Goal: Task Accomplishment & Management: Use online tool/utility

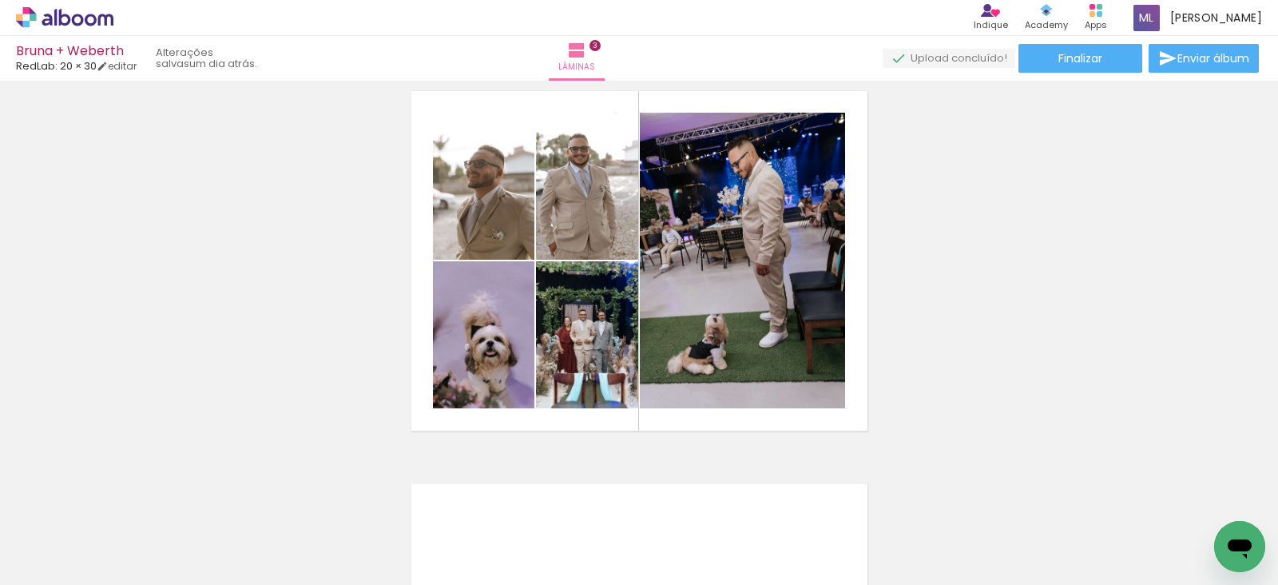
scroll to position [824, 0]
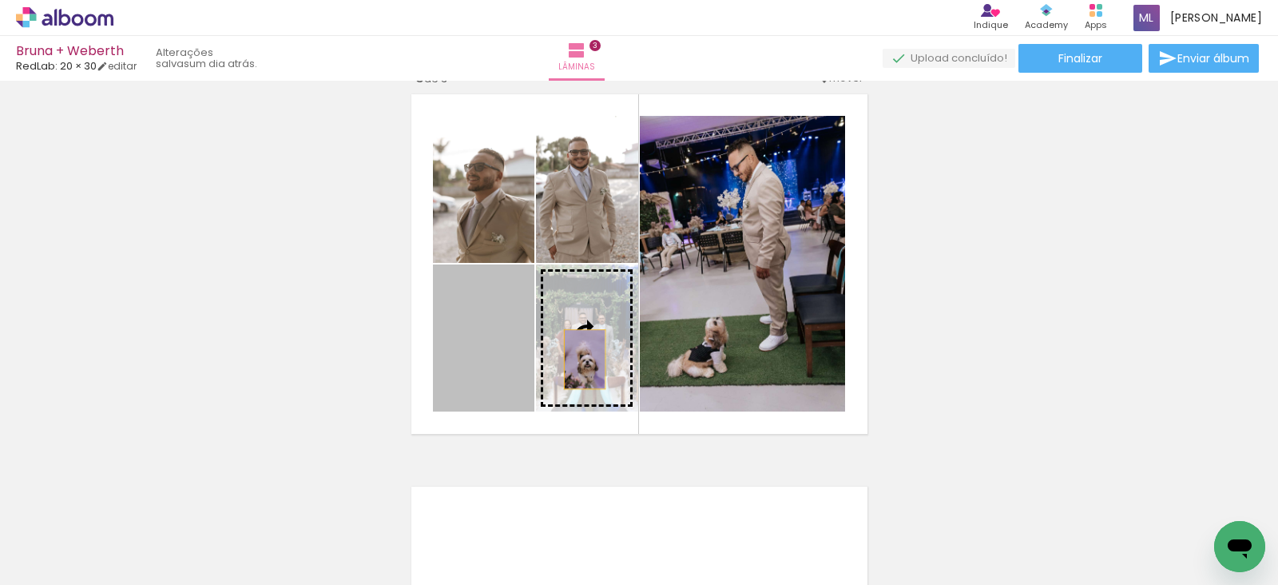
drag, startPoint x: 475, startPoint y: 365, endPoint x: 578, endPoint y: 361, distance: 102.3
click at [0, 0] on slot at bounding box center [0, 0] width 0 height 0
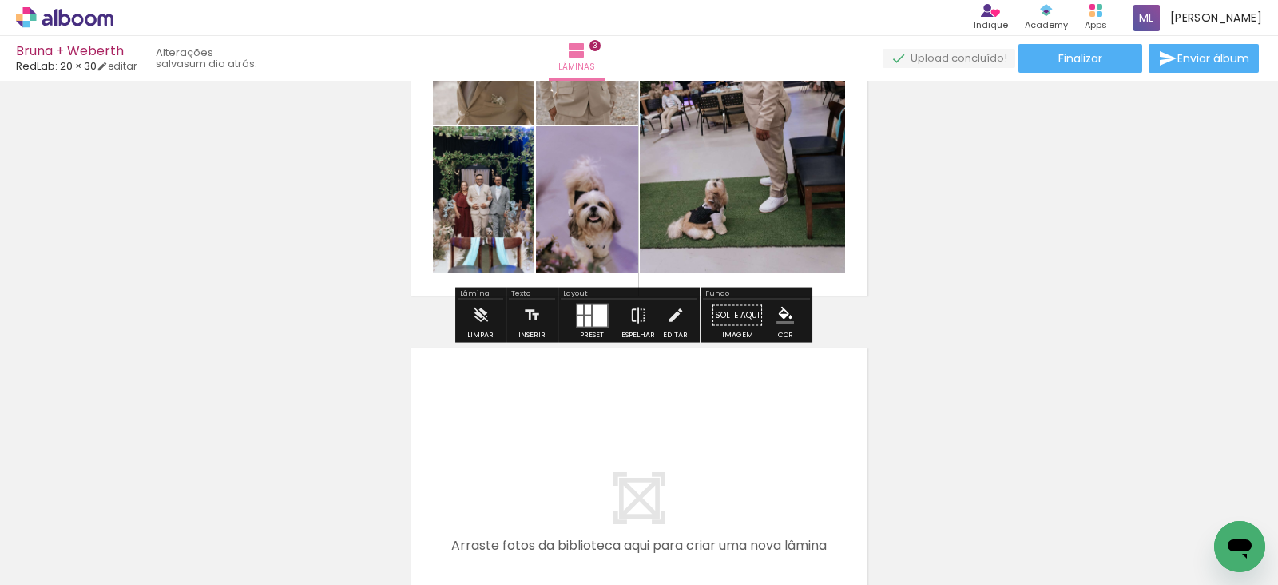
scroll to position [940, 0]
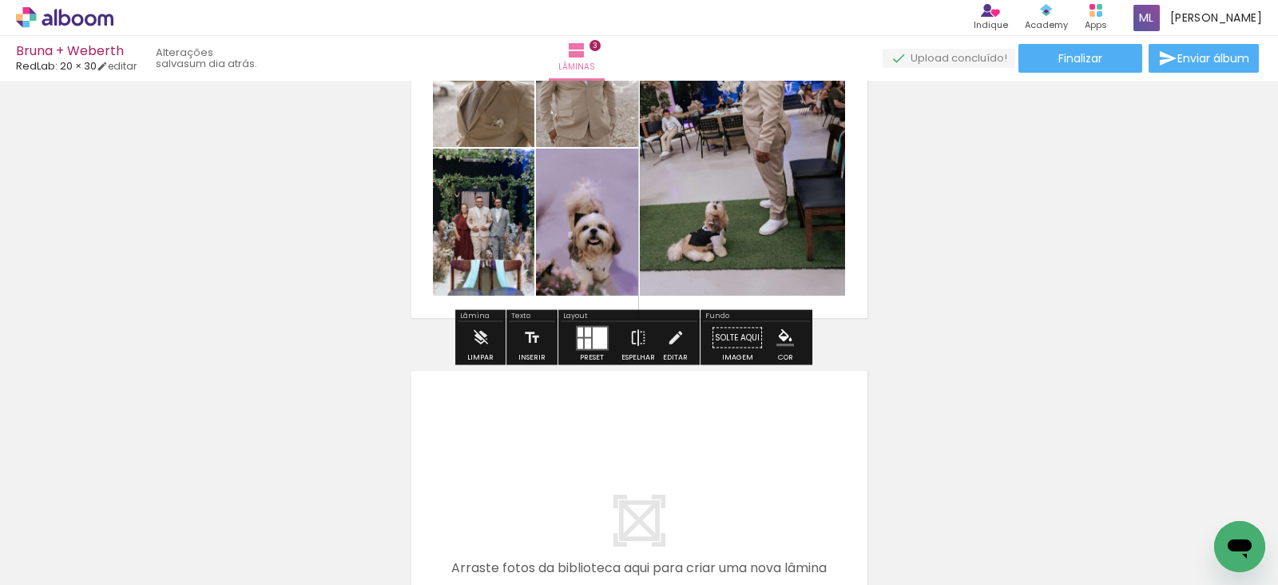
click at [599, 340] on div at bounding box center [600, 338] width 14 height 22
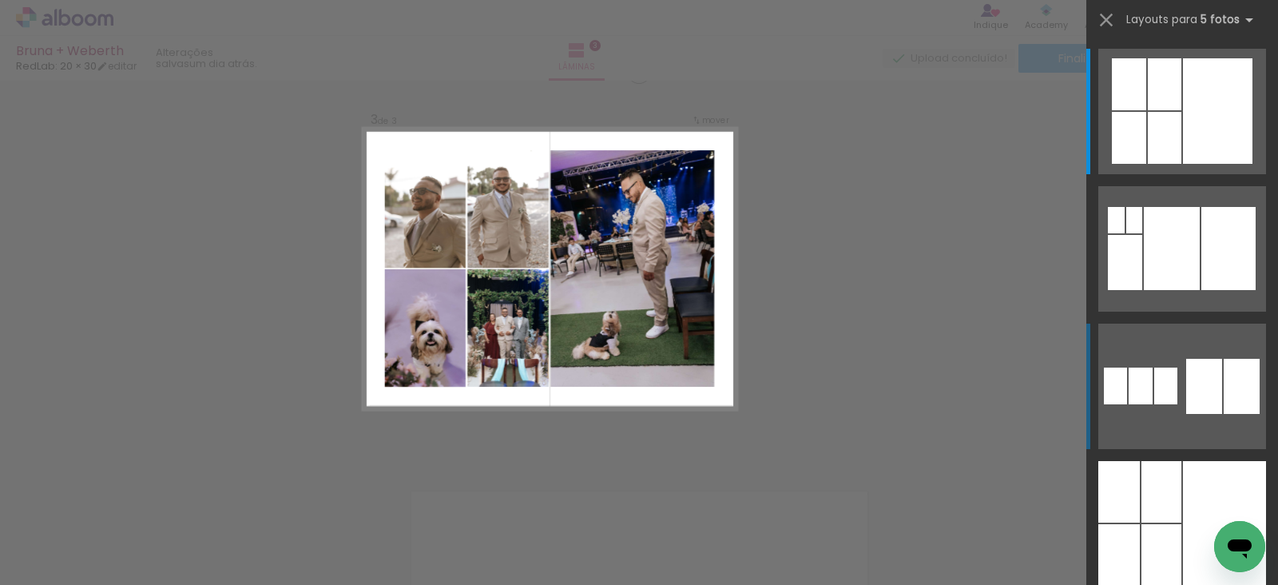
scroll to position [804, 0]
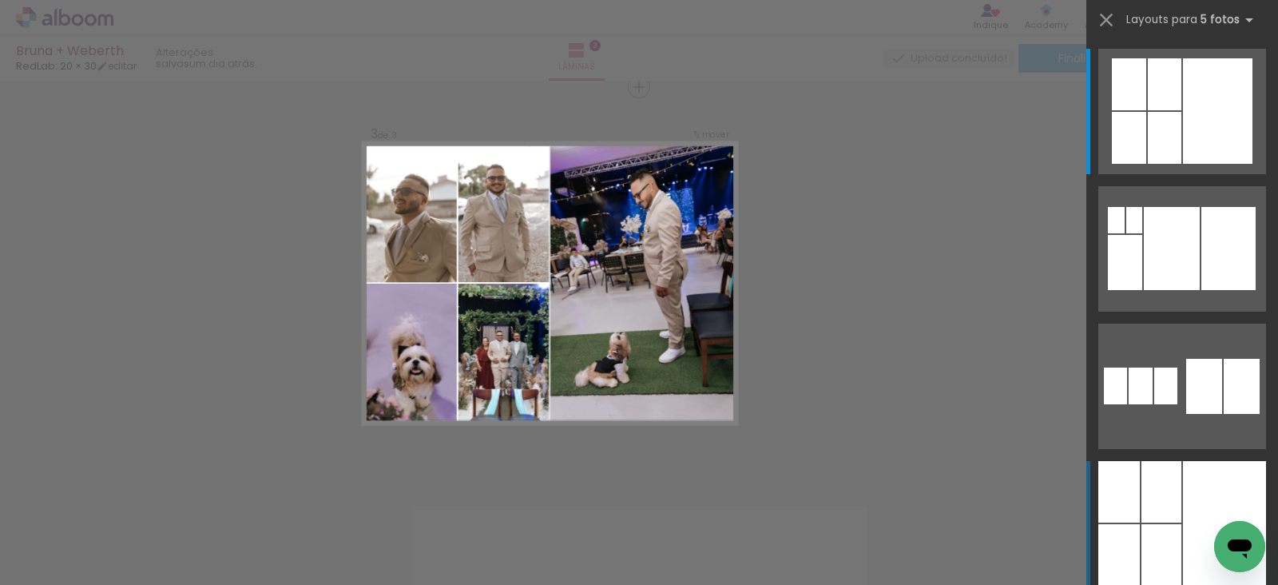
click at [1158, 538] on div at bounding box center [1162, 555] width 40 height 62
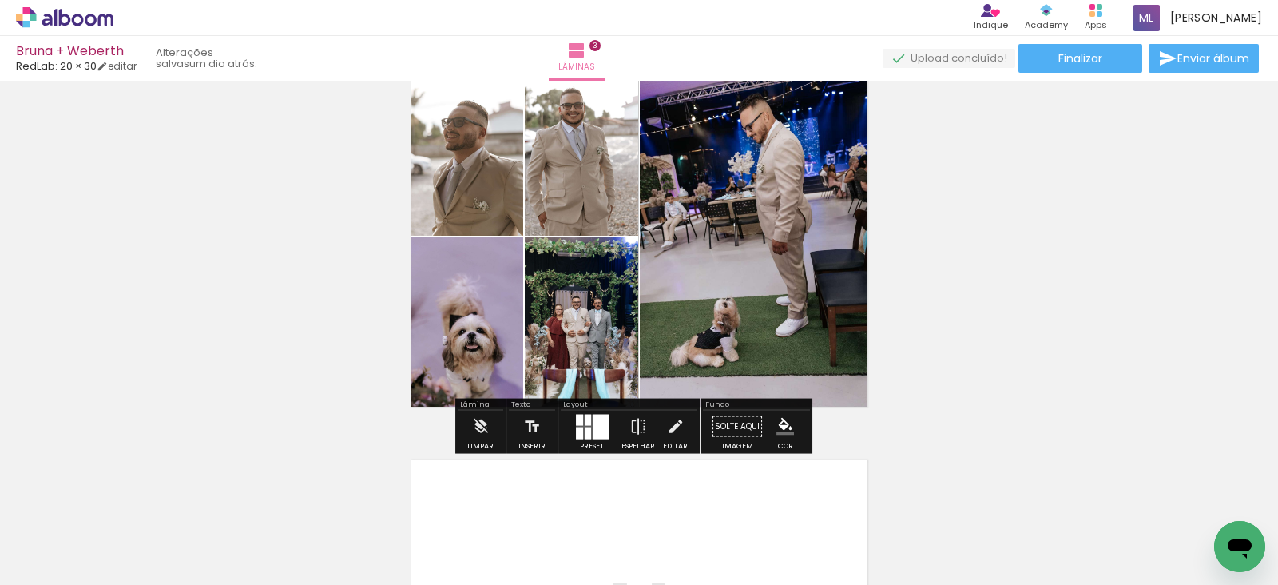
scroll to position [852, 0]
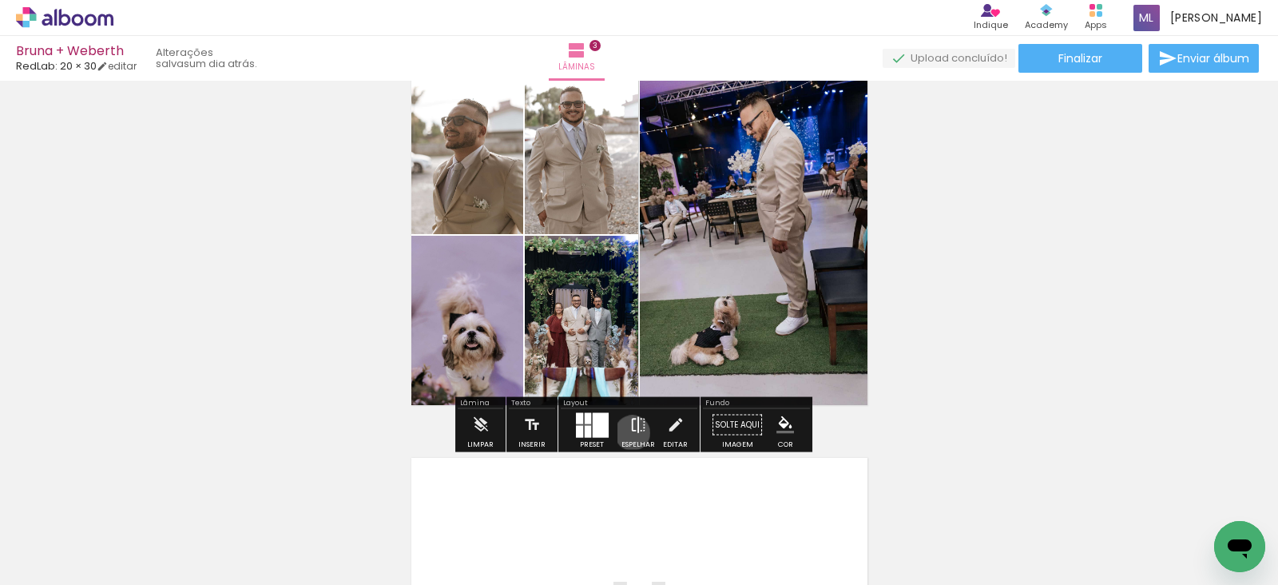
click at [630, 432] on iron-icon at bounding box center [639, 425] width 18 height 32
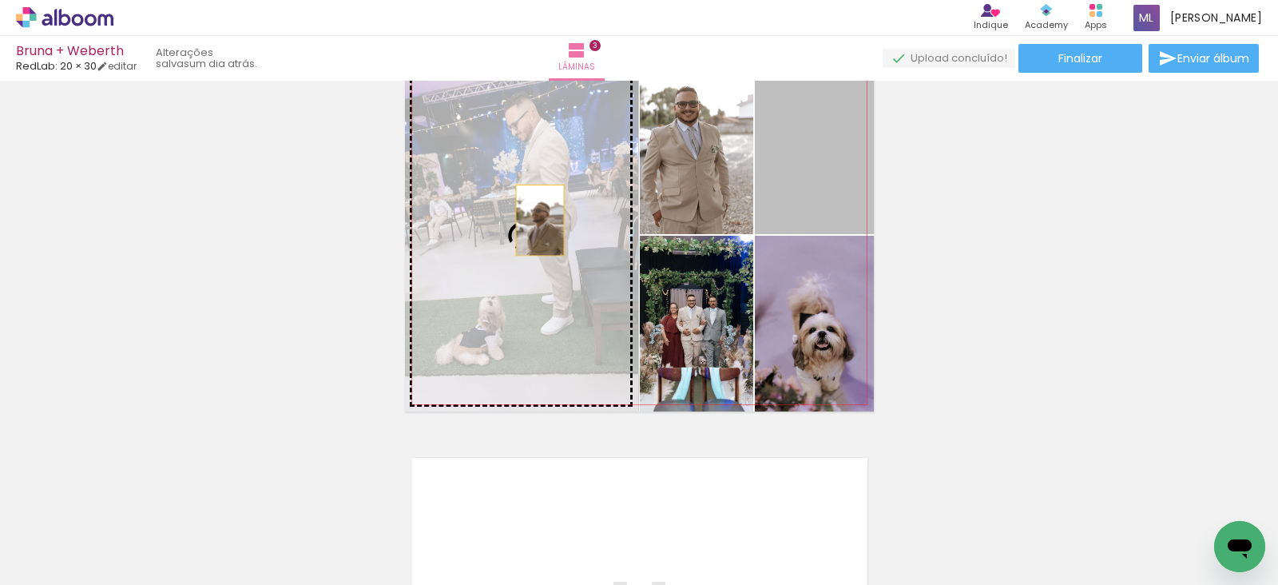
drag, startPoint x: 810, startPoint y: 189, endPoint x: 515, endPoint y: 220, distance: 296.4
click at [0, 0] on slot at bounding box center [0, 0] width 0 height 0
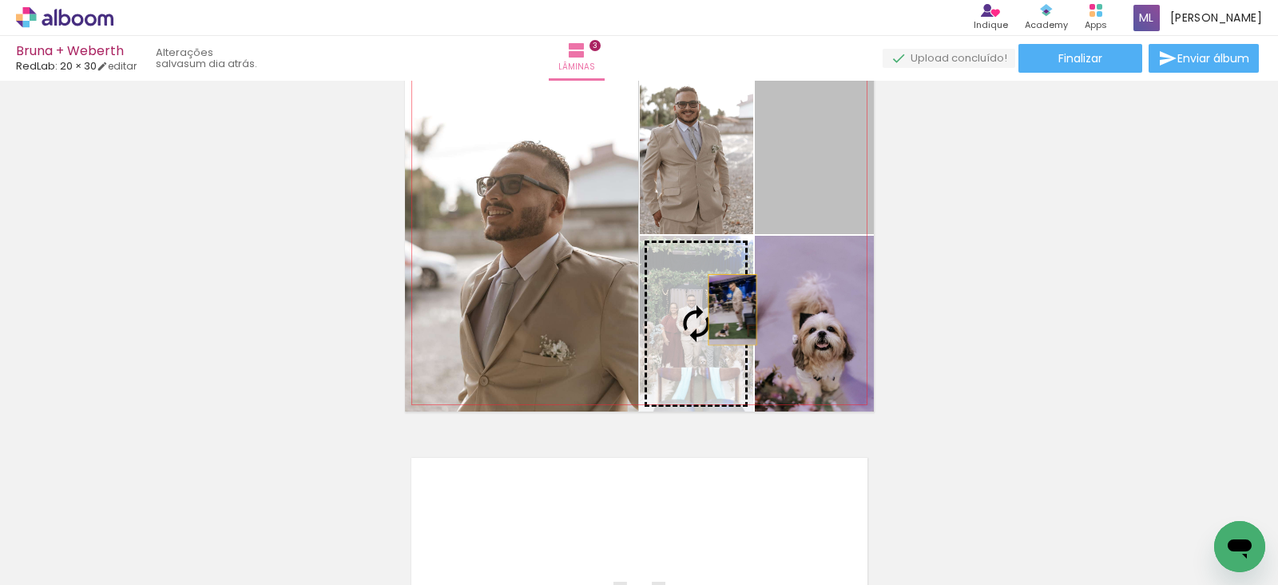
drag, startPoint x: 839, startPoint y: 185, endPoint x: 725, endPoint y: 309, distance: 168.5
click at [0, 0] on slot at bounding box center [0, 0] width 0 height 0
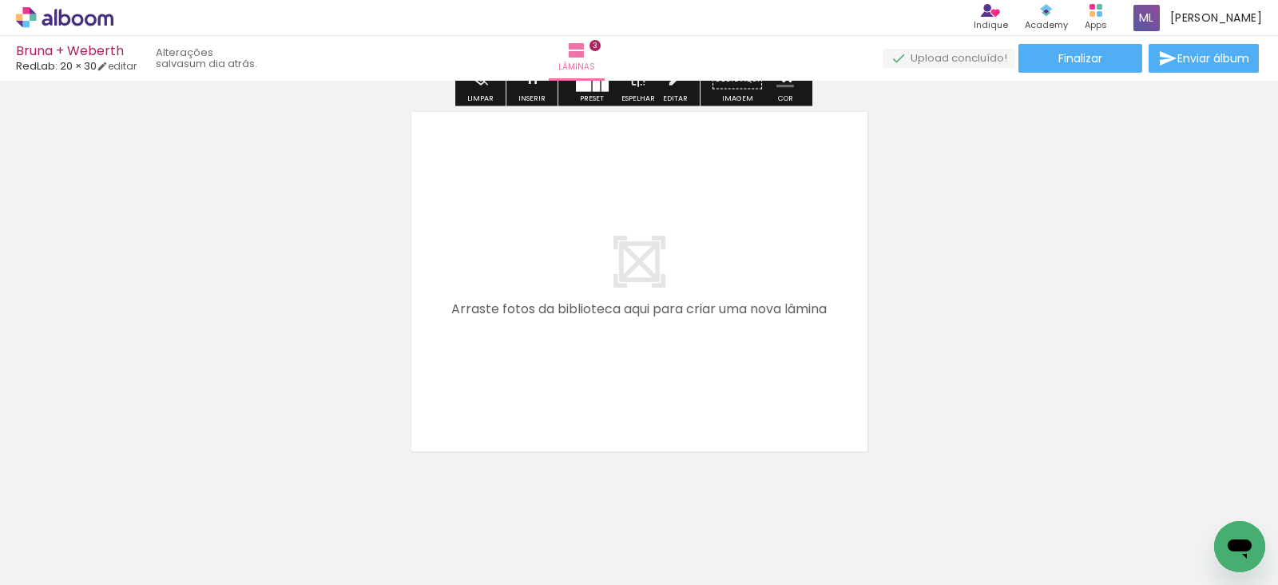
scroll to position [1208, 0]
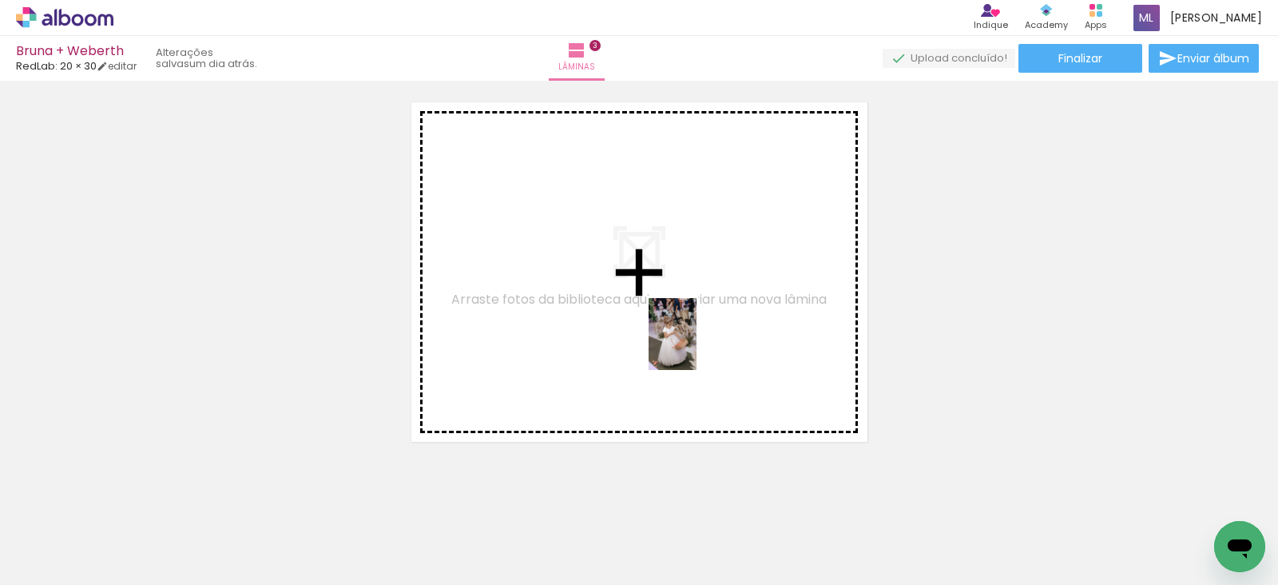
drag, startPoint x: 773, startPoint y: 539, endPoint x: 697, endPoint y: 346, distance: 207.7
click at [697, 346] on quentale-workspace at bounding box center [639, 292] width 1278 height 585
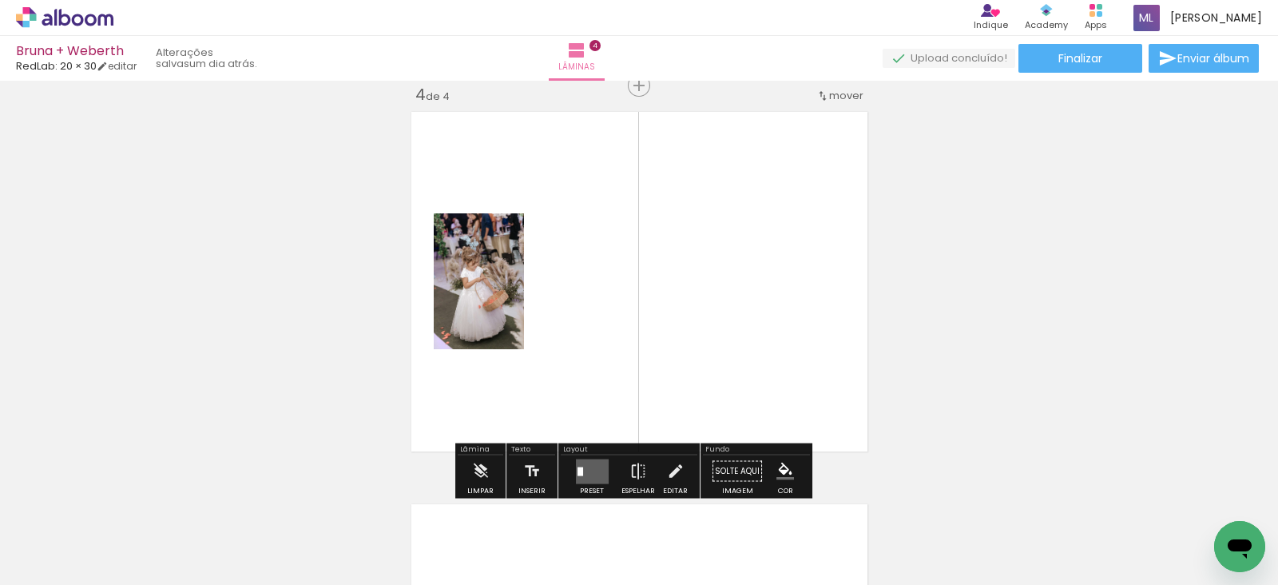
scroll to position [1197, 0]
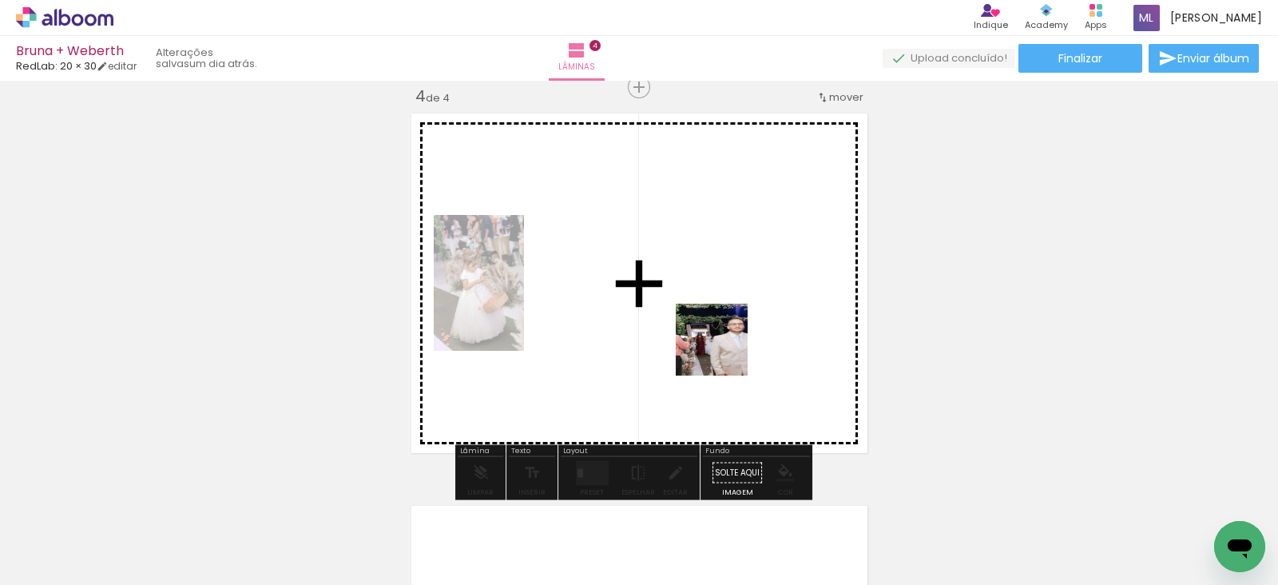
drag, startPoint x: 855, startPoint y: 549, endPoint x: 717, endPoint y: 341, distance: 249.1
click at [717, 341] on quentale-workspace at bounding box center [639, 292] width 1278 height 585
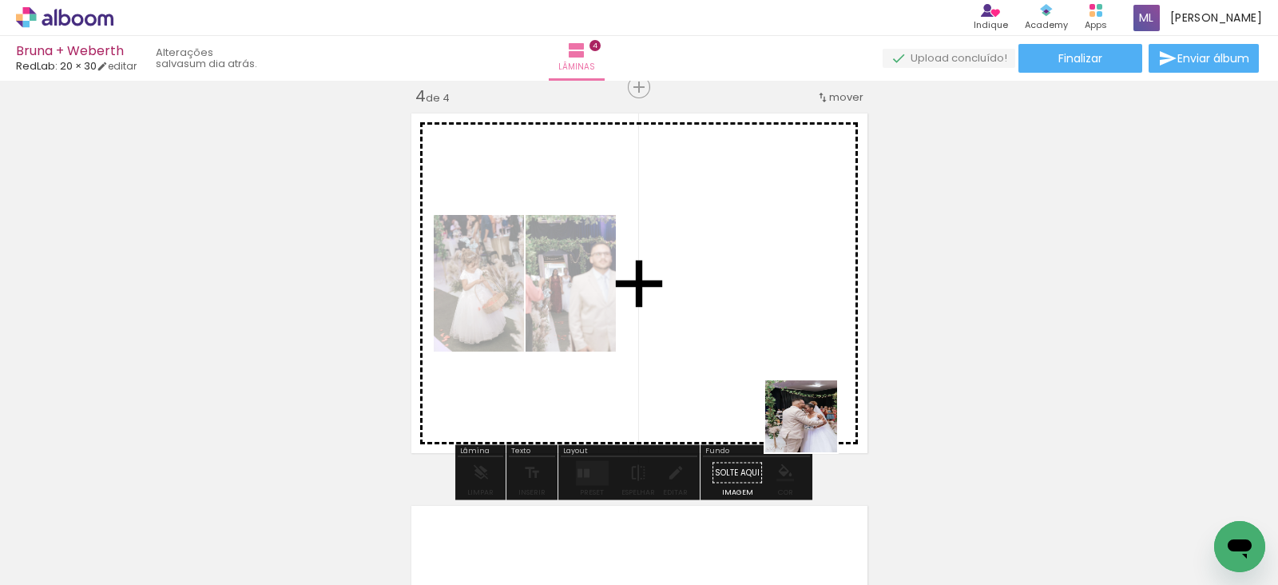
drag, startPoint x: 940, startPoint y: 549, endPoint x: 730, endPoint y: 365, distance: 278.5
click at [730, 365] on quentale-workspace at bounding box center [639, 292] width 1278 height 585
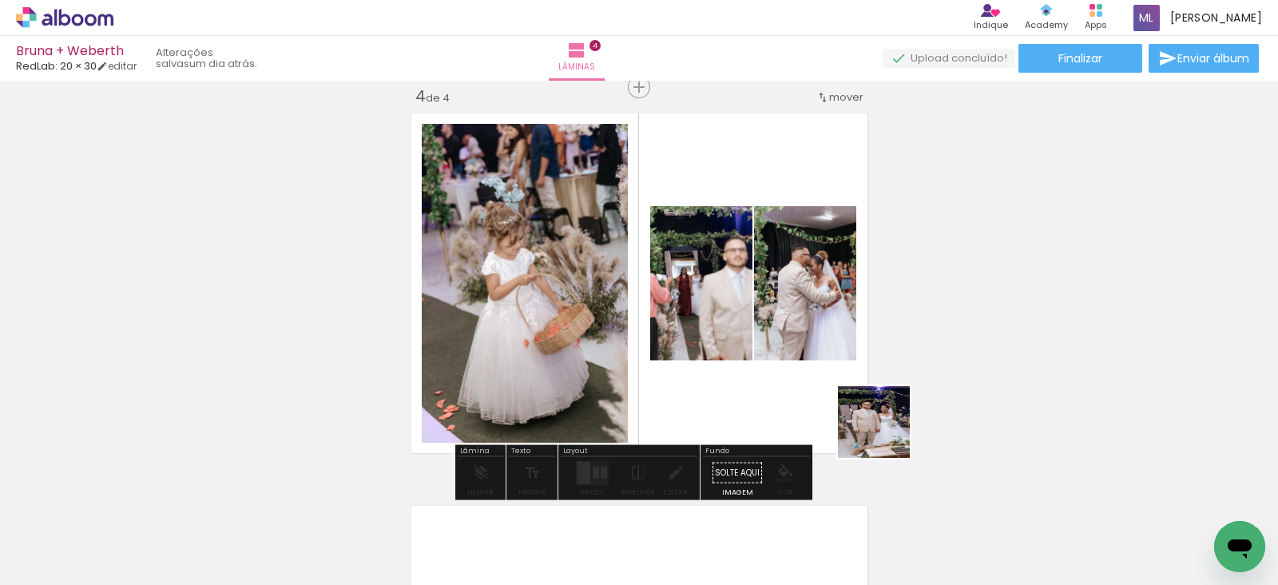
drag, startPoint x: 1032, startPoint y: 546, endPoint x: 747, endPoint y: 329, distance: 358.6
click at [747, 329] on quentale-workspace at bounding box center [639, 292] width 1278 height 585
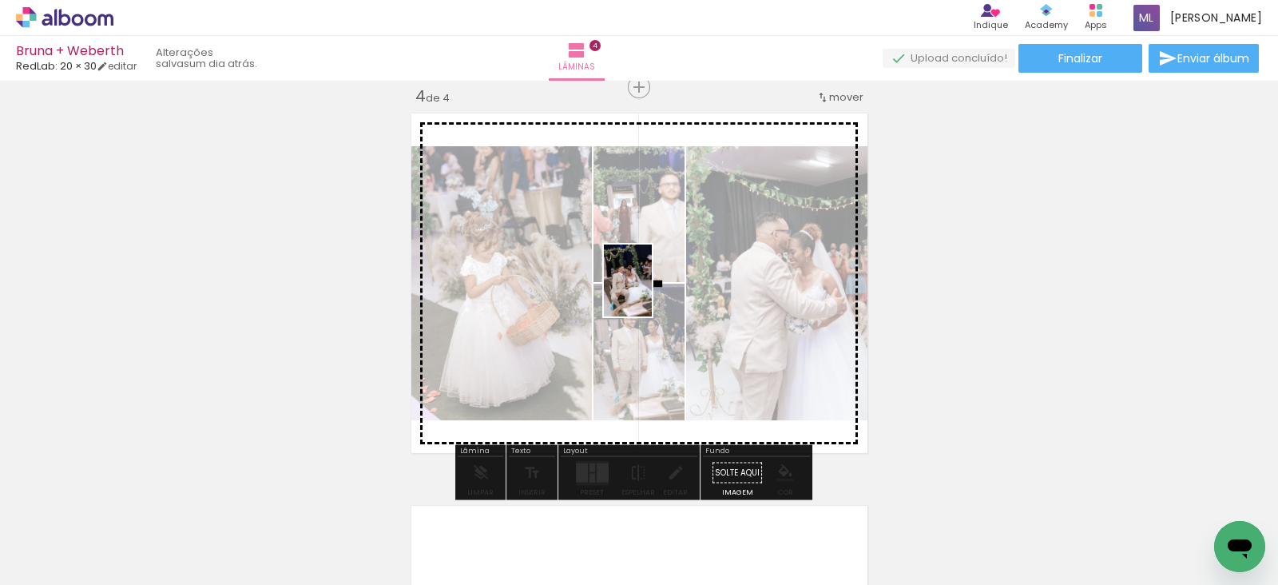
drag, startPoint x: 1111, startPoint y: 530, endPoint x: 652, endPoint y: 292, distance: 517.4
click at [652, 292] on quentale-workspace at bounding box center [639, 292] width 1278 height 585
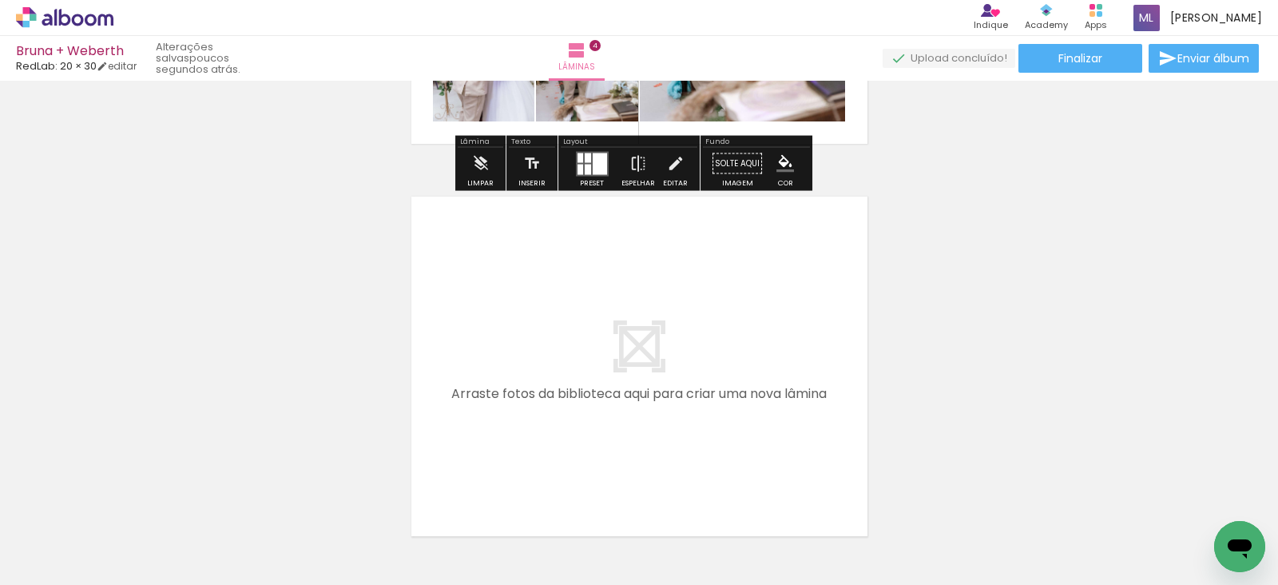
scroll to position [1507, 0]
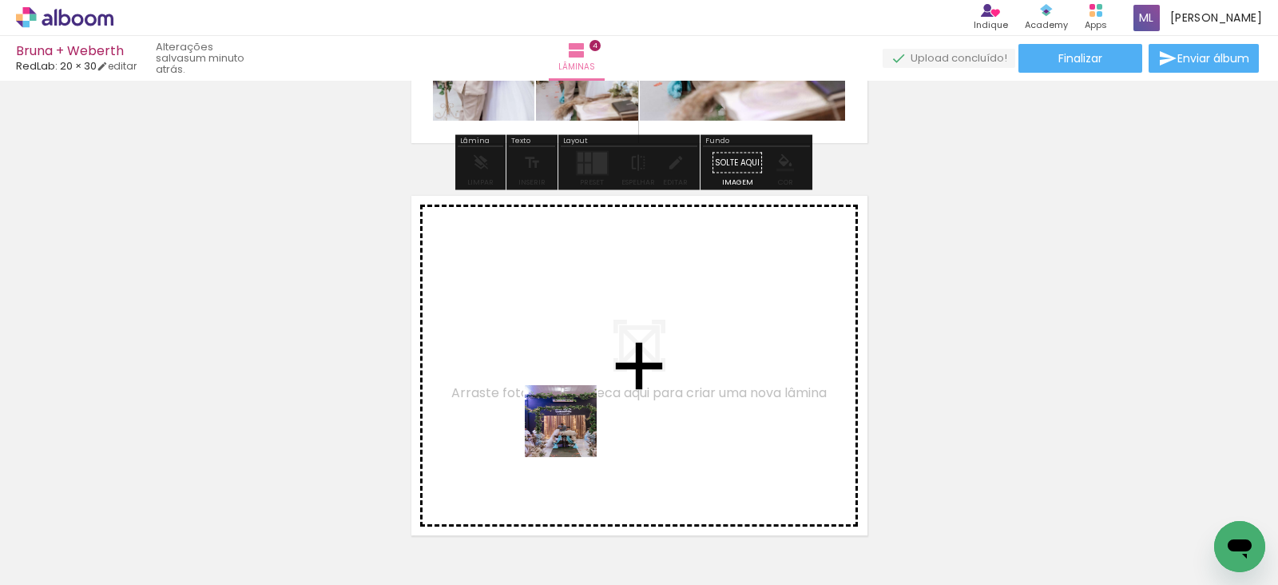
drag, startPoint x: 518, startPoint y: 533, endPoint x: 573, endPoint y: 433, distance: 113.7
click at [573, 433] on quentale-workspace at bounding box center [639, 292] width 1278 height 585
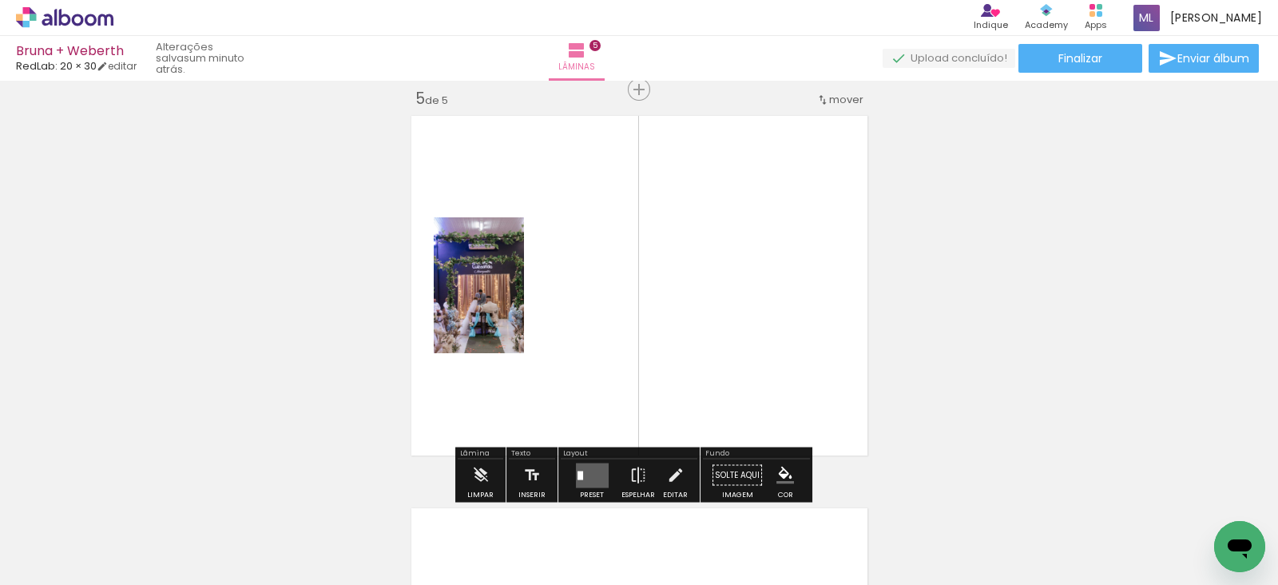
scroll to position [1589, 0]
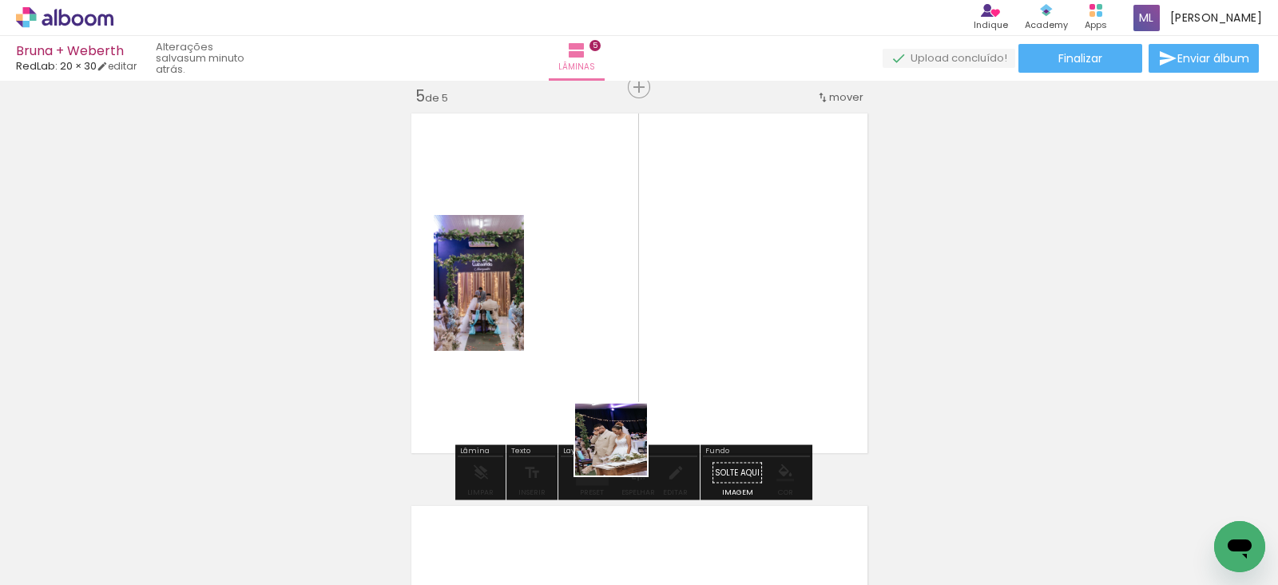
drag, startPoint x: 631, startPoint y: 554, endPoint x: 617, endPoint y: 369, distance: 185.9
click at [617, 369] on quentale-workspace at bounding box center [639, 292] width 1278 height 585
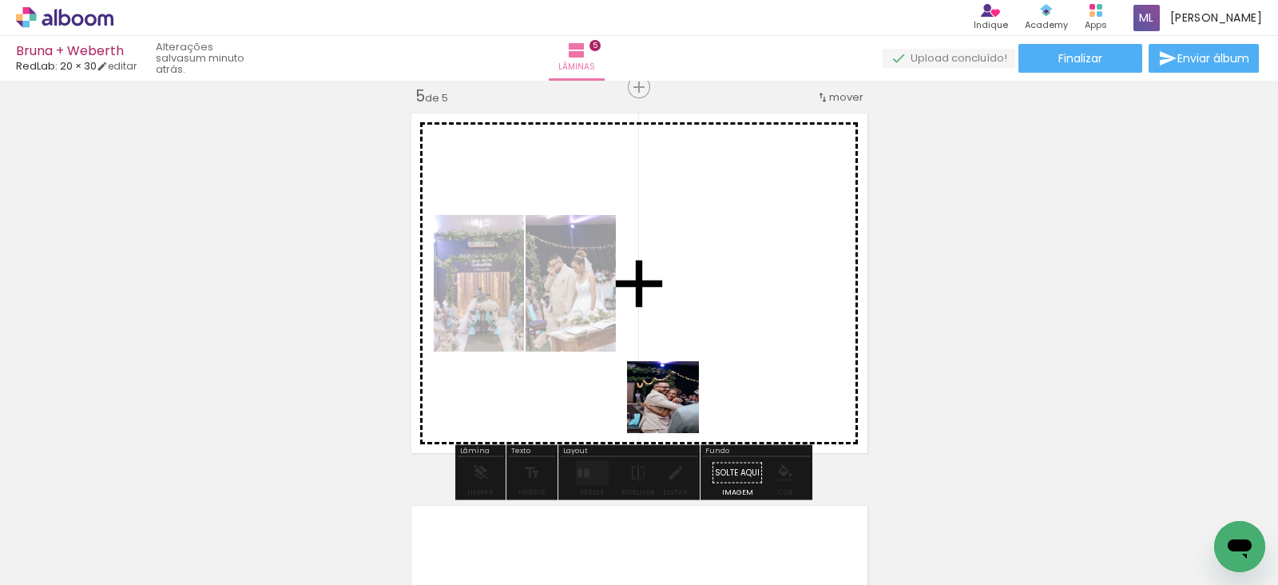
drag, startPoint x: 719, startPoint y: 522, endPoint x: 653, endPoint y: 344, distance: 189.3
click at [653, 344] on quentale-workspace at bounding box center [639, 292] width 1278 height 585
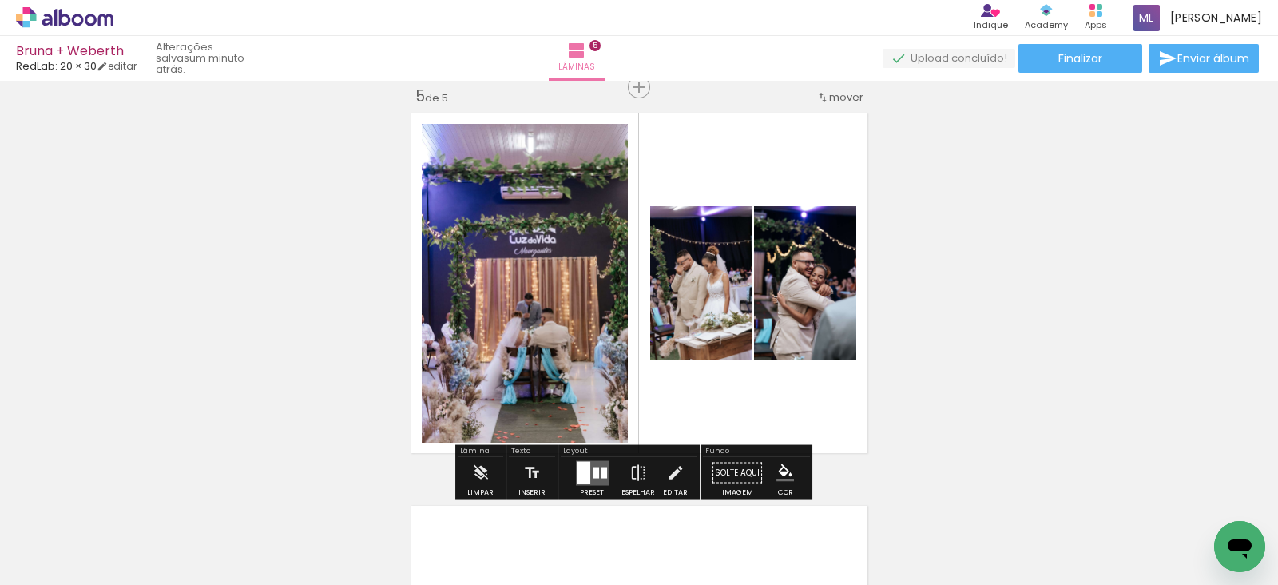
drag, startPoint x: 808, startPoint y: 521, endPoint x: 667, endPoint y: 285, distance: 274.8
click at [667, 285] on quentale-workspace at bounding box center [639, 292] width 1278 height 585
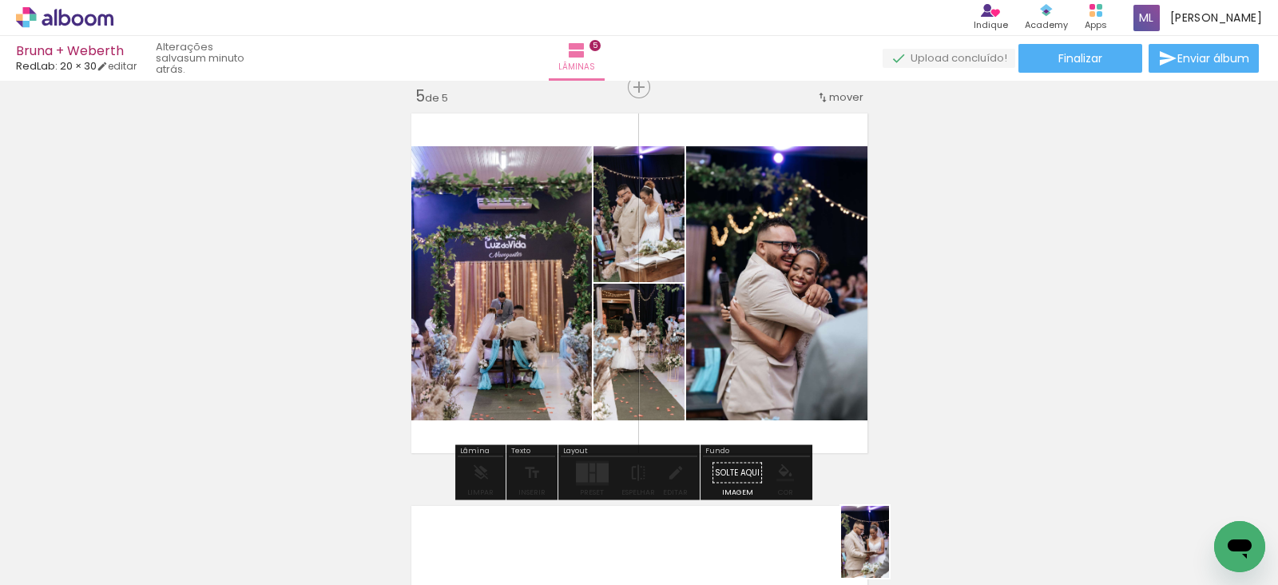
drag, startPoint x: 919, startPoint y: 538, endPoint x: 889, endPoint y: 554, distance: 33.2
click at [889, 554] on div at bounding box center [890, 530] width 53 height 79
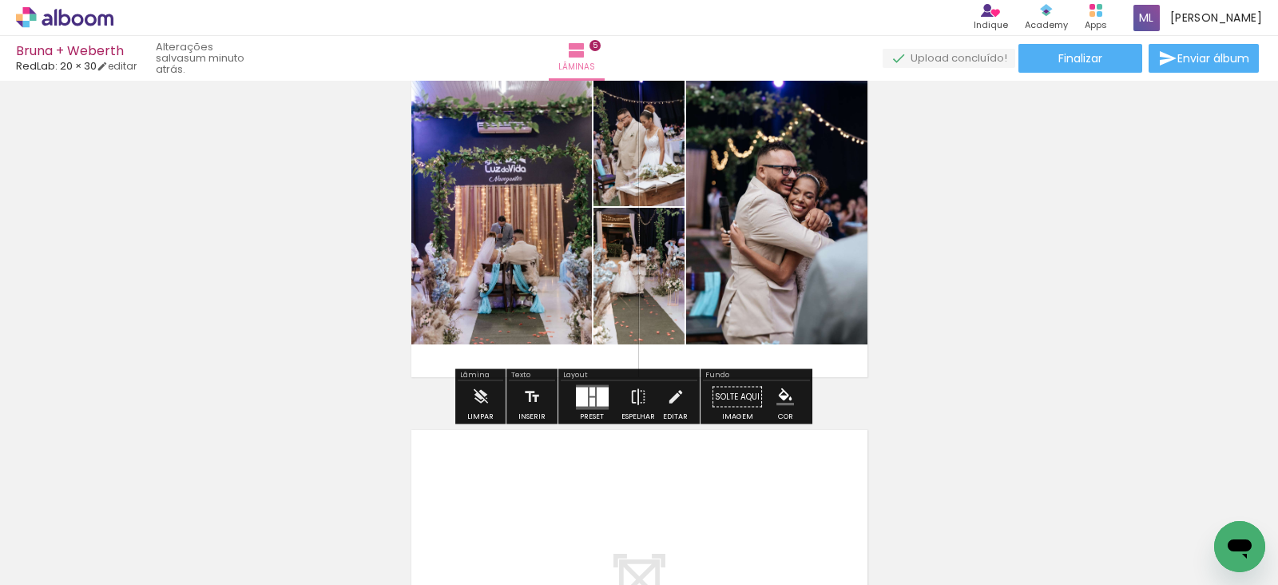
scroll to position [1666, 0]
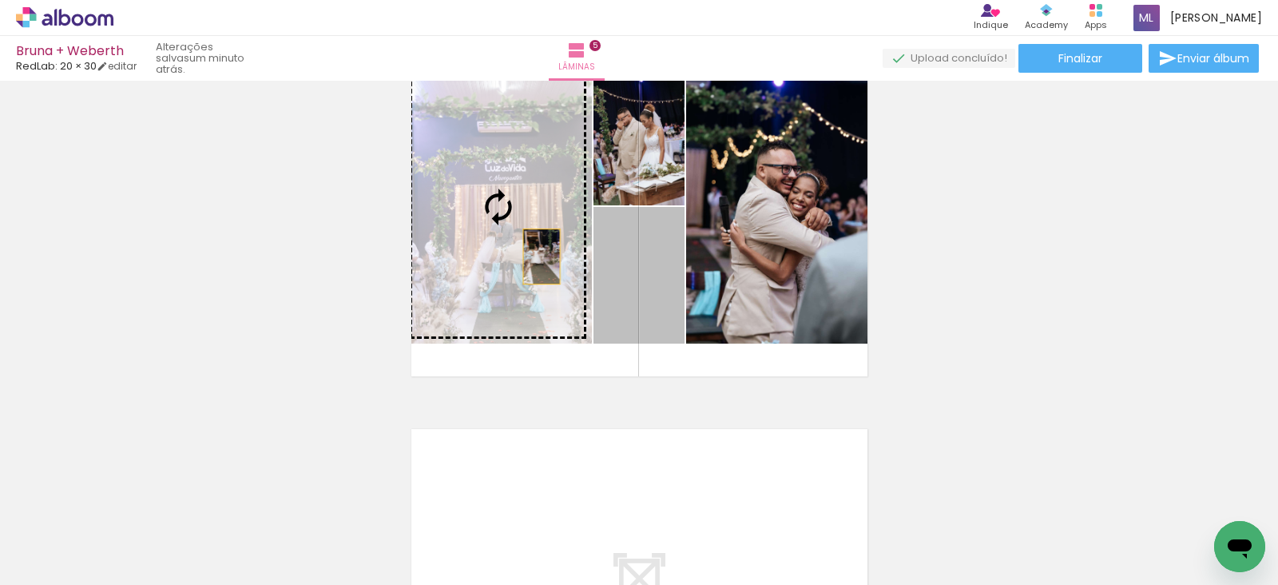
drag, startPoint x: 635, startPoint y: 288, endPoint x: 532, endPoint y: 252, distance: 109.1
click at [0, 0] on slot at bounding box center [0, 0] width 0 height 0
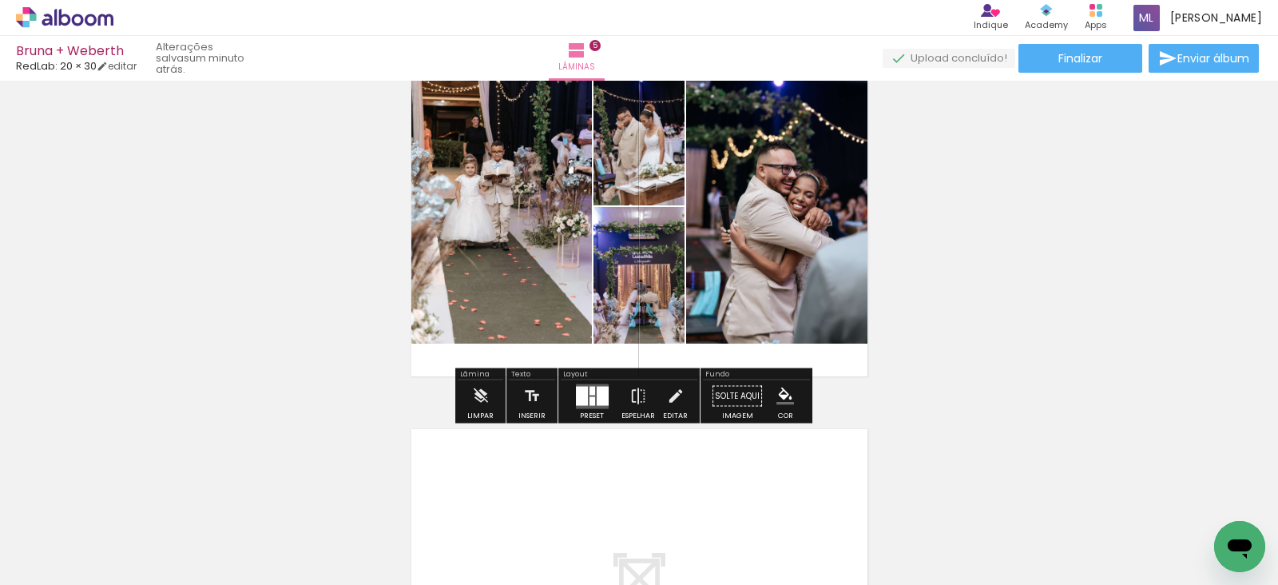
scroll to position [2012, 0]
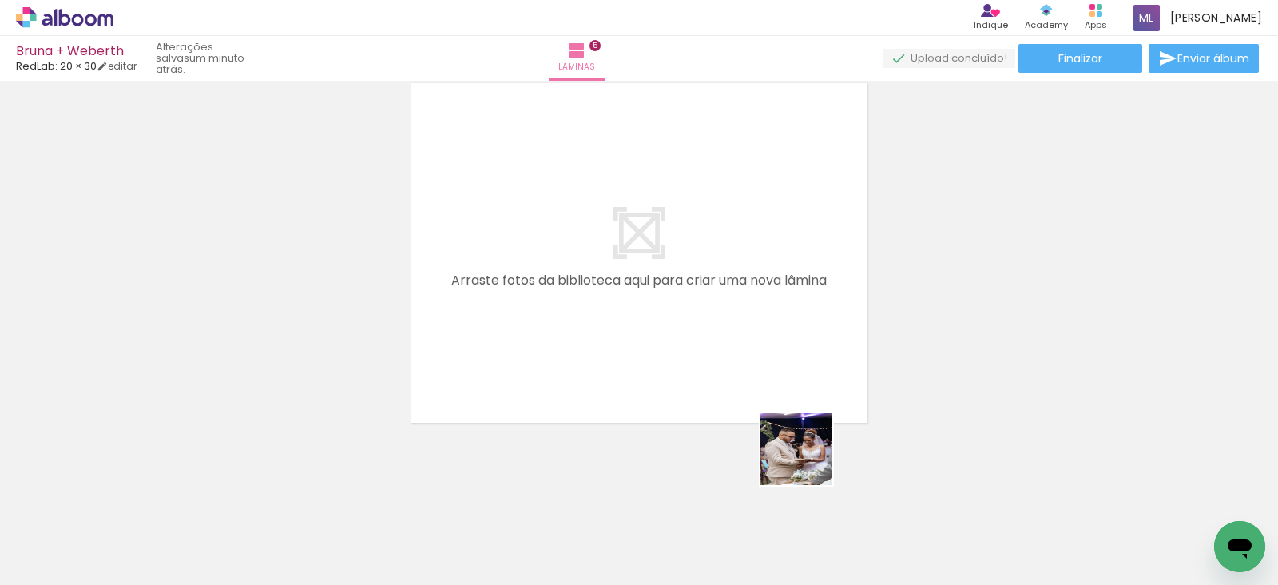
drag, startPoint x: 888, startPoint y: 542, endPoint x: 695, endPoint y: 335, distance: 283.2
click at [695, 335] on quentale-workspace at bounding box center [639, 292] width 1278 height 585
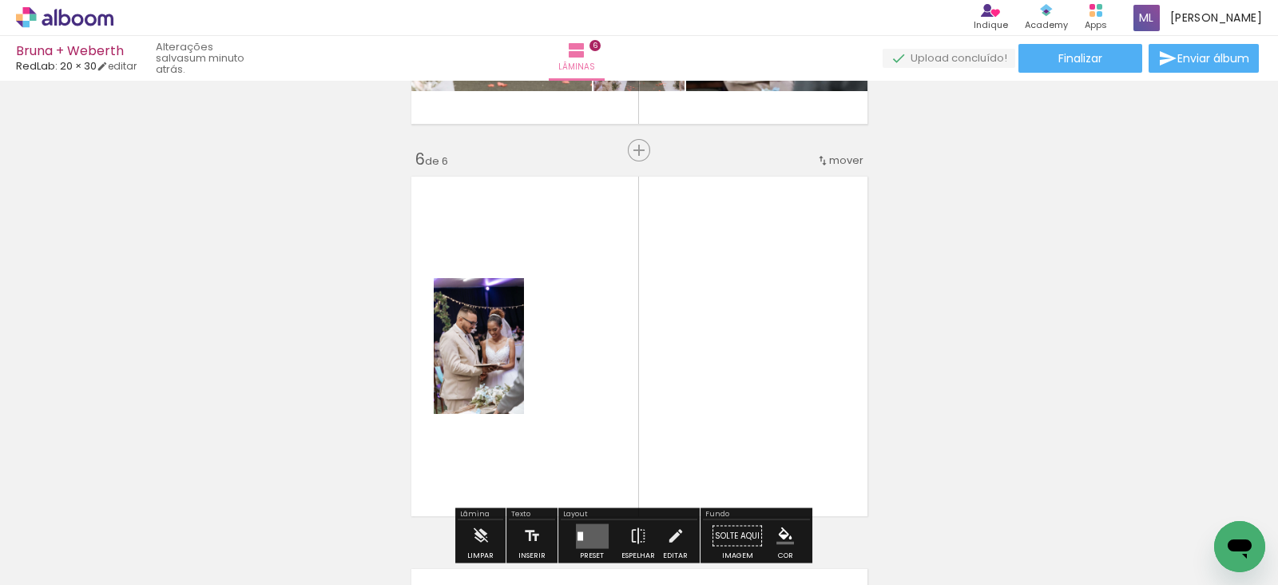
scroll to position [1653, 0]
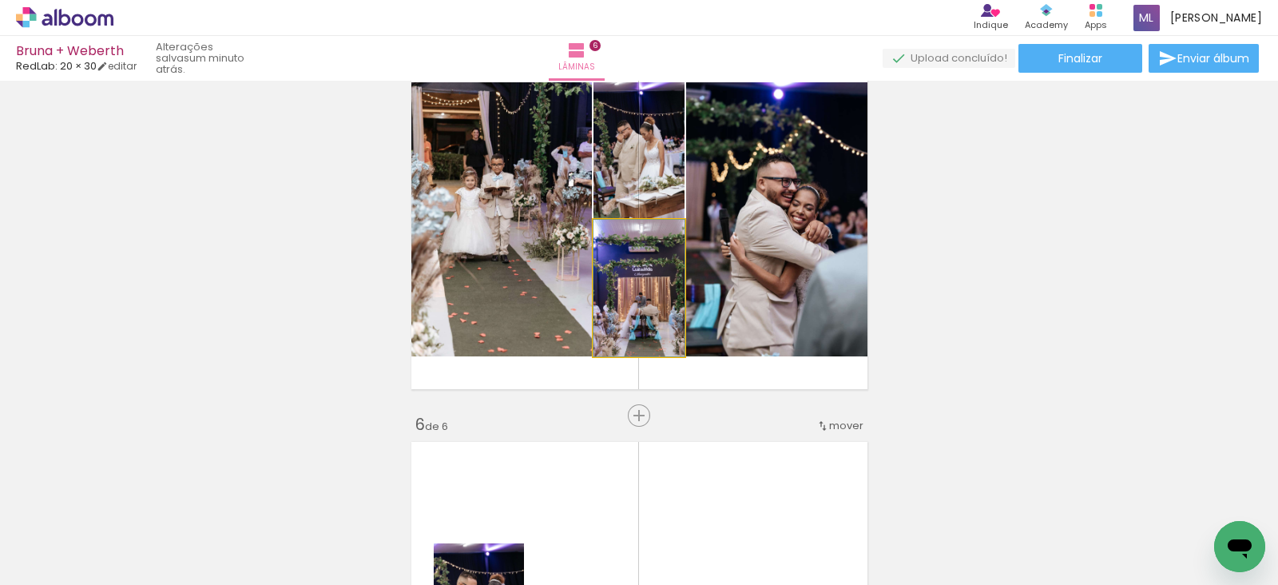
click at [647, 308] on quentale-photo at bounding box center [639, 288] width 91 height 137
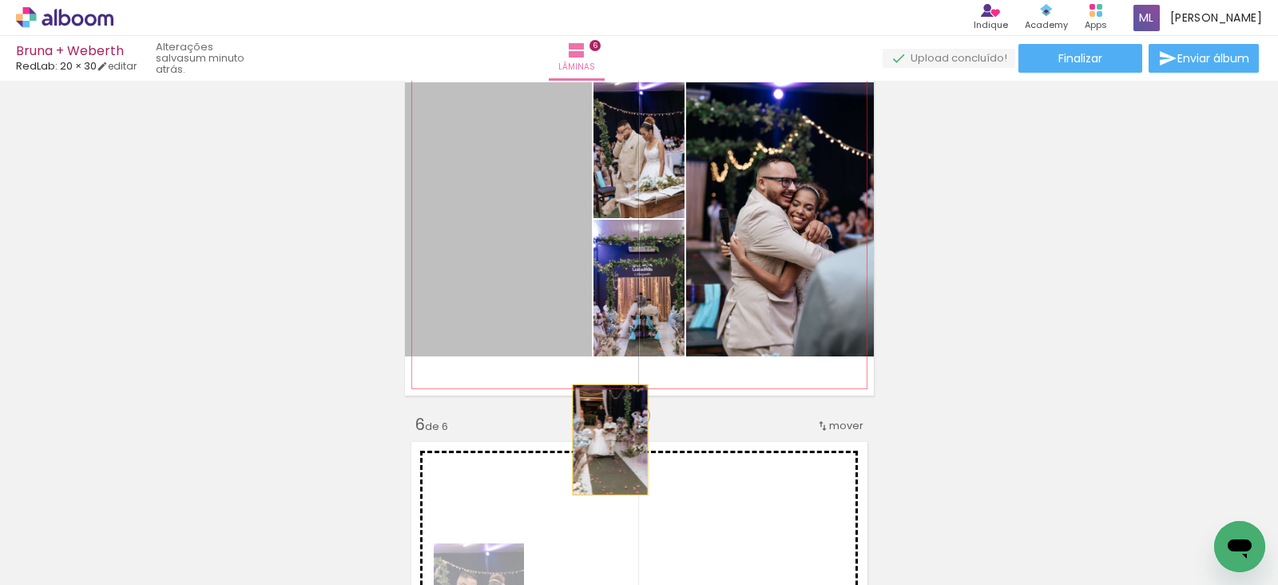
drag, startPoint x: 539, startPoint y: 274, endPoint x: 604, endPoint y: 443, distance: 181.3
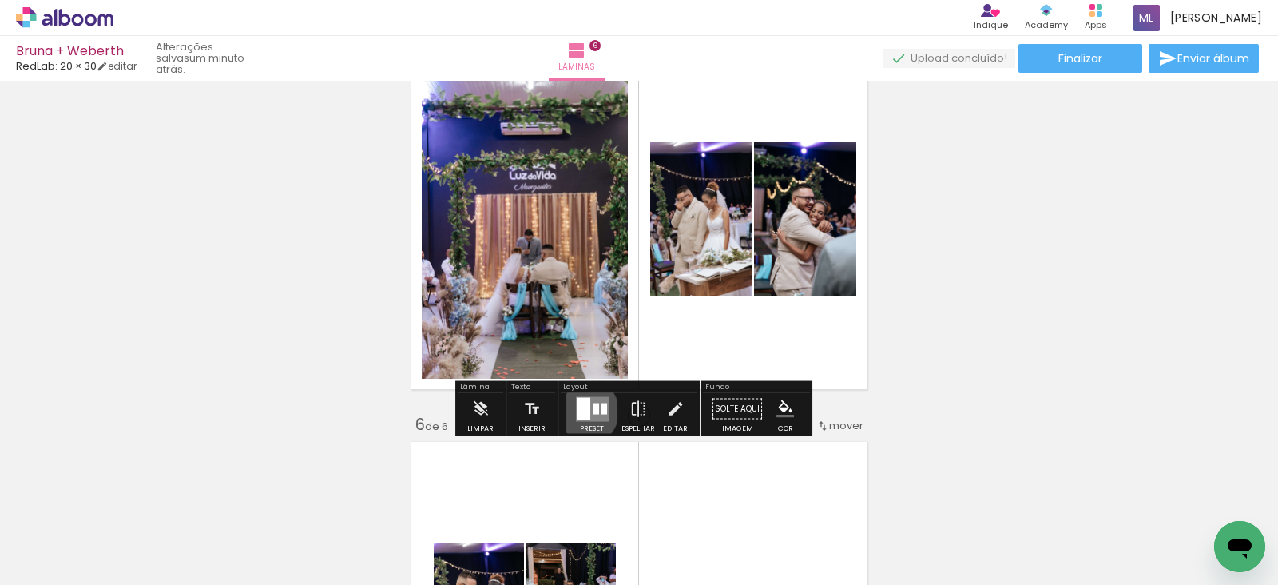
click at [580, 411] on div at bounding box center [584, 408] width 14 height 22
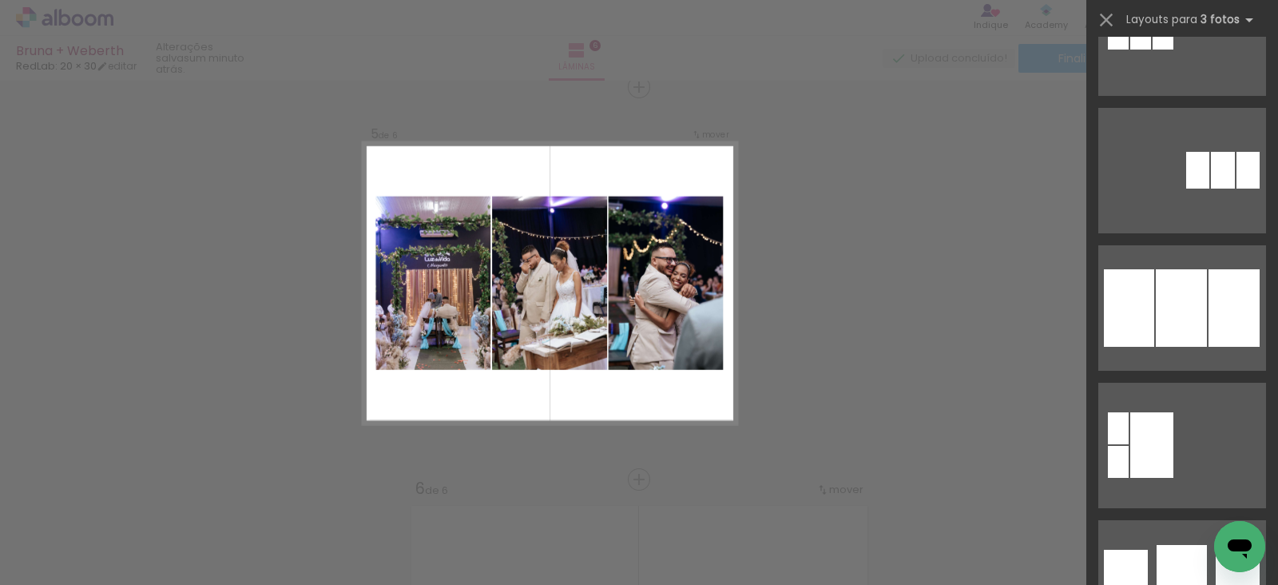
scroll to position [1365, 0]
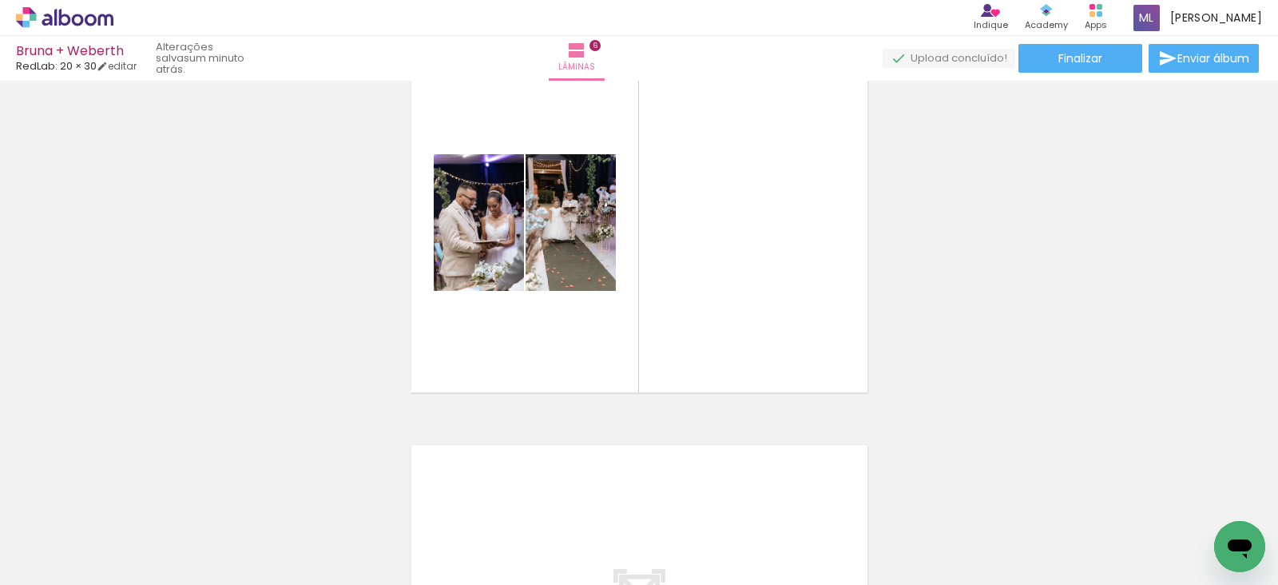
scroll to position [2060, 0]
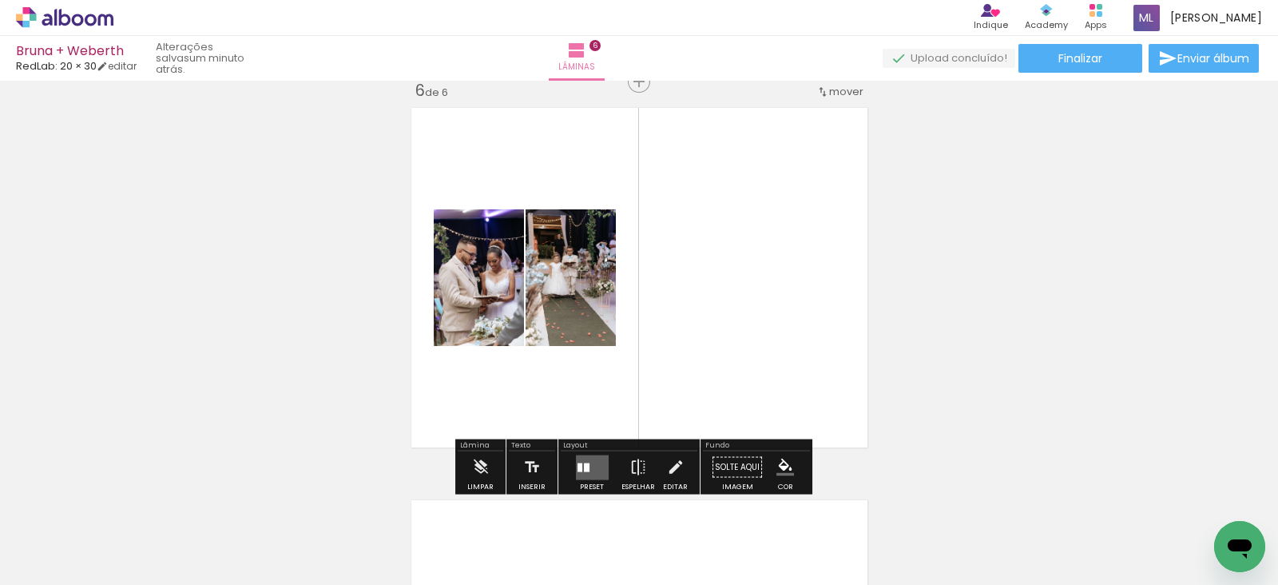
scroll to position [1994, 0]
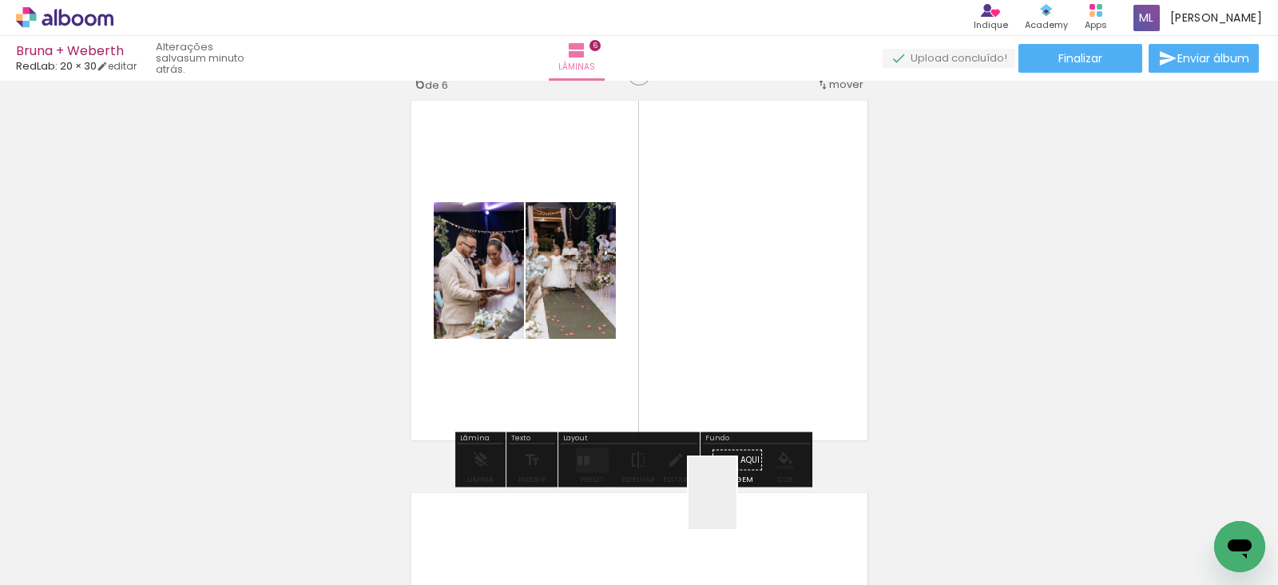
drag, startPoint x: 749, startPoint y: 548, endPoint x: 785, endPoint y: 456, distance: 98.4
click at [703, 333] on quentale-workspace at bounding box center [639, 292] width 1278 height 585
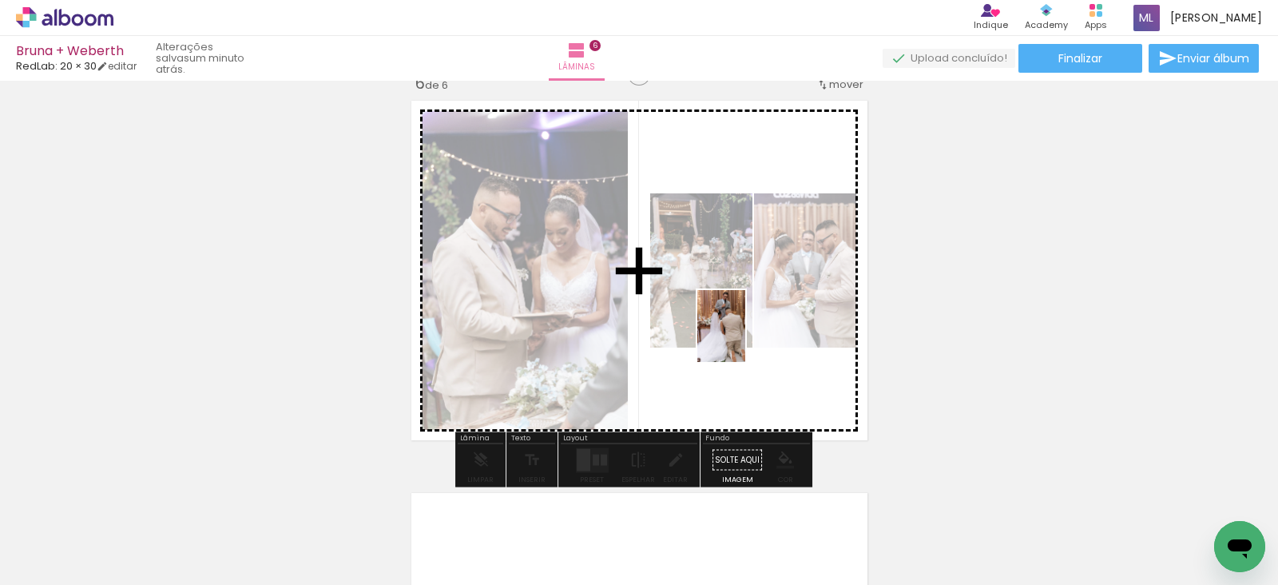
drag, startPoint x: 827, startPoint y: 541, endPoint x: 739, endPoint y: 322, distance: 235.9
click at [739, 322] on quentale-workspace at bounding box center [639, 292] width 1278 height 585
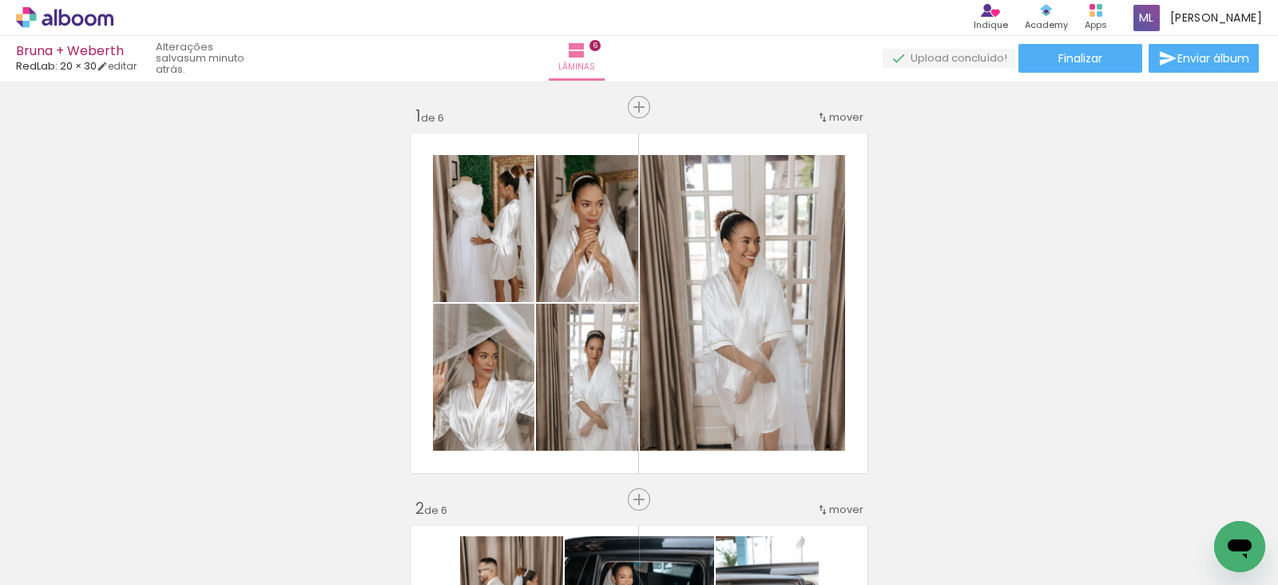
scroll to position [0, 1857]
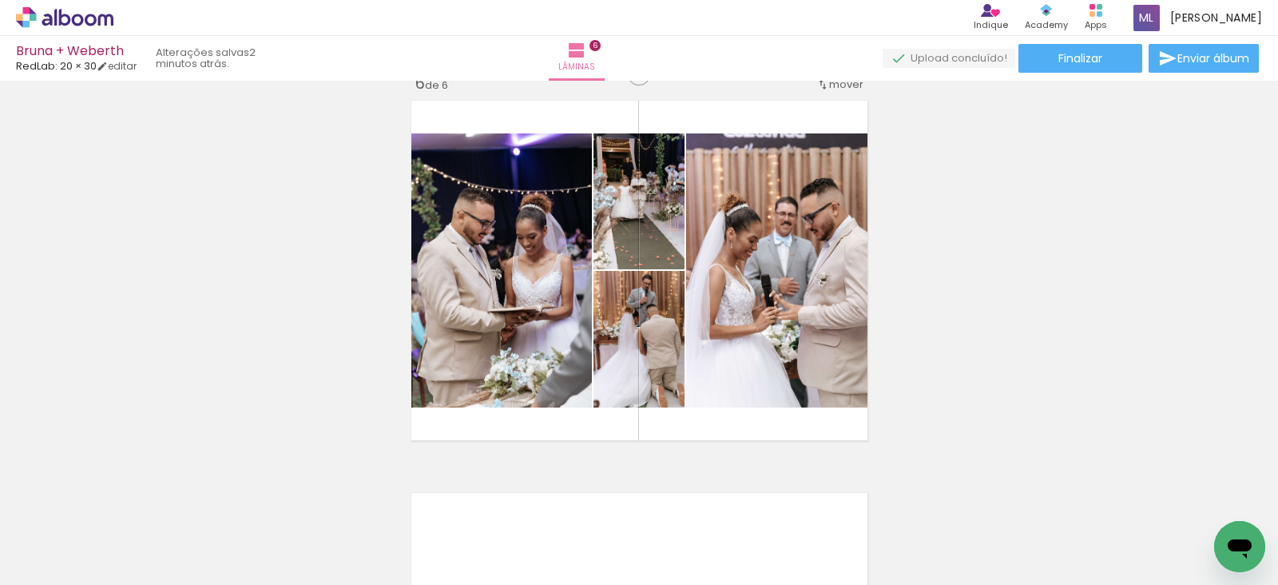
scroll to position [0, 1857]
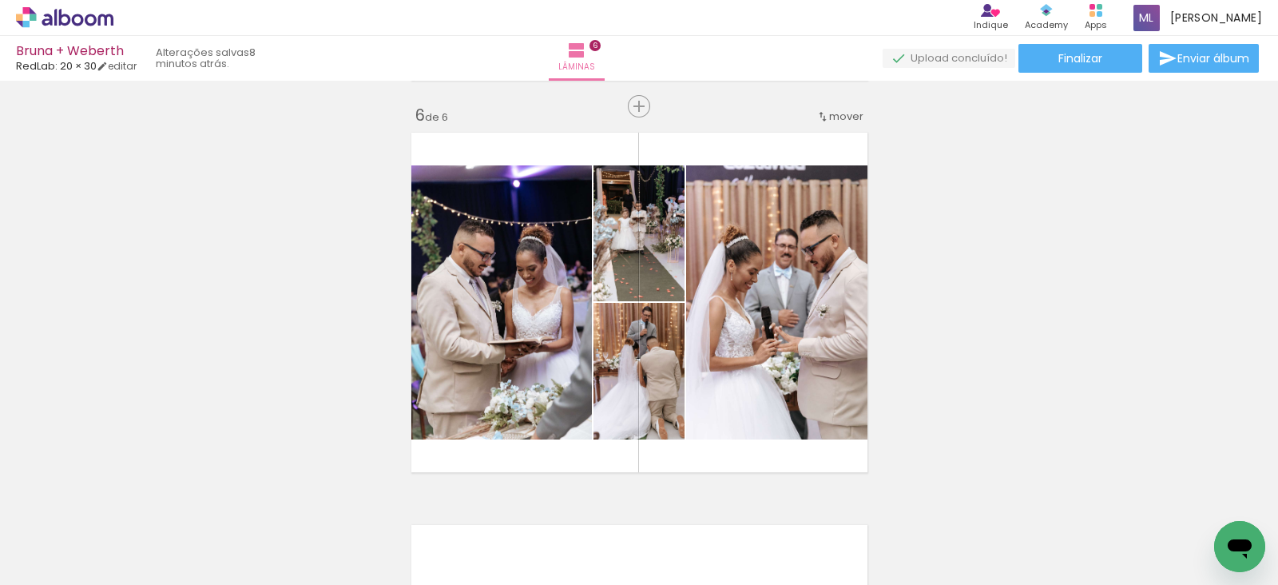
scroll to position [2054, 0]
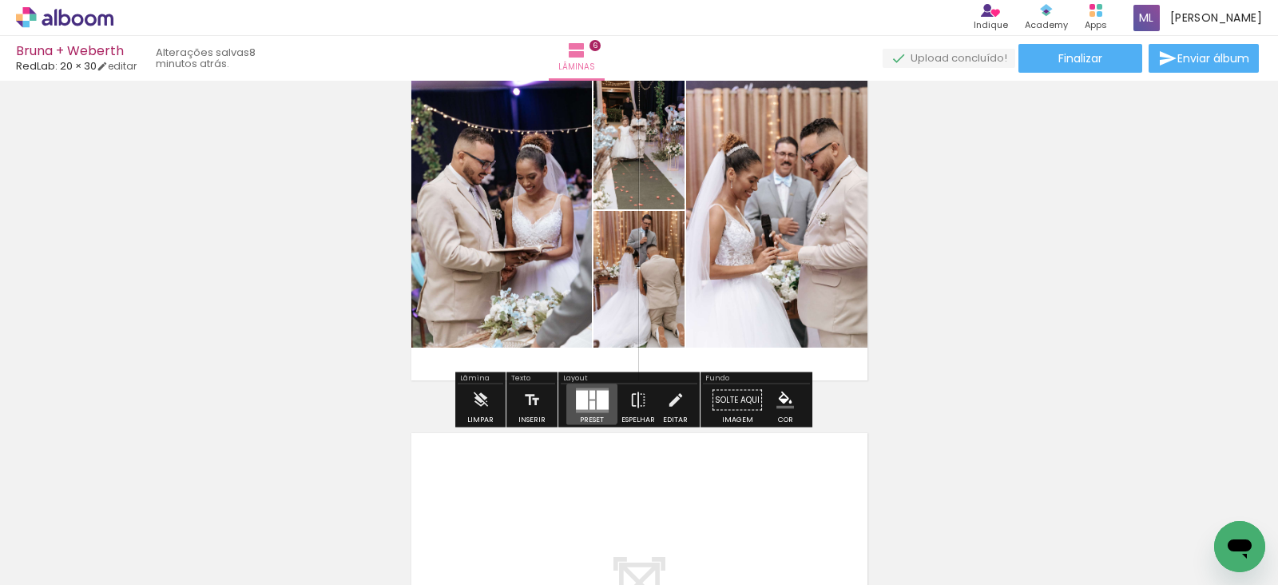
click at [583, 401] on quentale-layouter at bounding box center [592, 399] width 33 height 25
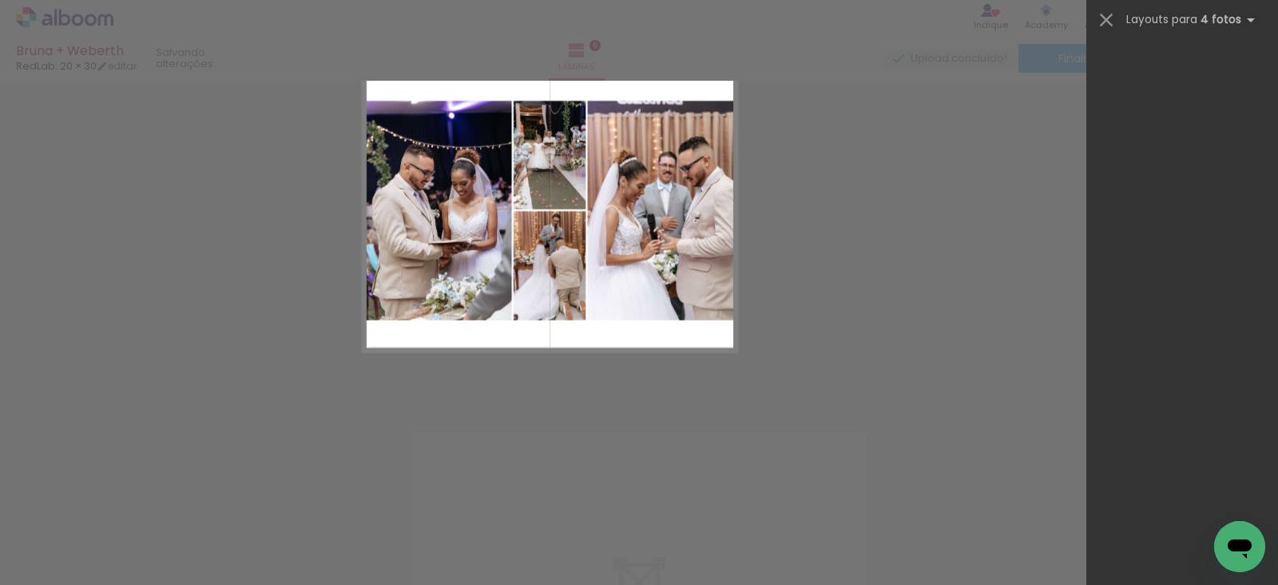
scroll to position [0, 0]
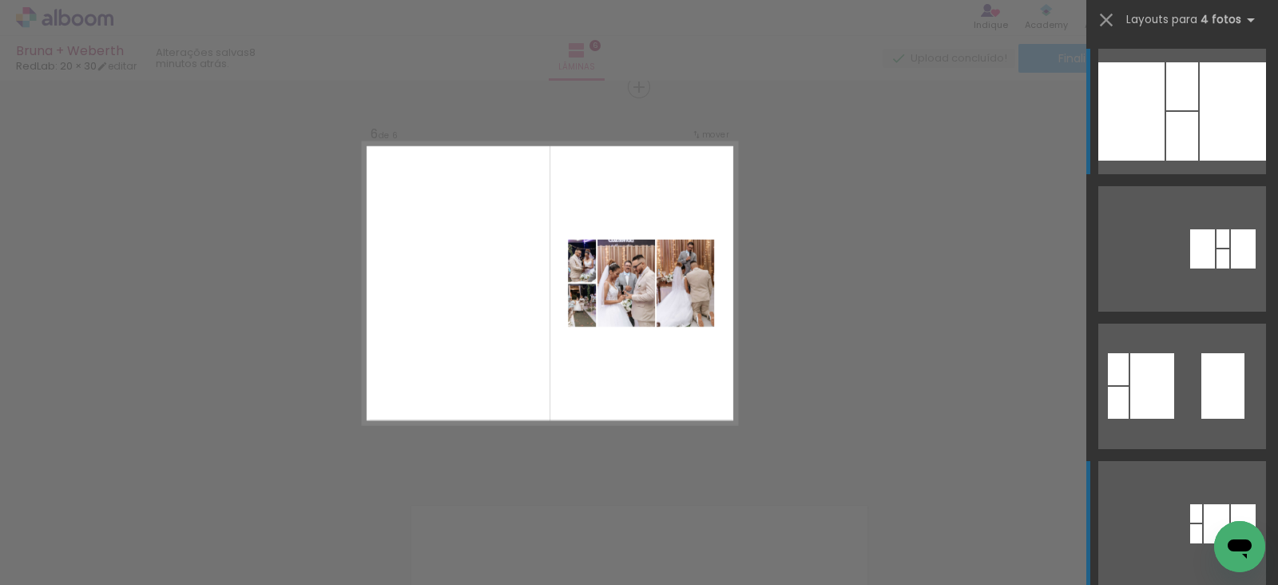
click at [1211, 312] on quentale-layouter at bounding box center [1182, 248] width 168 height 125
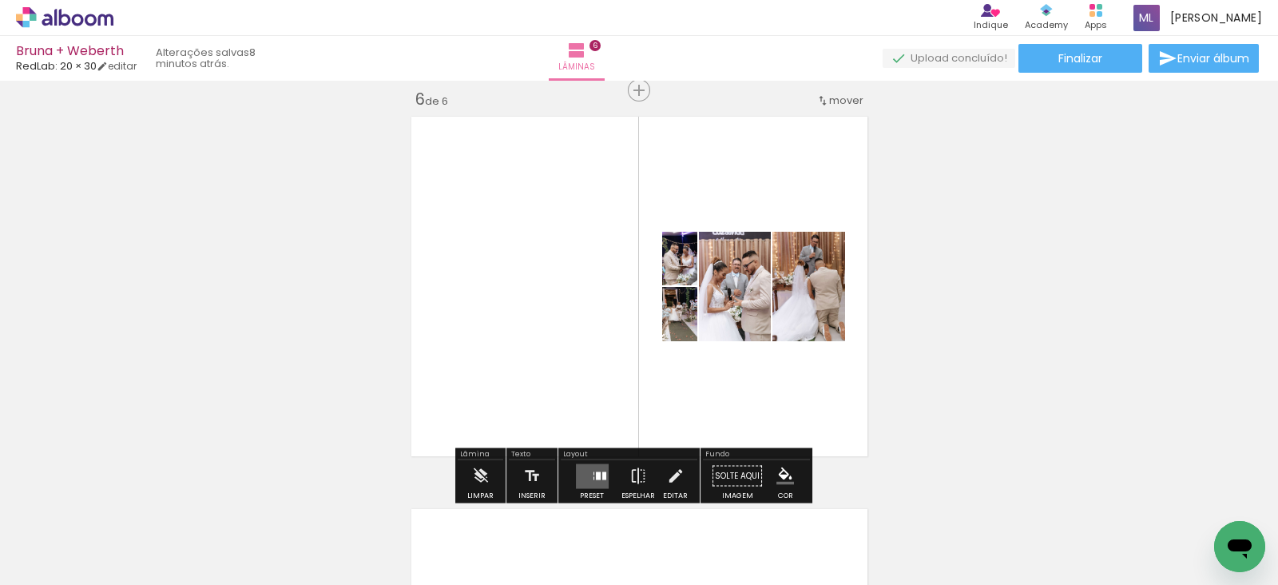
scroll to position [1977, 0]
click at [596, 475] on div at bounding box center [598, 476] width 5 height 8
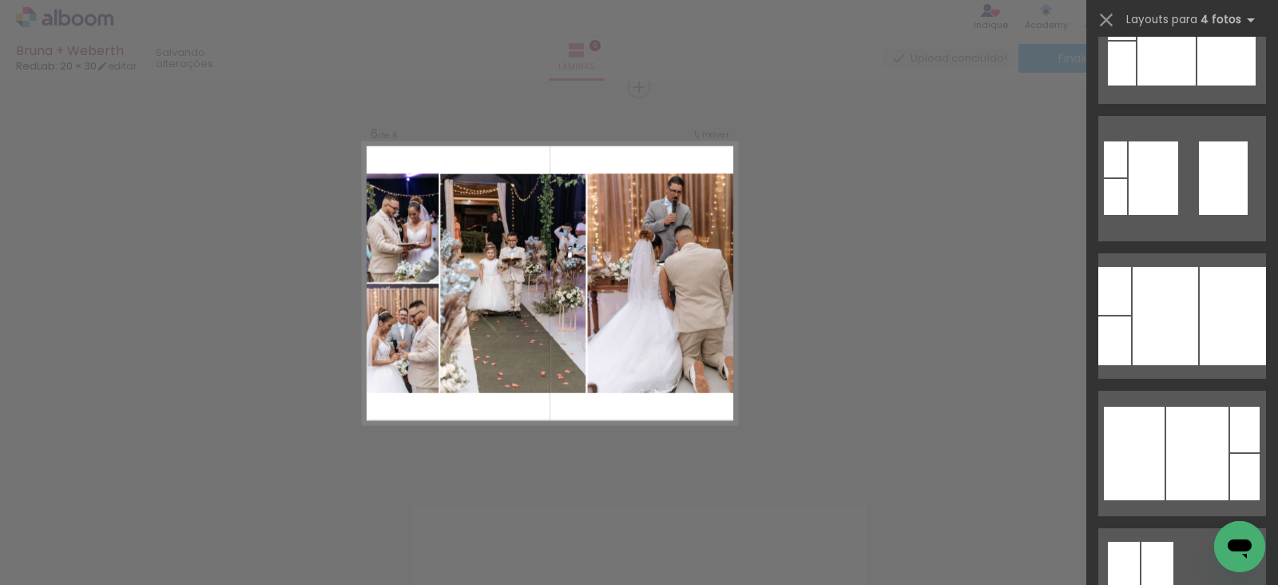
scroll to position [899, 0]
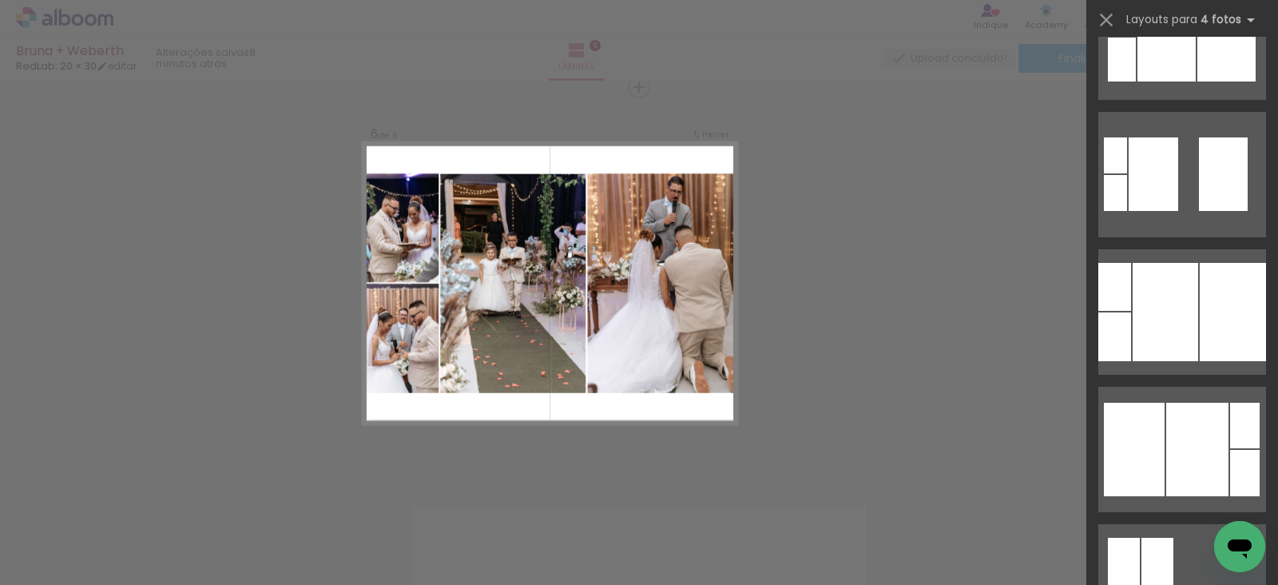
click at [1206, 347] on div at bounding box center [1233, 312] width 66 height 98
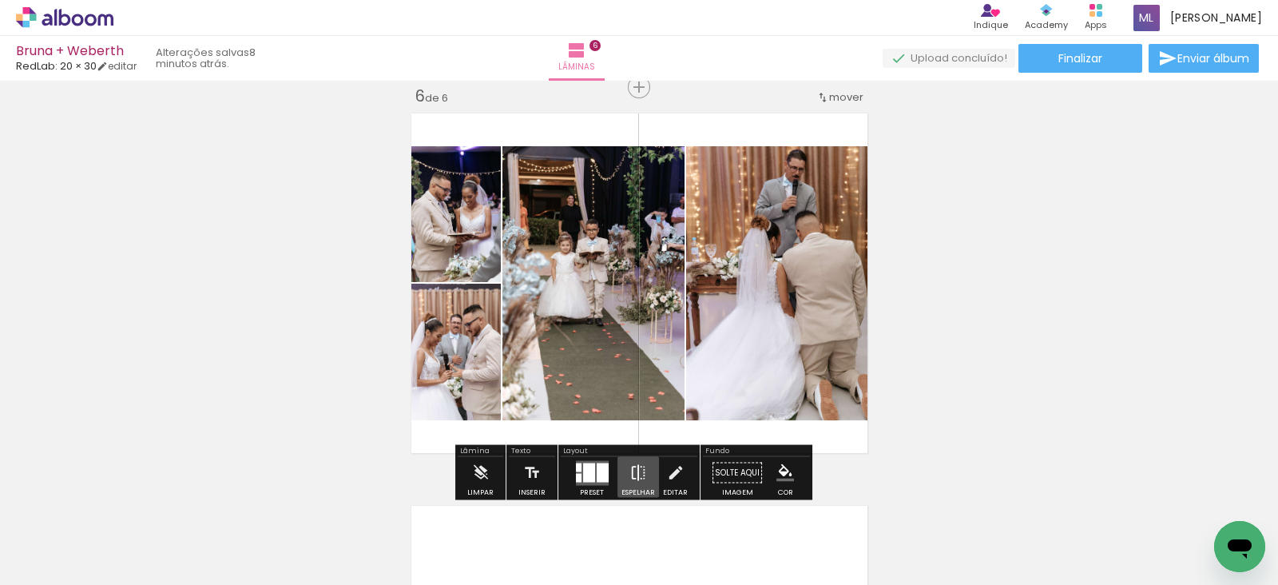
click at [635, 481] on iron-icon at bounding box center [639, 473] width 18 height 32
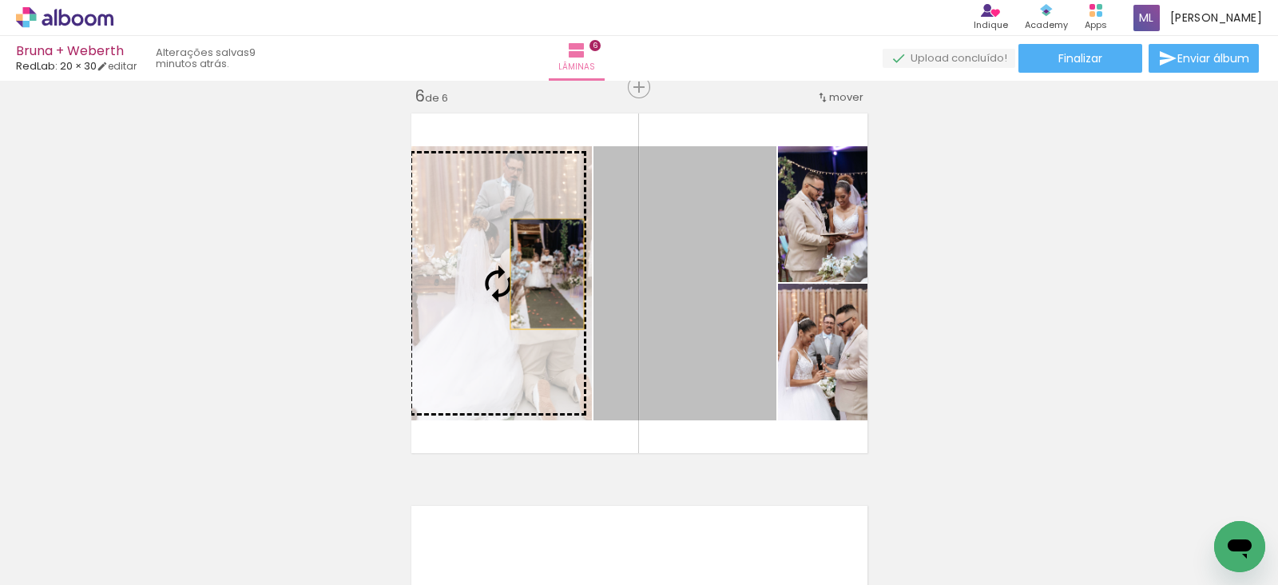
drag, startPoint x: 643, startPoint y: 283, endPoint x: 498, endPoint y: 276, distance: 145.6
click at [0, 0] on slot at bounding box center [0, 0] width 0 height 0
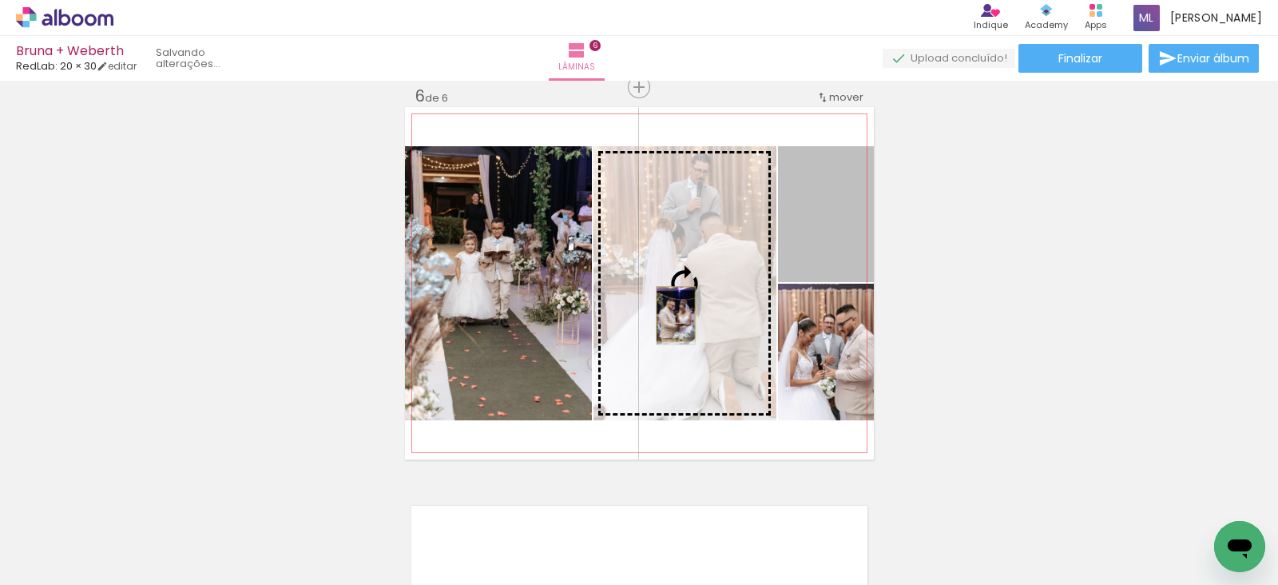
drag, startPoint x: 831, startPoint y: 264, endPoint x: 668, endPoint y: 313, distance: 170.3
click at [0, 0] on slot at bounding box center [0, 0] width 0 height 0
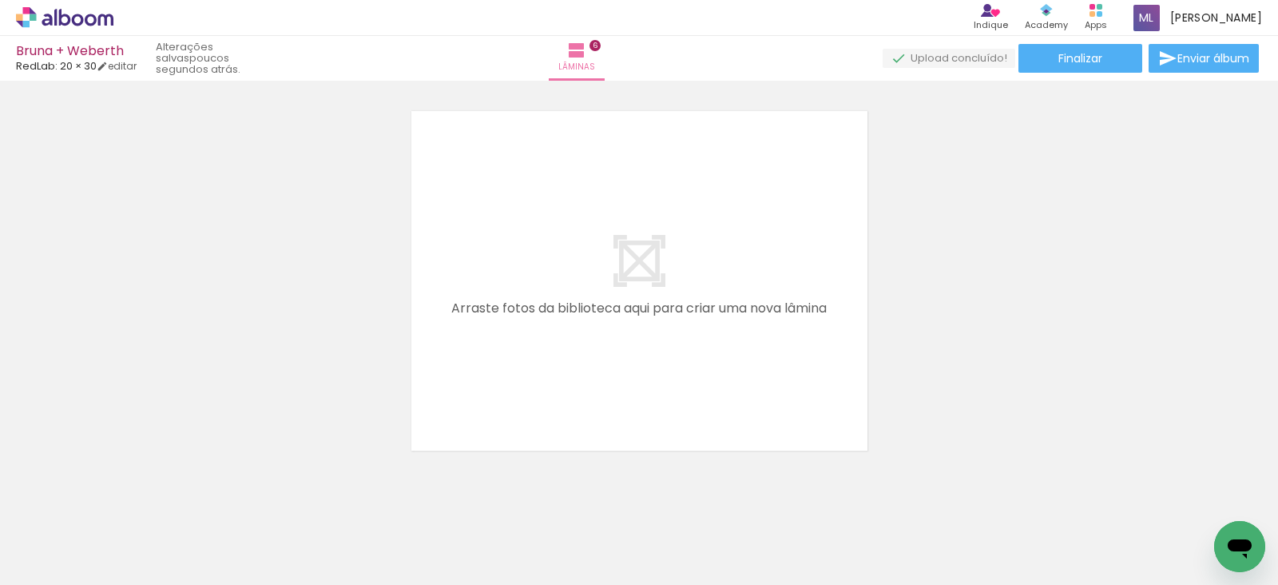
scroll to position [2404, 0]
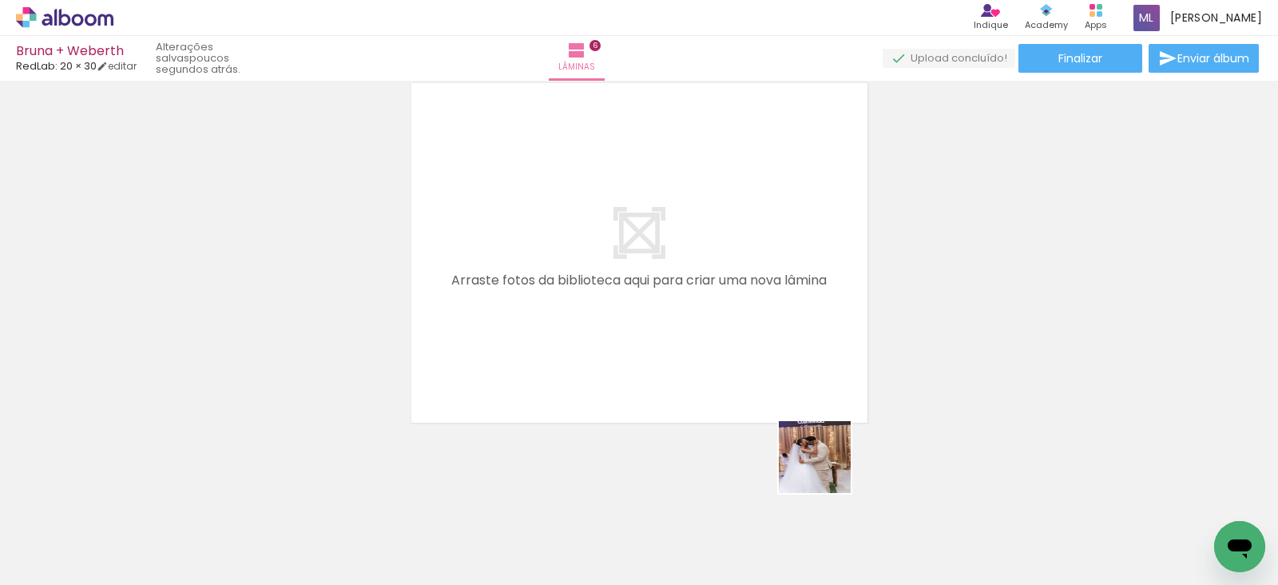
drag, startPoint x: 899, startPoint y: 535, endPoint x: 738, endPoint y: 379, distance: 223.7
click at [738, 379] on quentale-workspace at bounding box center [639, 292] width 1278 height 585
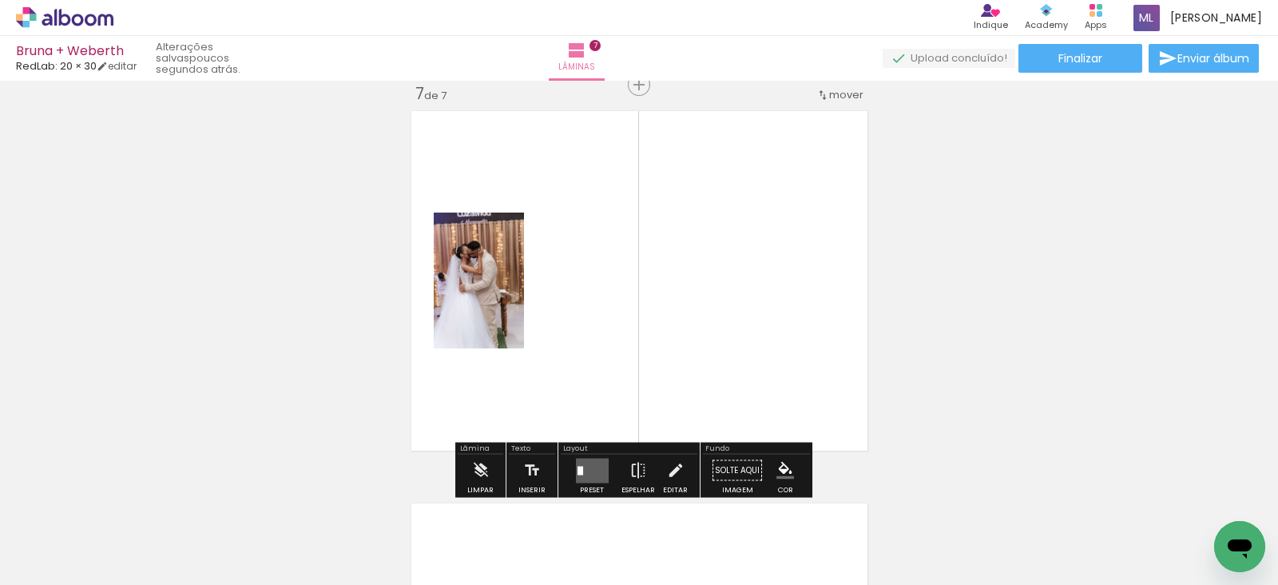
scroll to position [2374, 0]
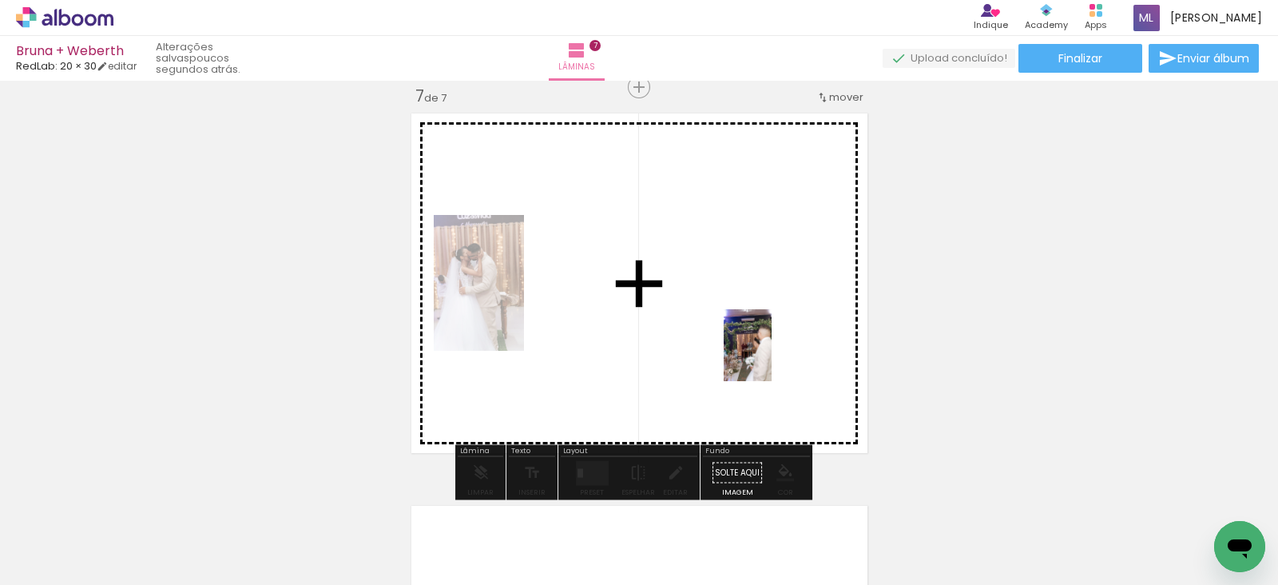
drag, startPoint x: 1002, startPoint y: 545, endPoint x: 772, endPoint y: 357, distance: 297.0
click at [772, 357] on quentale-workspace at bounding box center [639, 292] width 1278 height 585
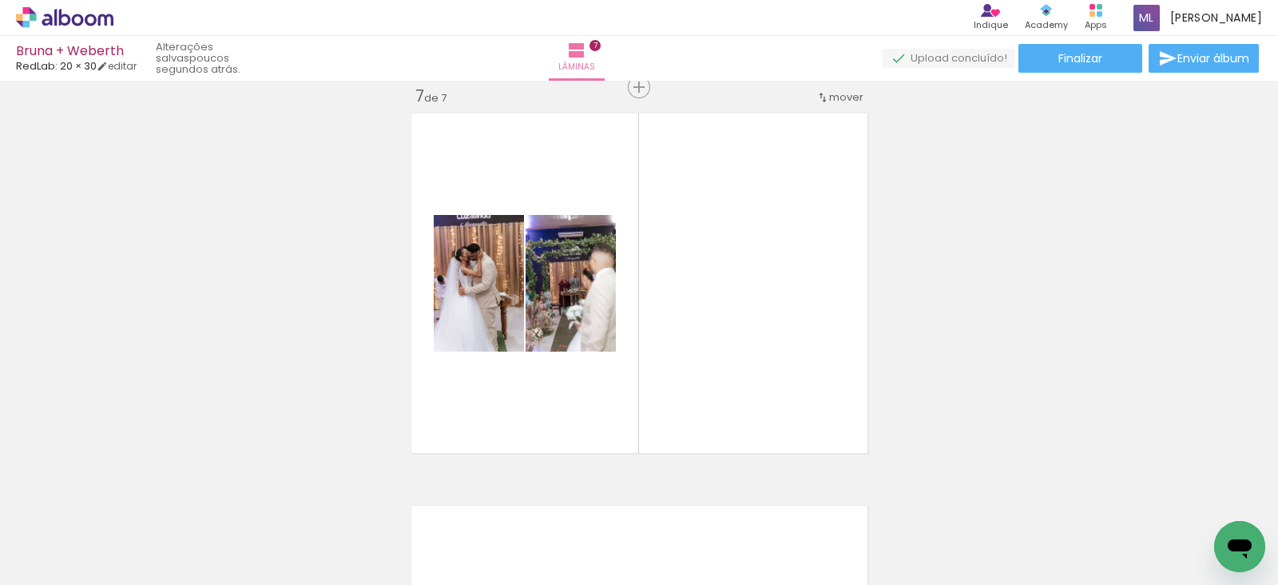
scroll to position [0, 3275]
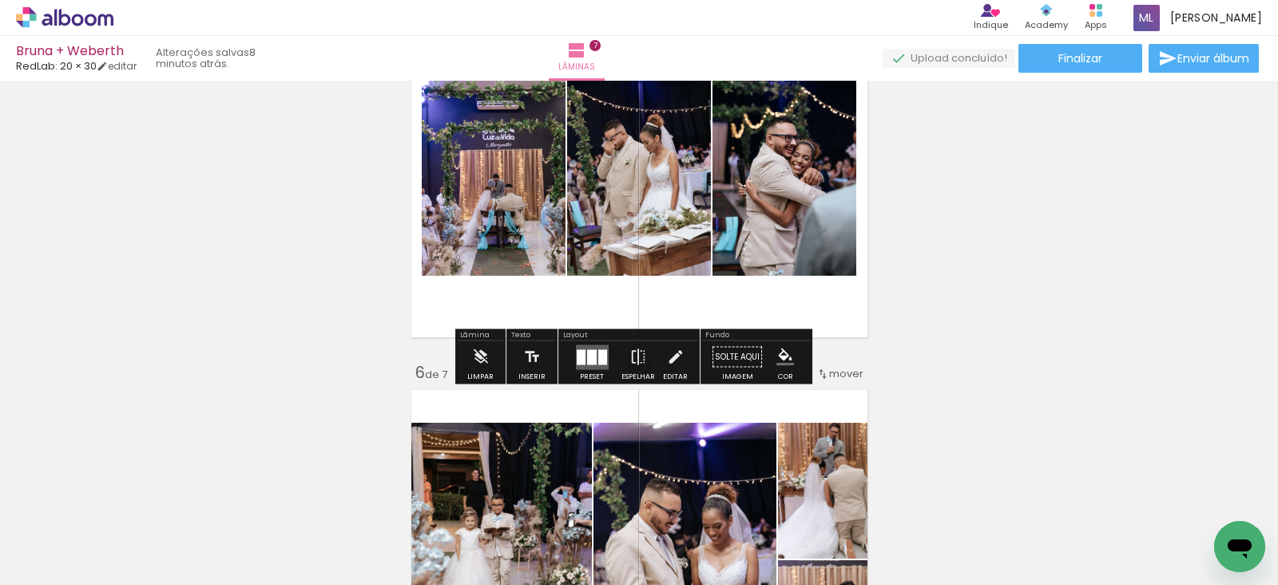
scroll to position [1746, 0]
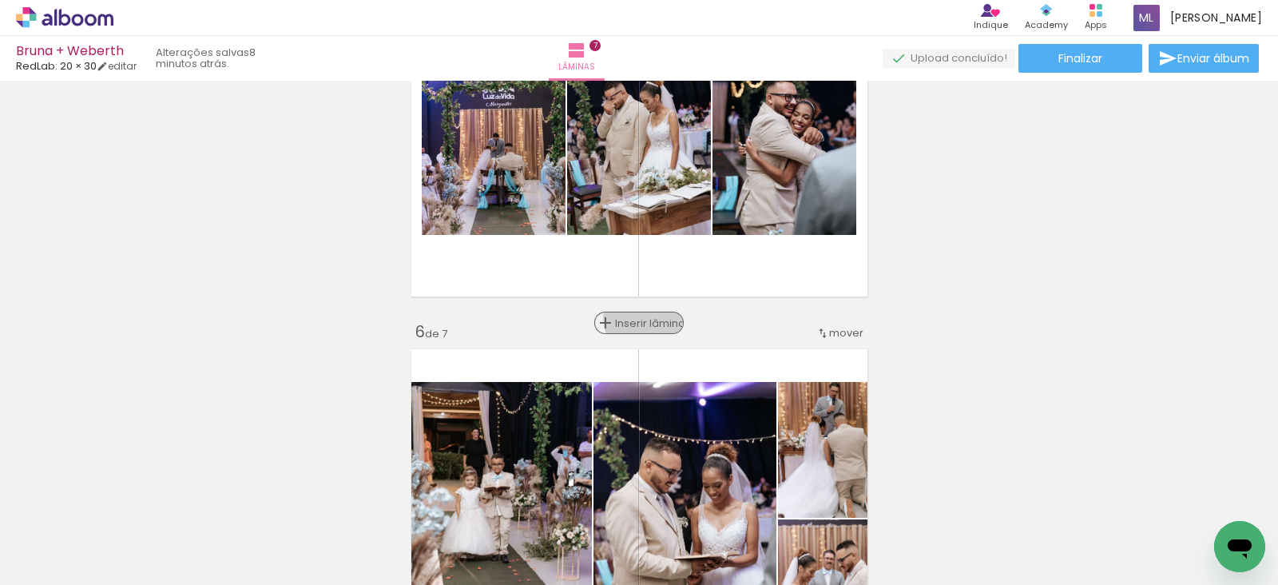
click at [642, 318] on span "Inserir lâmina" at bounding box center [646, 323] width 62 height 10
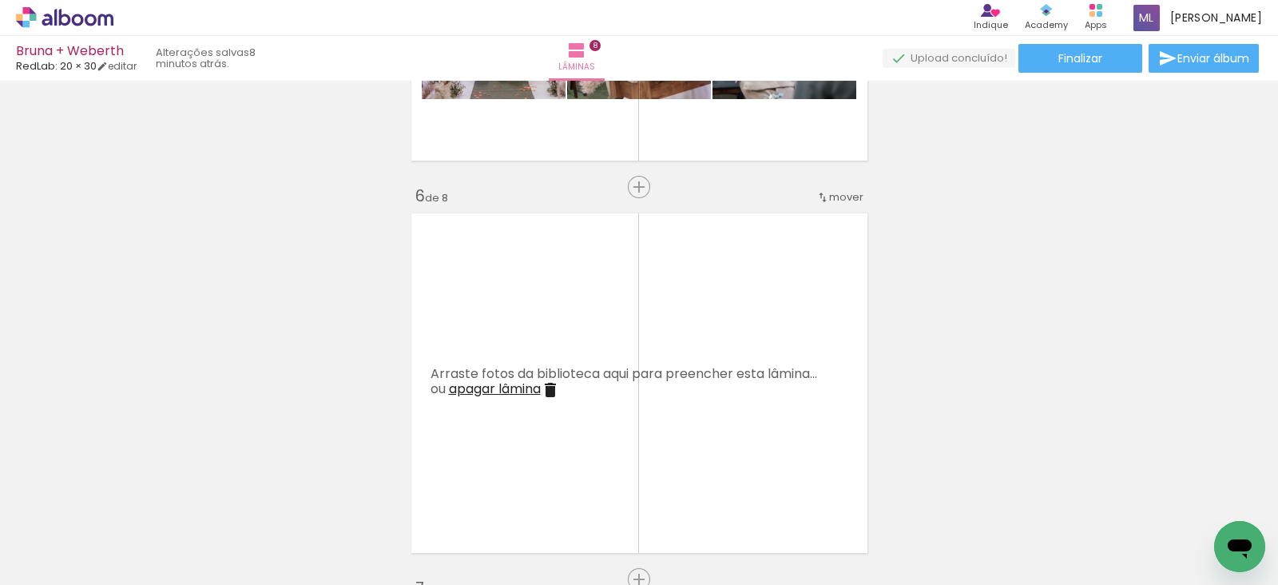
scroll to position [1884, 0]
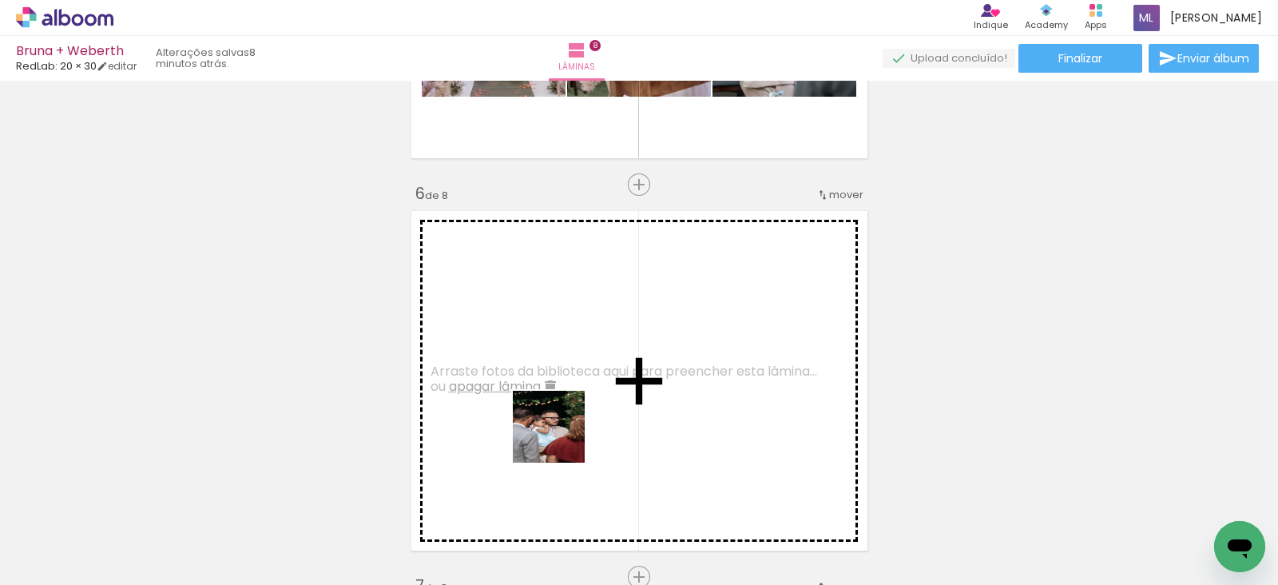
drag, startPoint x: 567, startPoint y: 522, endPoint x: 608, endPoint y: 455, distance: 77.8
click at [554, 380] on quentale-workspace at bounding box center [639, 292] width 1278 height 585
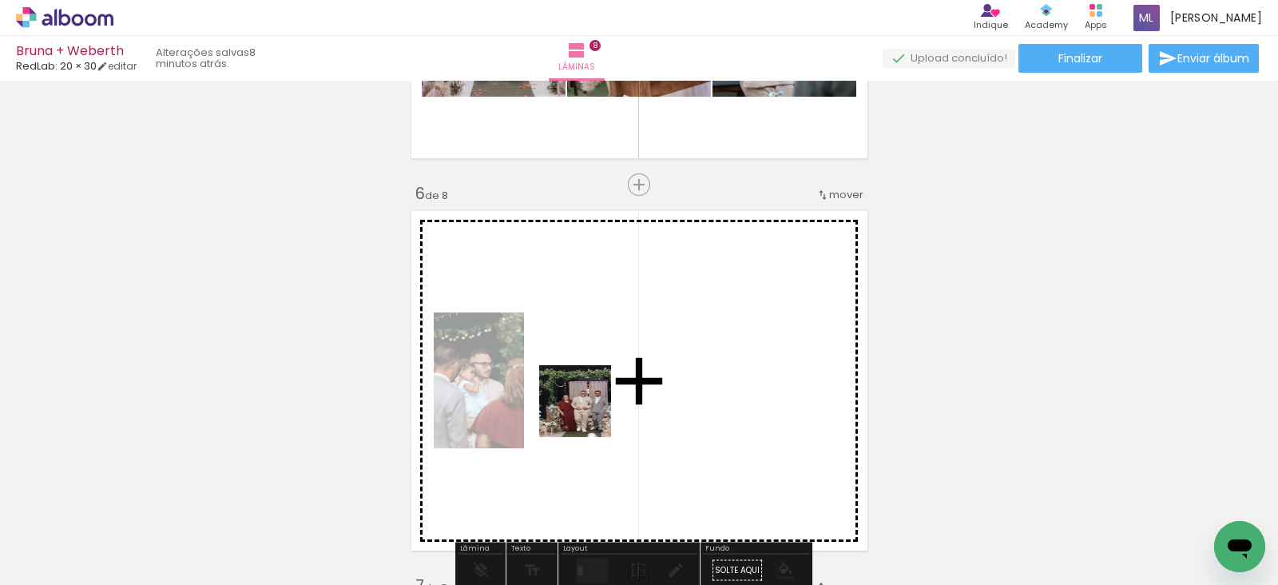
drag, startPoint x: 648, startPoint y: 550, endPoint x: 587, endPoint y: 412, distance: 150.2
click at [587, 412] on quentale-workspace at bounding box center [639, 292] width 1278 height 585
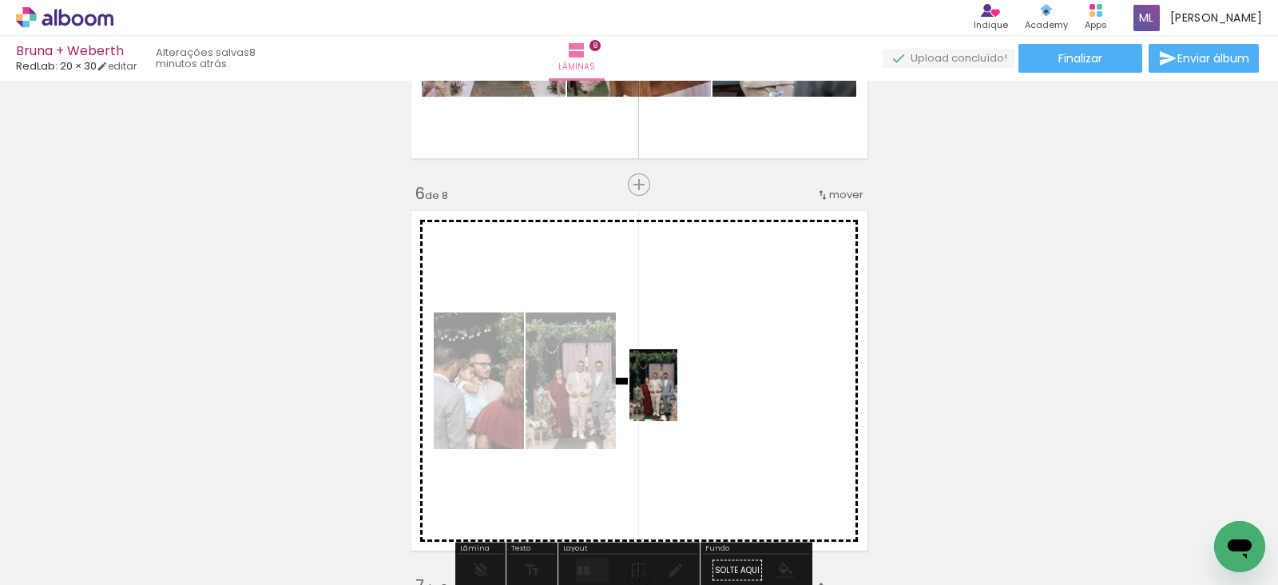
drag, startPoint x: 733, startPoint y: 540, endPoint x: 677, endPoint y: 397, distance: 153.3
click at [677, 397] on quentale-workspace at bounding box center [639, 292] width 1278 height 585
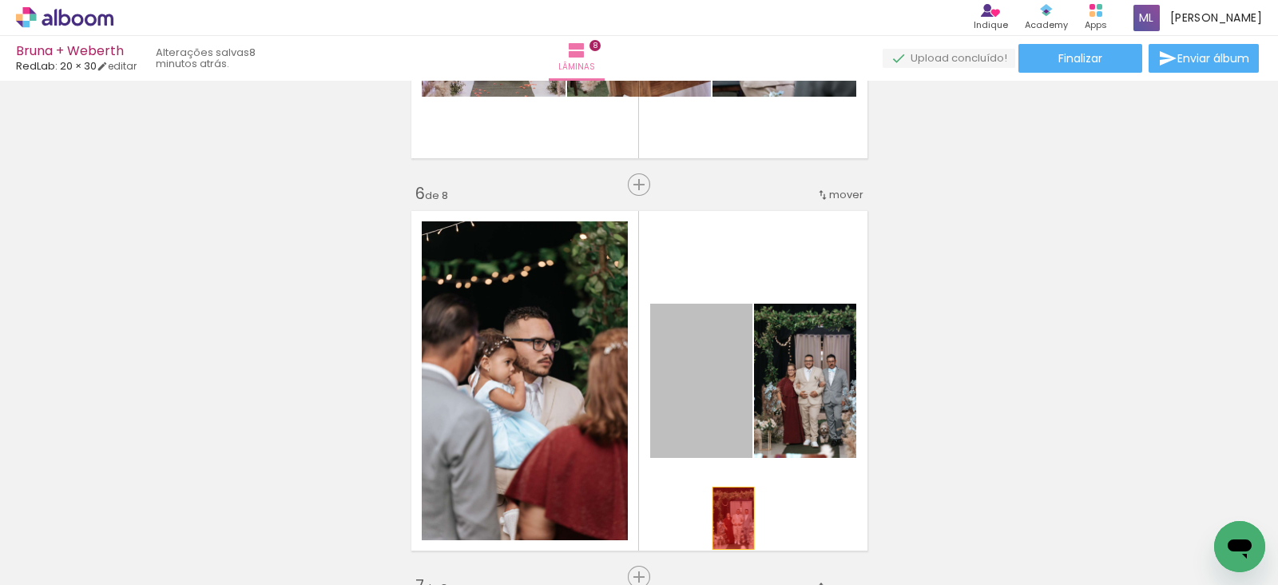
drag, startPoint x: 723, startPoint y: 405, endPoint x: 725, endPoint y: 526, distance: 120.7
click at [725, 526] on quentale-workspace at bounding box center [639, 292] width 1278 height 585
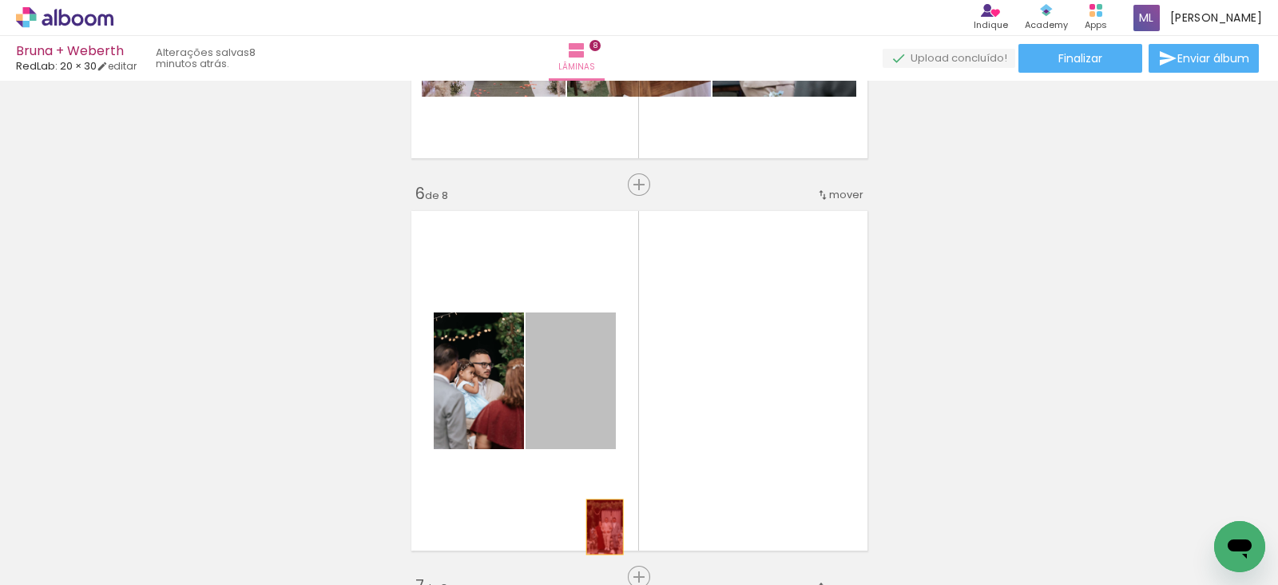
drag, startPoint x: 545, startPoint y: 407, endPoint x: 603, endPoint y: 538, distance: 144.1
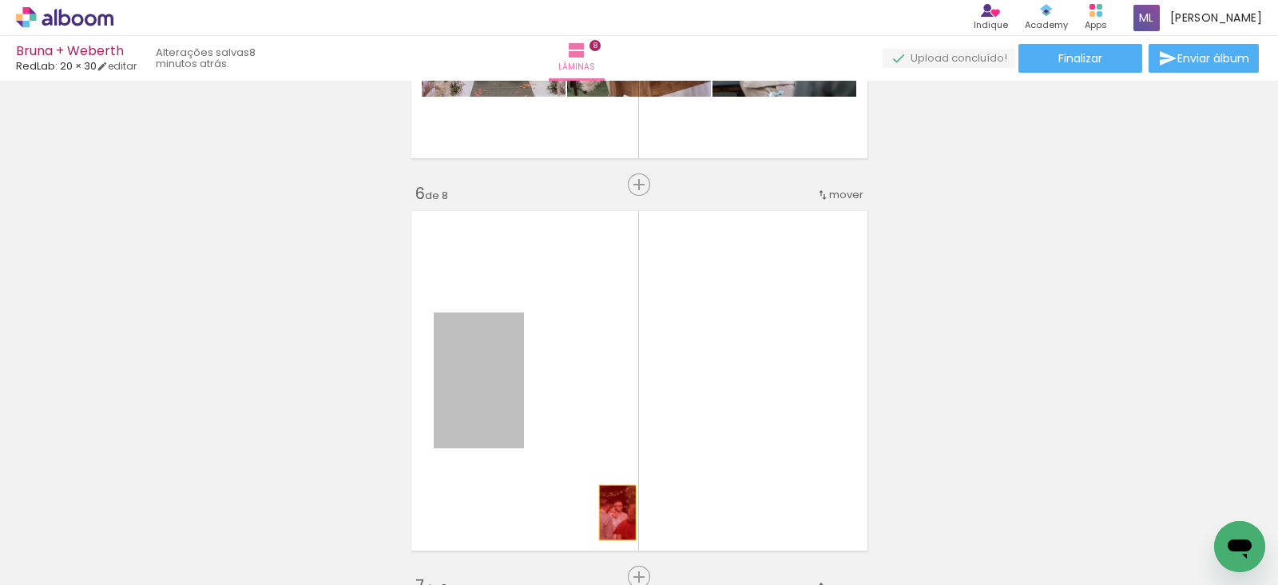
drag, startPoint x: 503, startPoint y: 383, endPoint x: 611, endPoint y: 511, distance: 167.9
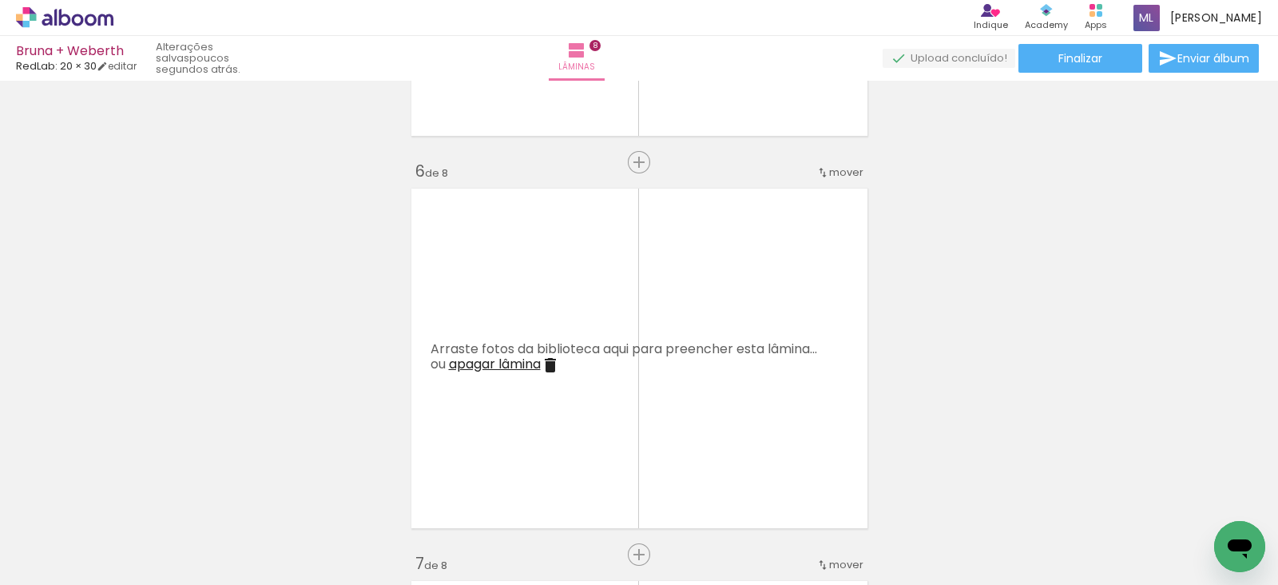
scroll to position [1909, 0]
click at [838, 165] on span "mover" at bounding box center [846, 169] width 34 height 15
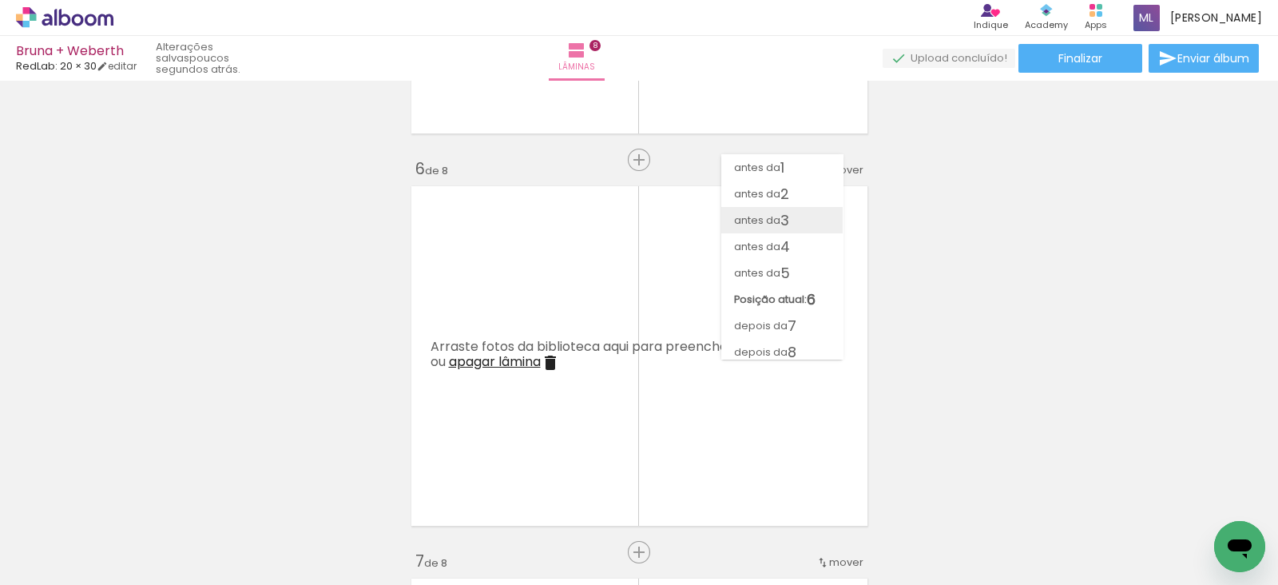
click at [816, 226] on paper-item "antes da 3" at bounding box center [781, 220] width 121 height 26
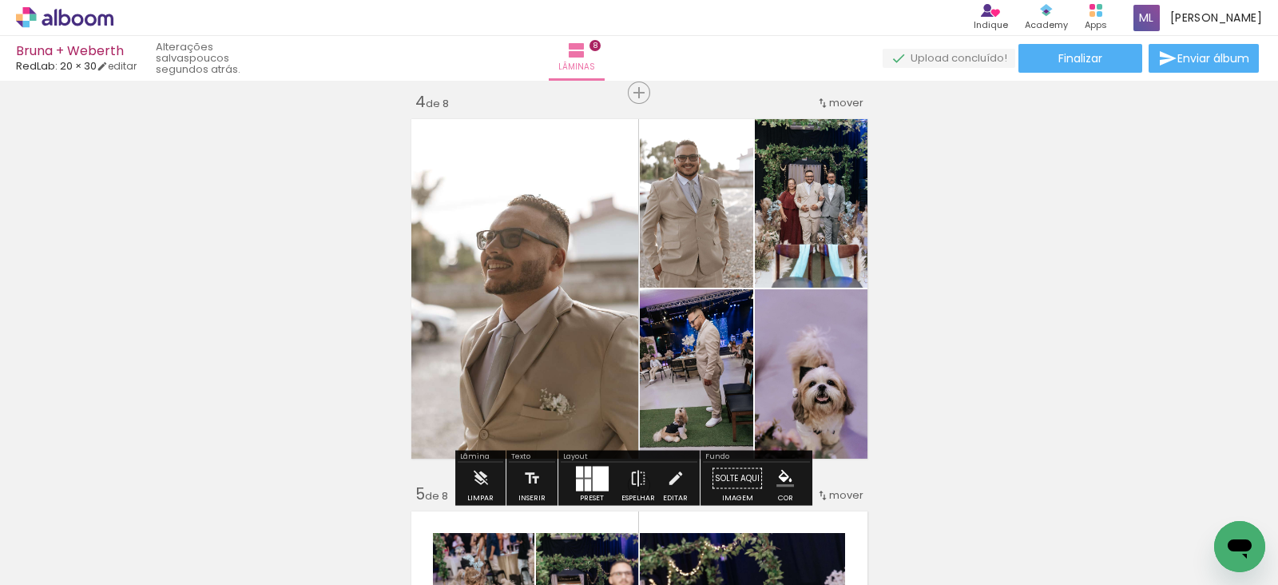
scroll to position [1076, 0]
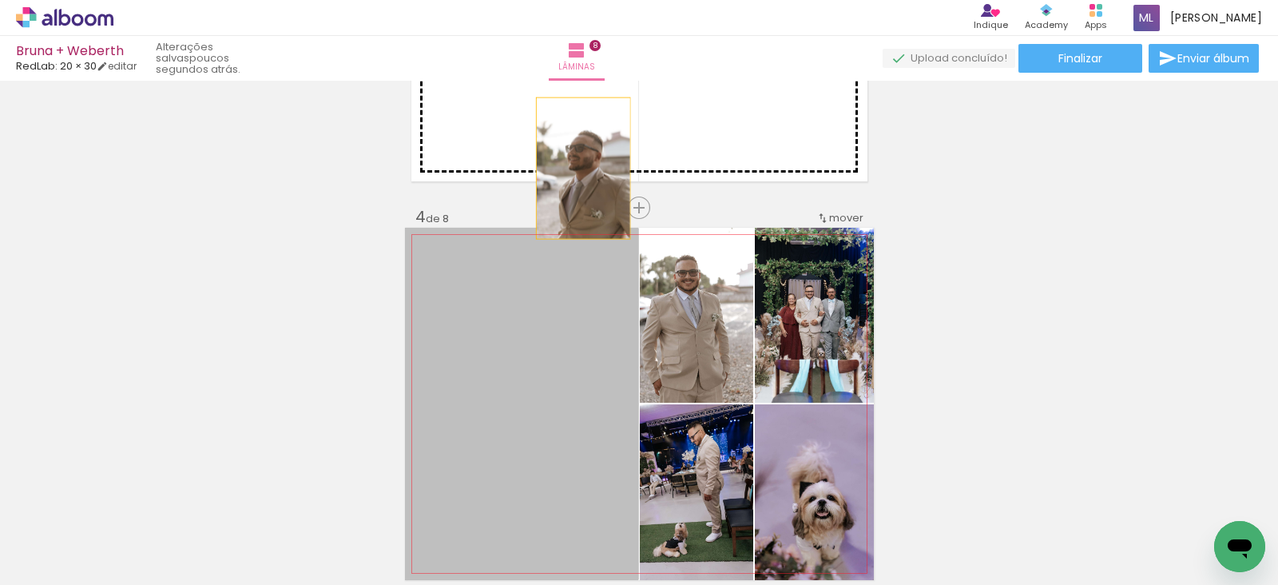
drag, startPoint x: 561, startPoint y: 384, endPoint x: 575, endPoint y: 152, distance: 232.9
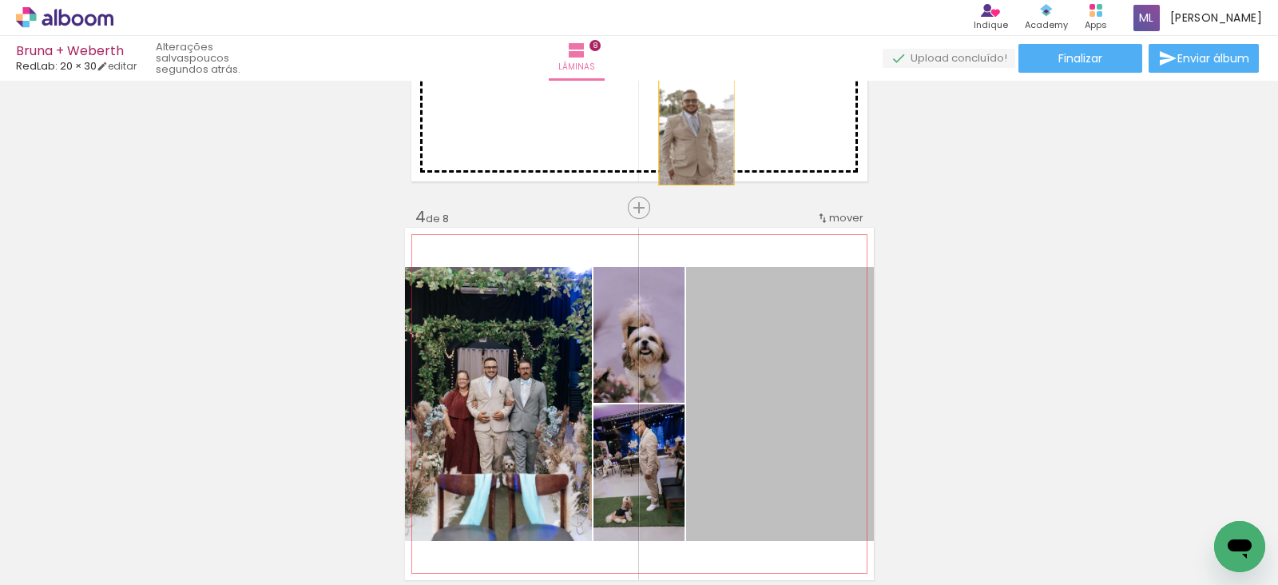
drag, startPoint x: 769, startPoint y: 366, endPoint x: 688, endPoint y: 122, distance: 256.7
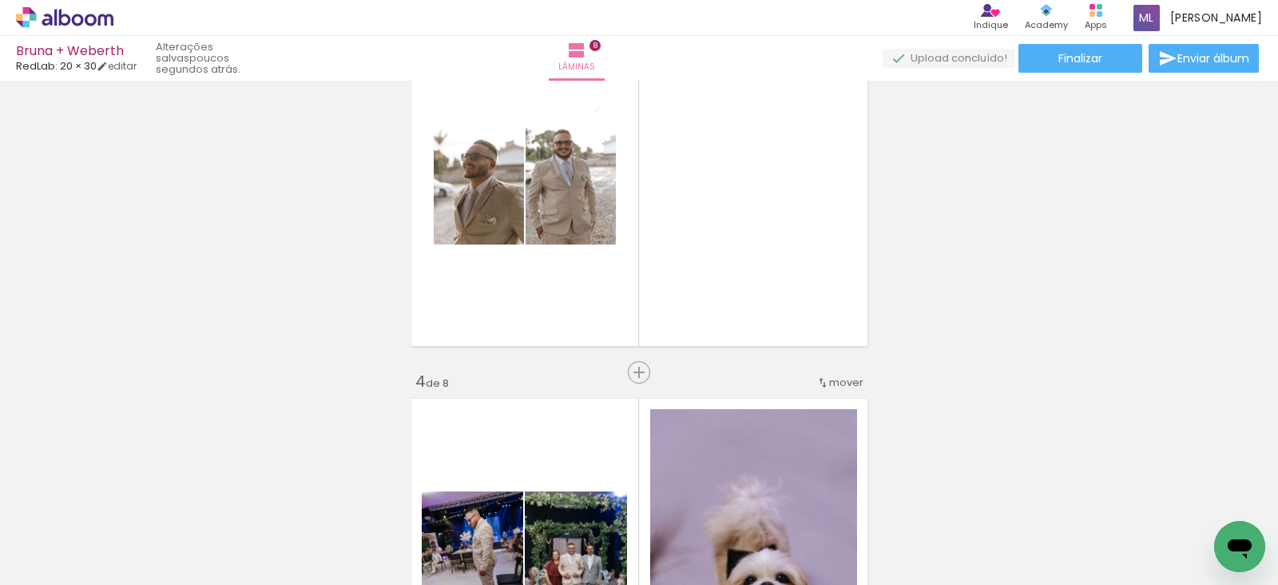
scroll to position [911, 0]
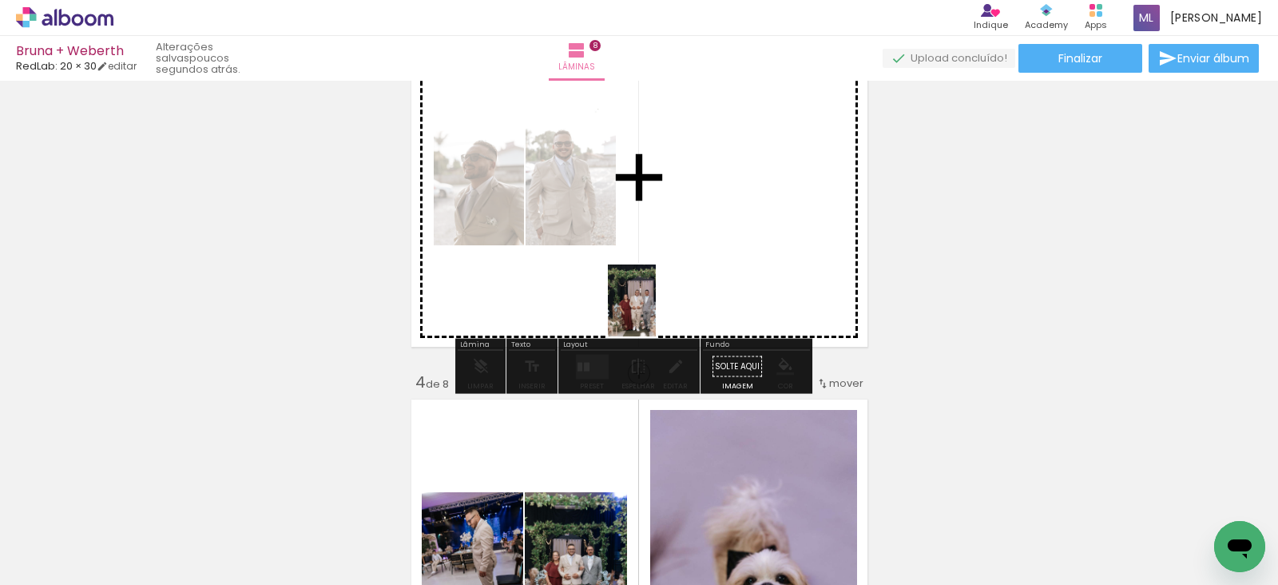
drag, startPoint x: 640, startPoint y: 546, endPoint x: 656, endPoint y: 305, distance: 241.0
click at [656, 305] on quentale-workspace at bounding box center [639, 292] width 1278 height 585
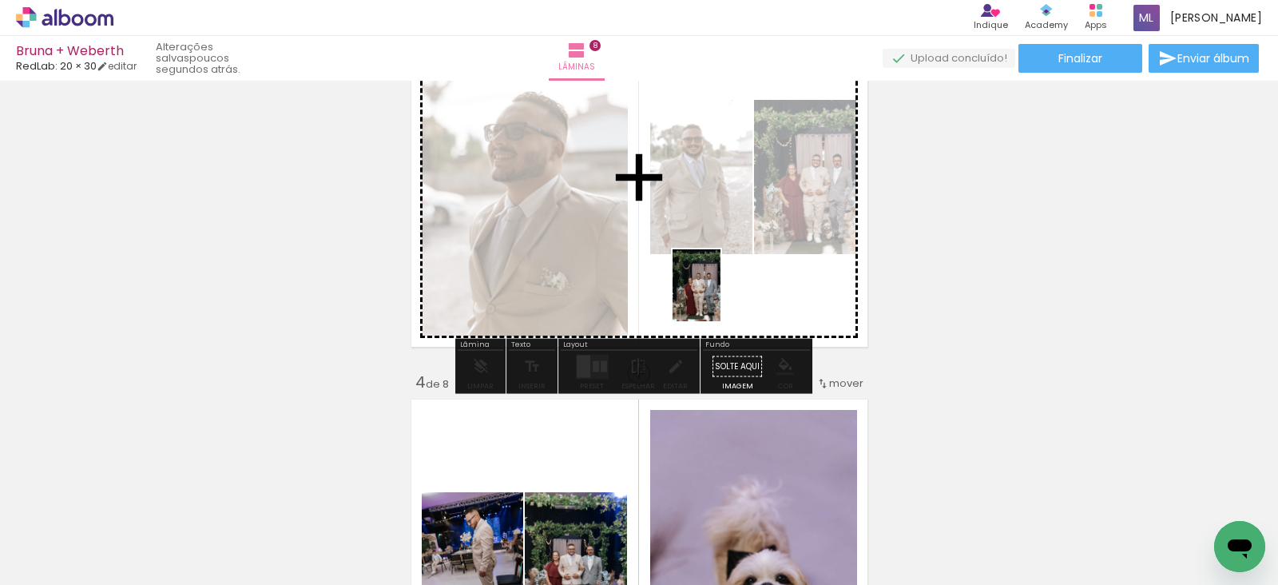
drag, startPoint x: 750, startPoint y: 543, endPoint x: 721, endPoint y: 289, distance: 255.8
click at [721, 289] on quentale-workspace at bounding box center [639, 292] width 1278 height 585
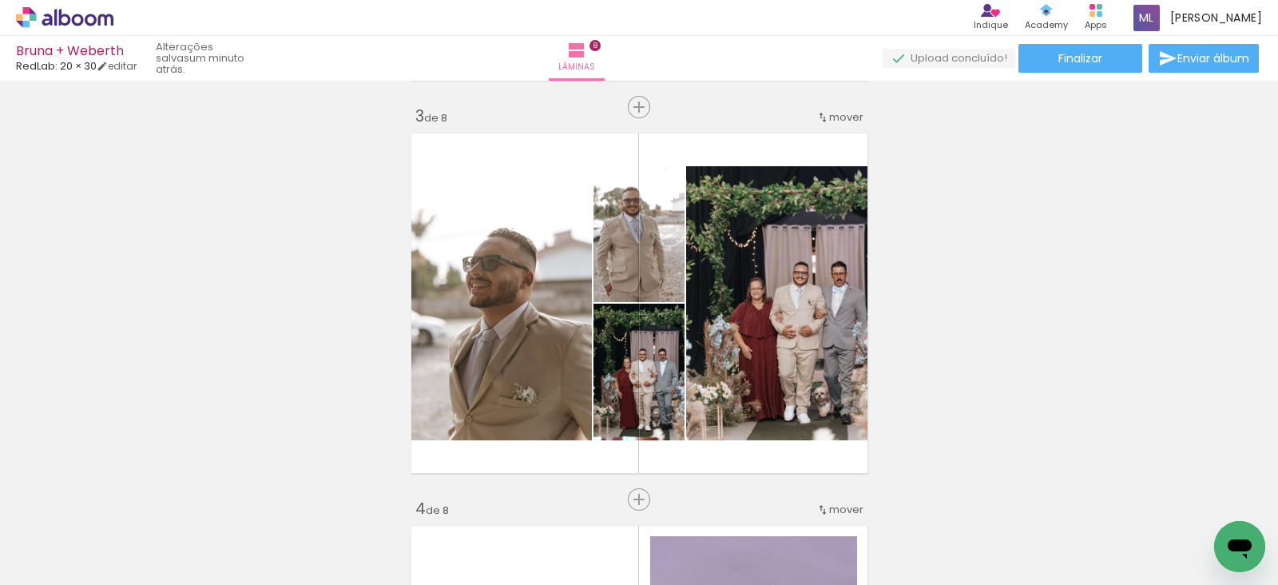
scroll to position [772, 0]
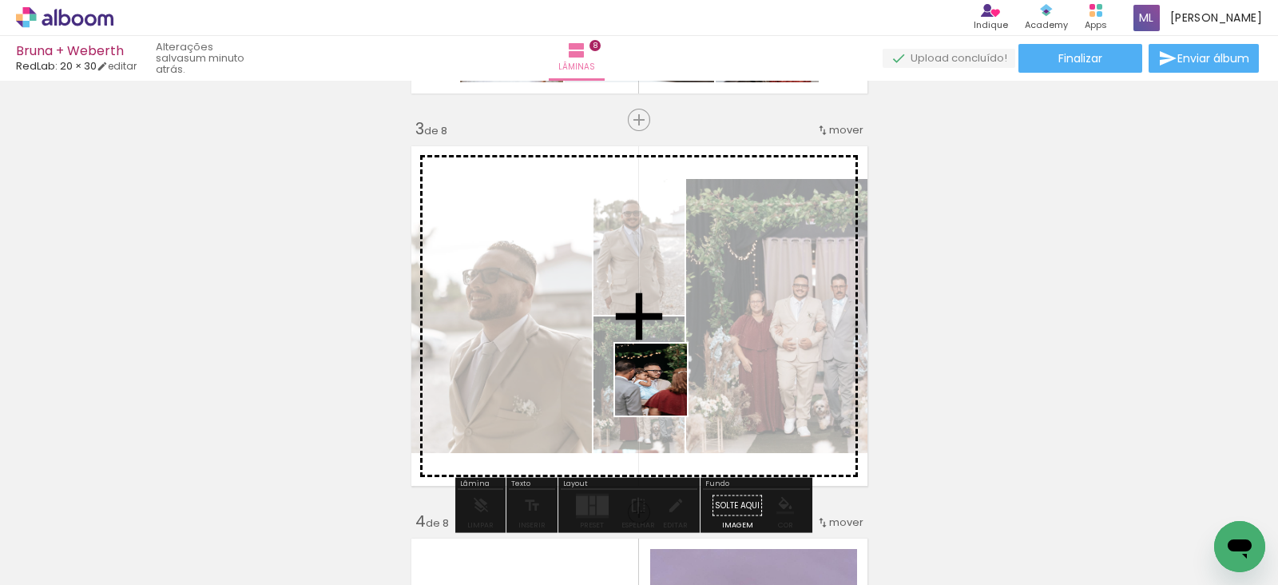
drag, startPoint x: 562, startPoint y: 542, endPoint x: 663, endPoint y: 391, distance: 181.9
click at [663, 391] on quentale-workspace at bounding box center [639, 292] width 1278 height 585
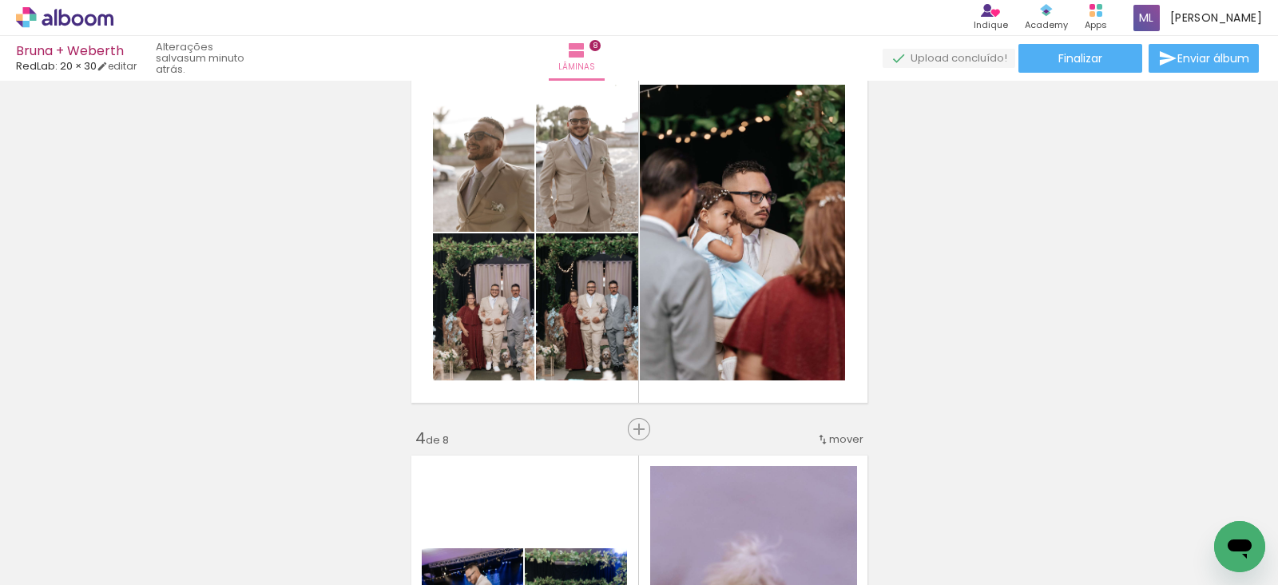
scroll to position [856, 0]
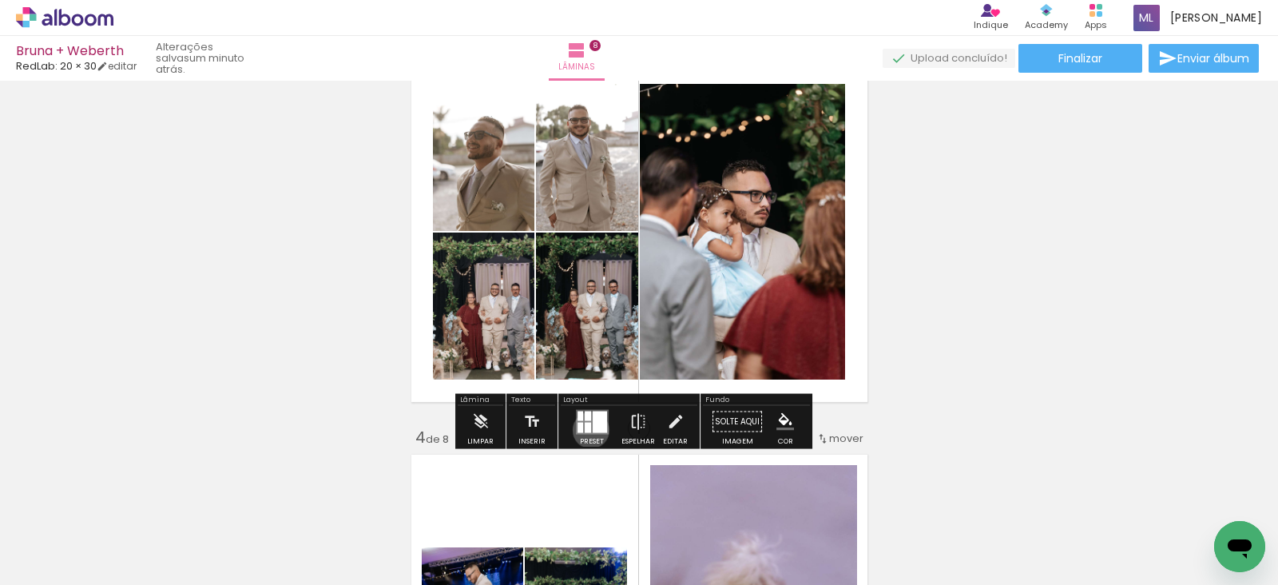
click at [587, 429] on quentale-layouter at bounding box center [592, 421] width 33 height 25
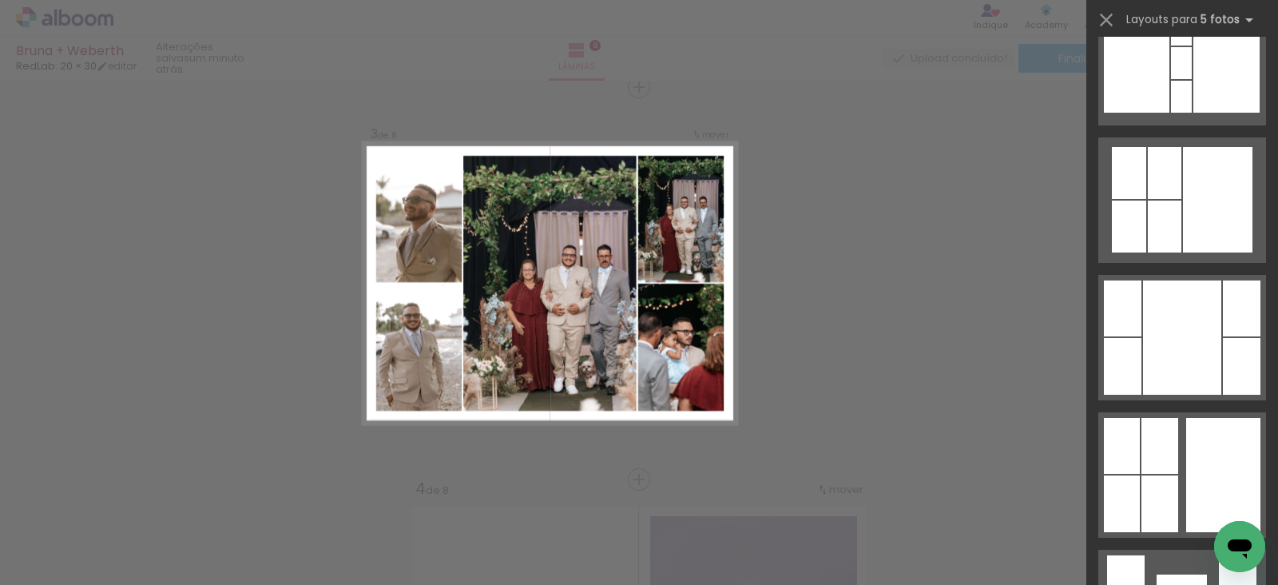
scroll to position [1295, 0]
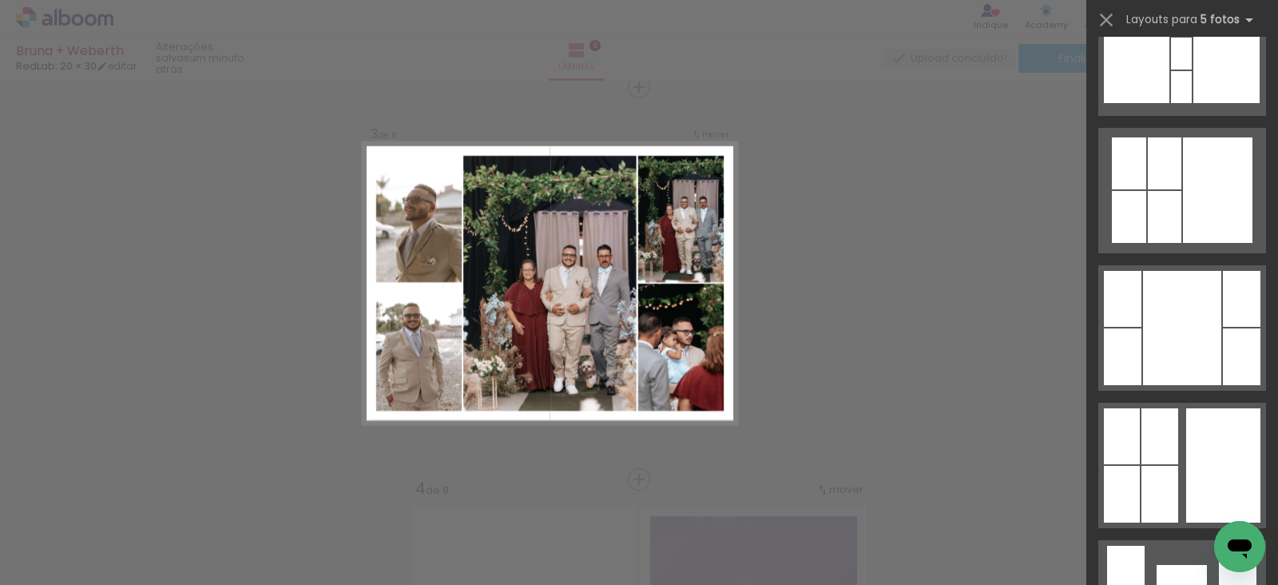
click at [1171, 70] on div at bounding box center [1181, 54] width 21 height 32
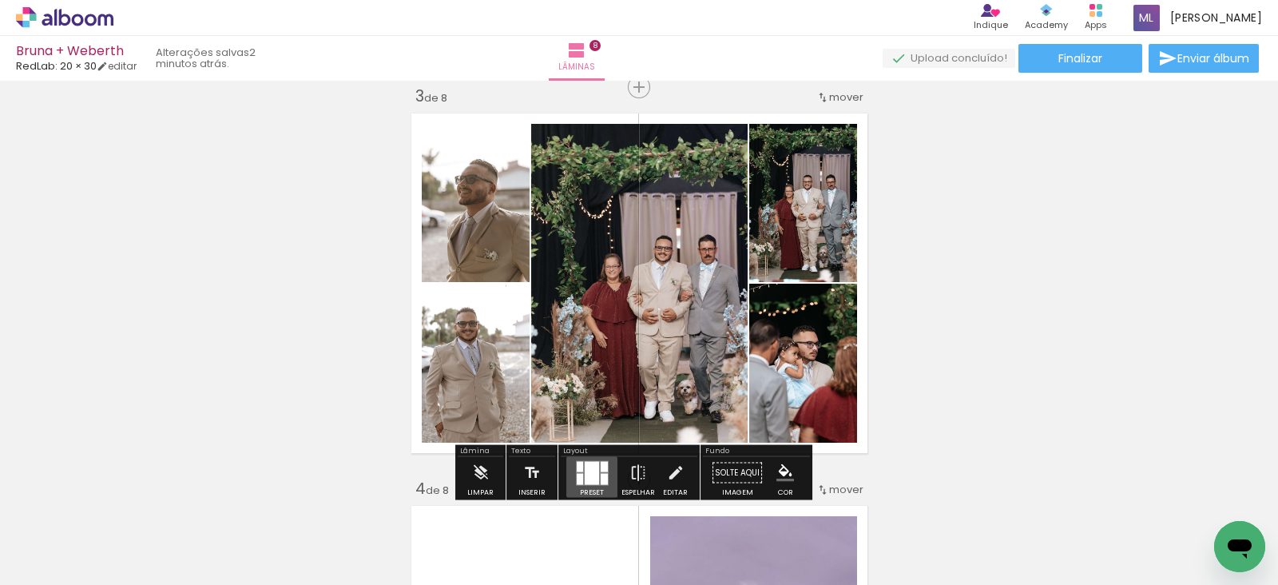
click at [588, 470] on div at bounding box center [592, 472] width 14 height 23
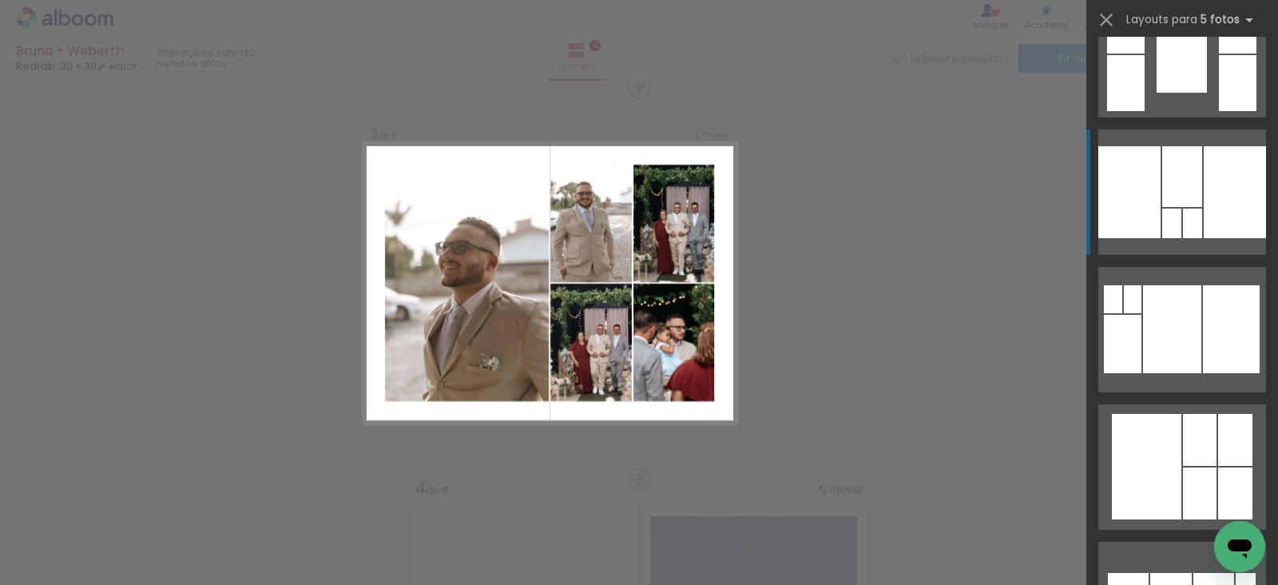
scroll to position [1845, 0]
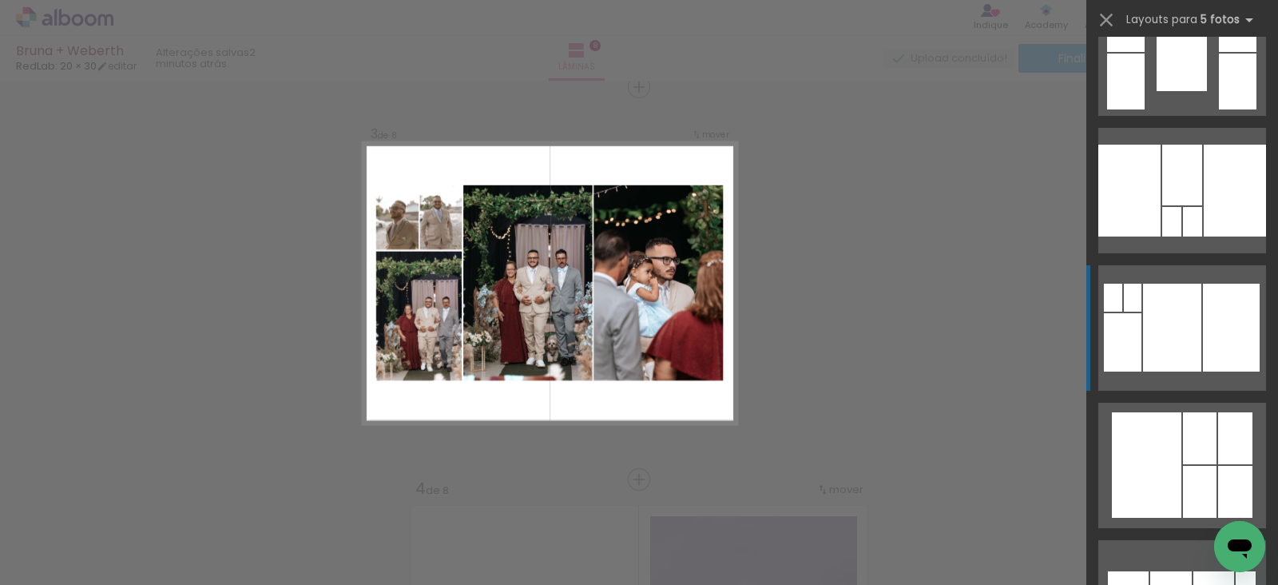
click at [1162, 336] on div at bounding box center [1172, 328] width 58 height 88
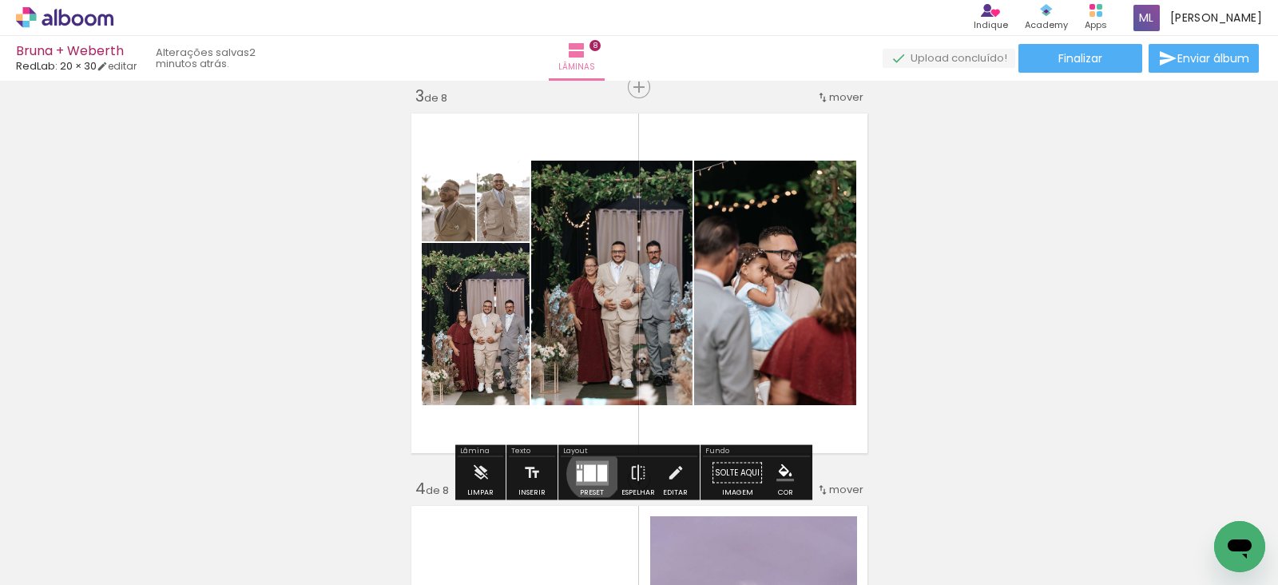
click at [590, 473] on div at bounding box center [590, 472] width 12 height 17
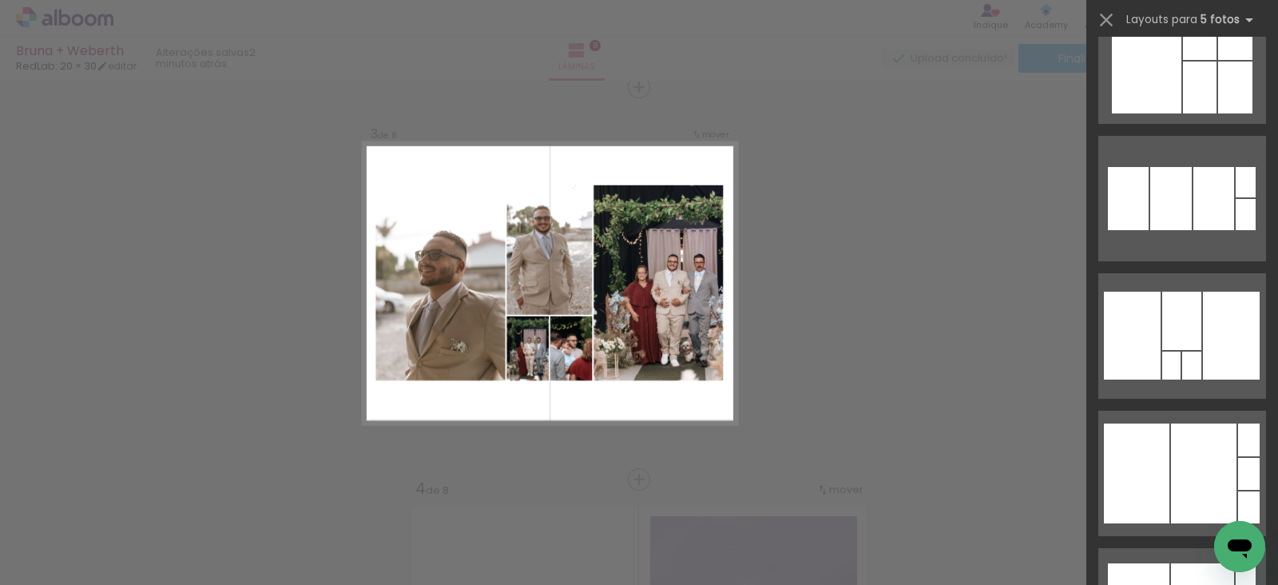
scroll to position [2250, 0]
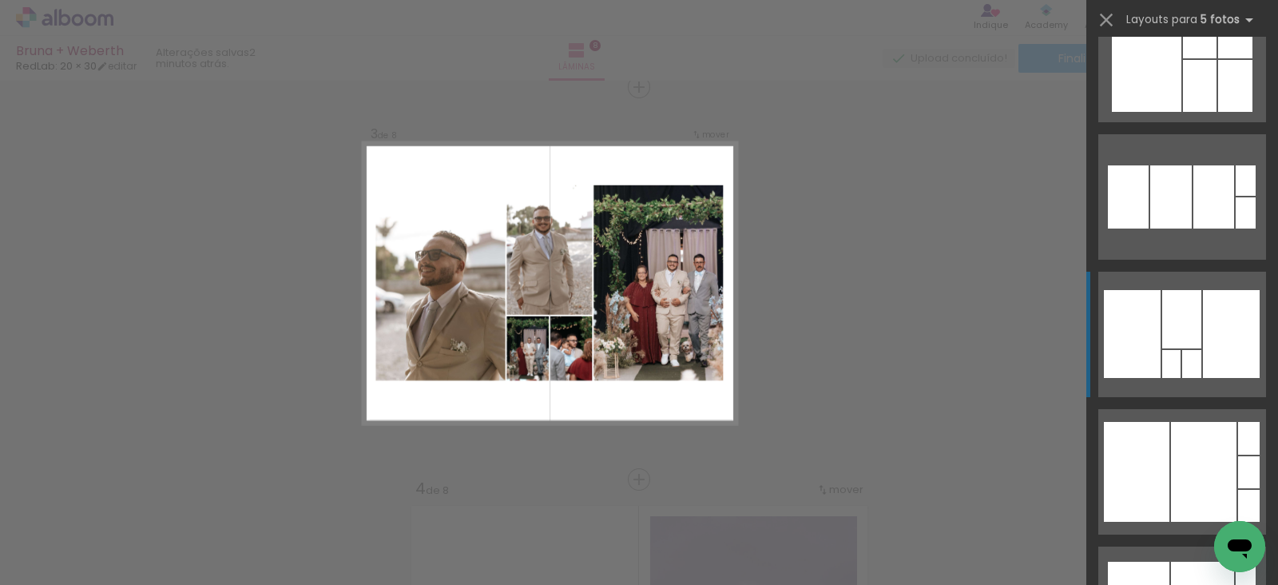
click at [1195, 228] on div at bounding box center [1214, 196] width 41 height 63
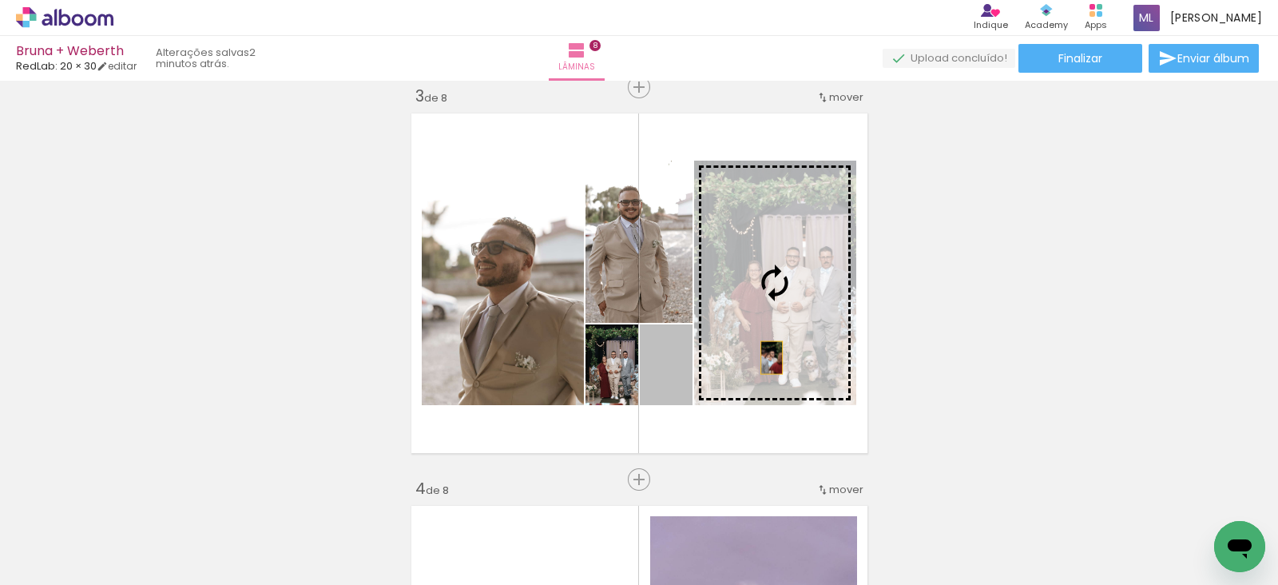
drag, startPoint x: 677, startPoint y: 385, endPoint x: 764, endPoint y: 357, distance: 90.7
click at [0, 0] on slot at bounding box center [0, 0] width 0 height 0
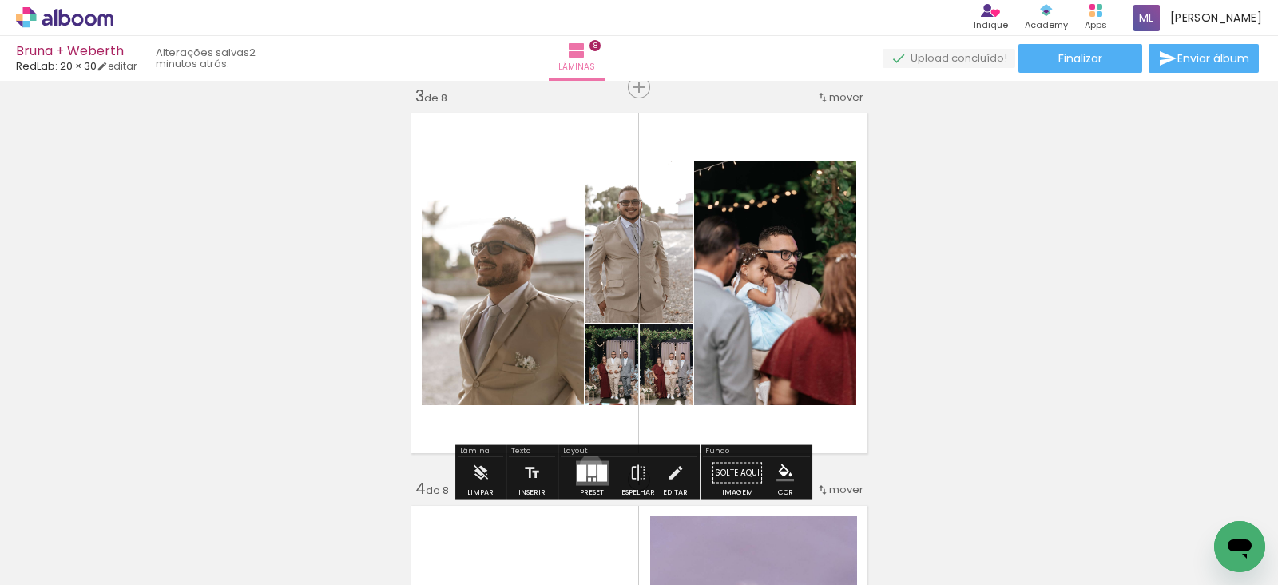
click at [588, 464] on div at bounding box center [592, 469] width 8 height 11
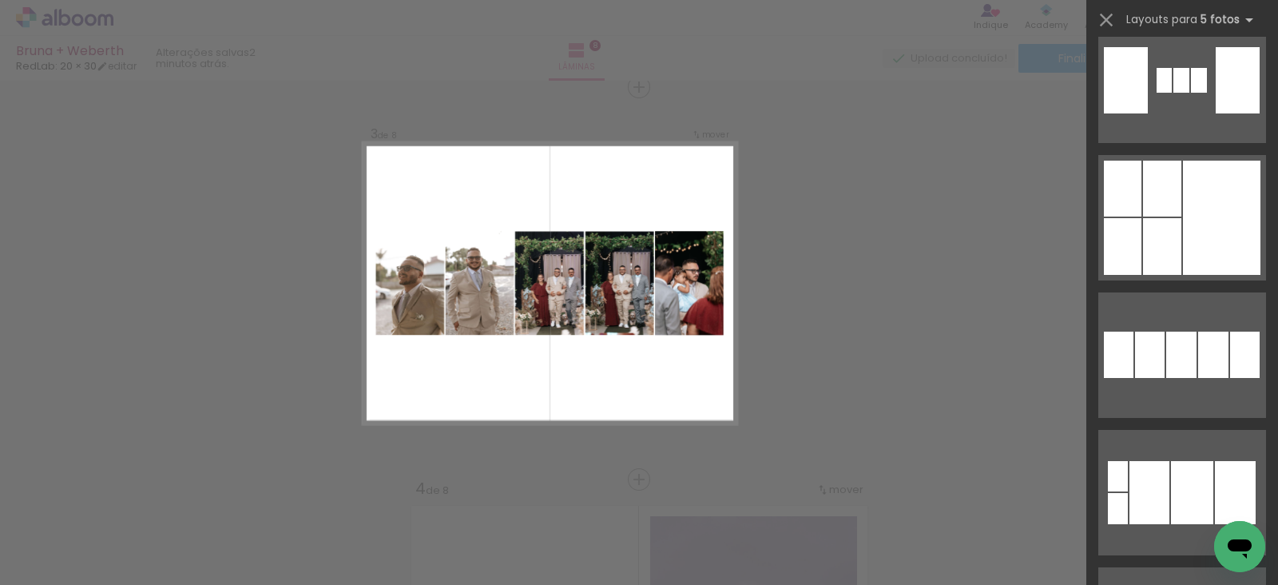
scroll to position [3192, 0]
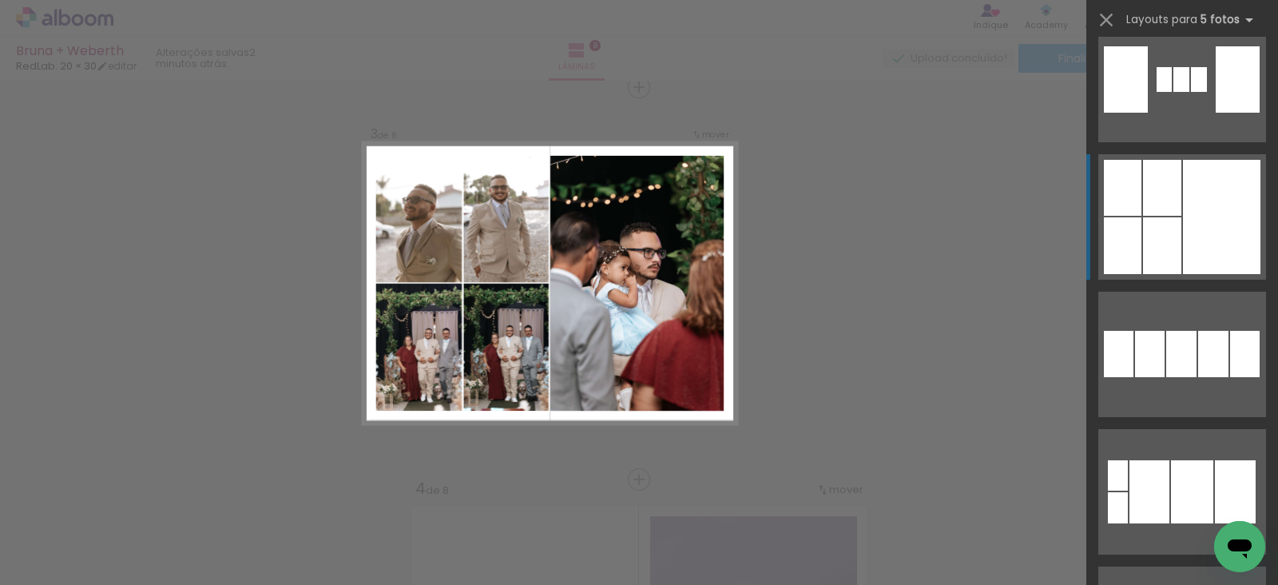
click at [1230, 331] on div at bounding box center [1245, 354] width 30 height 46
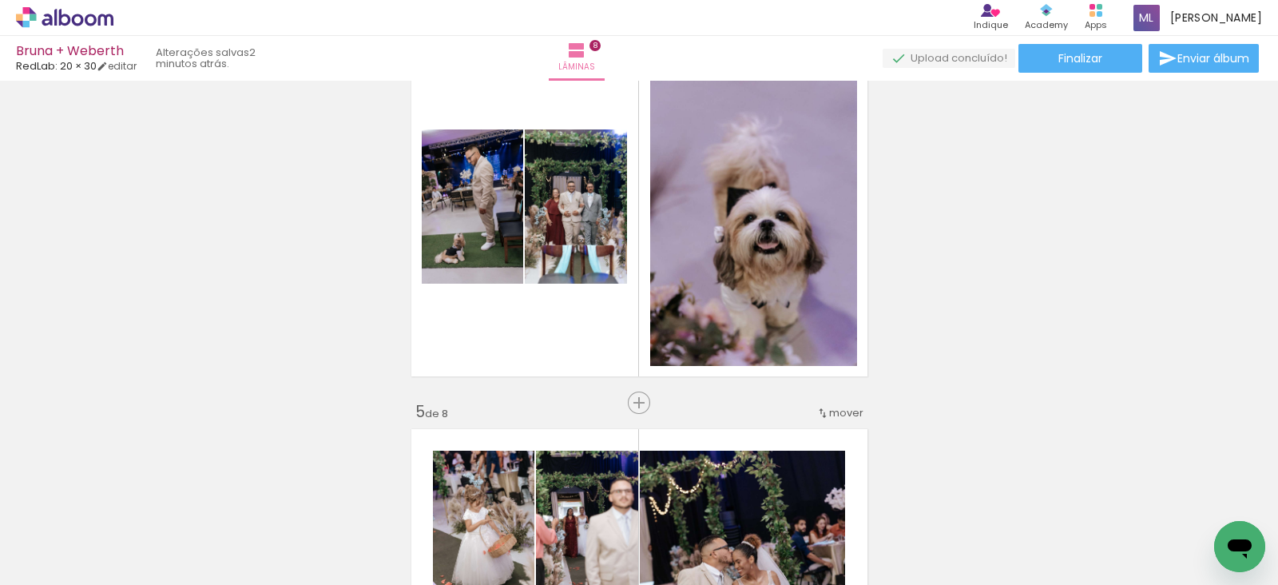
scroll to position [1274, 0]
click at [637, 405] on span "Inserir lâmina" at bounding box center [646, 402] width 62 height 10
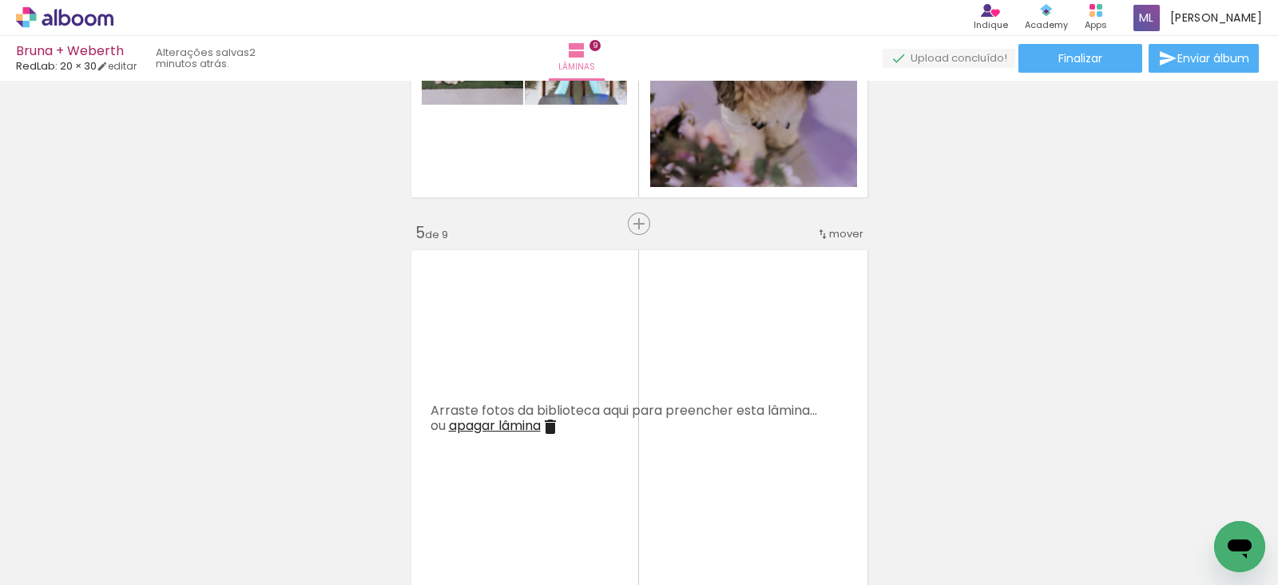
scroll to position [1646, 0]
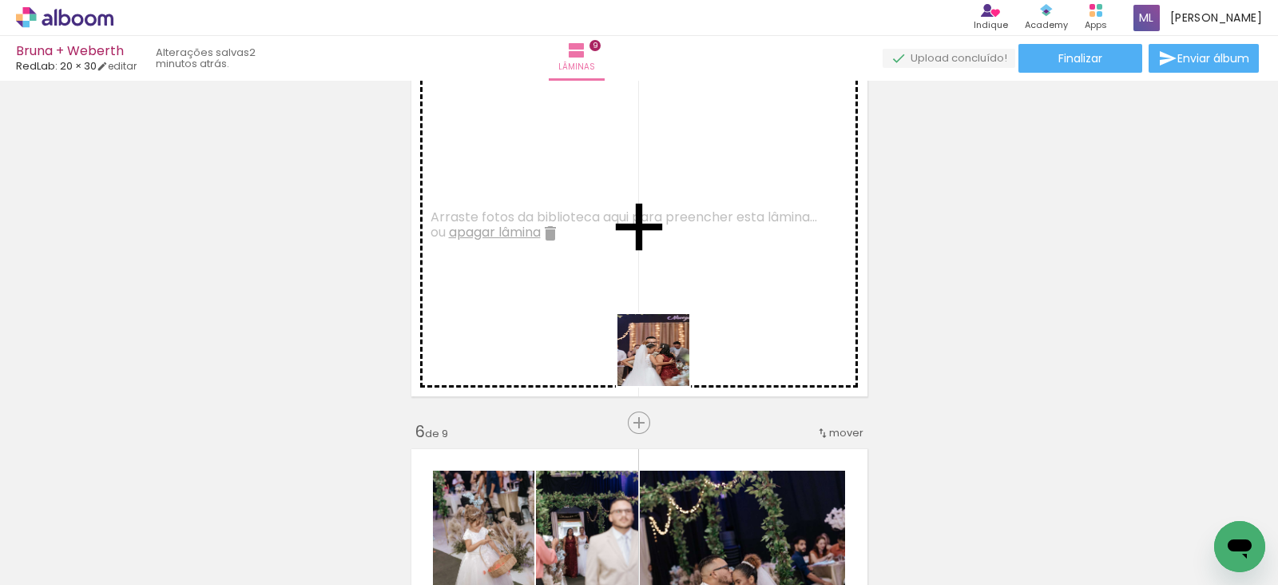
drag, startPoint x: 682, startPoint y: 542, endPoint x: 665, endPoint y: 360, distance: 182.1
click at [665, 360] on quentale-workspace at bounding box center [639, 292] width 1278 height 585
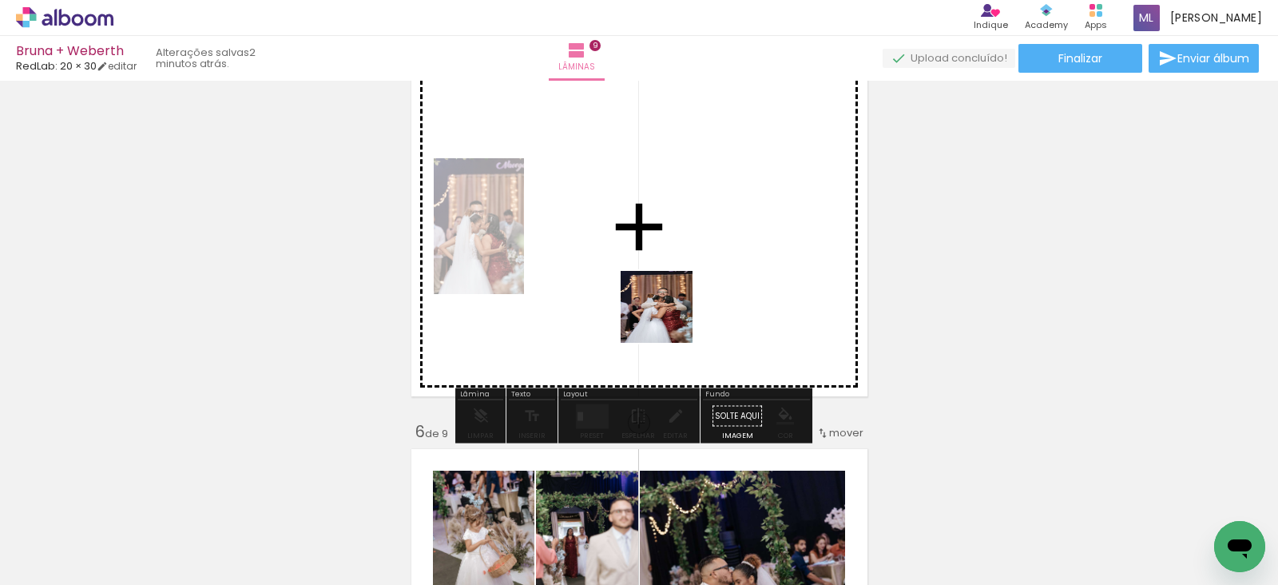
drag, startPoint x: 775, startPoint y: 528, endPoint x: 646, endPoint y: 275, distance: 284.0
click at [646, 275] on quentale-workspace at bounding box center [639, 292] width 1278 height 585
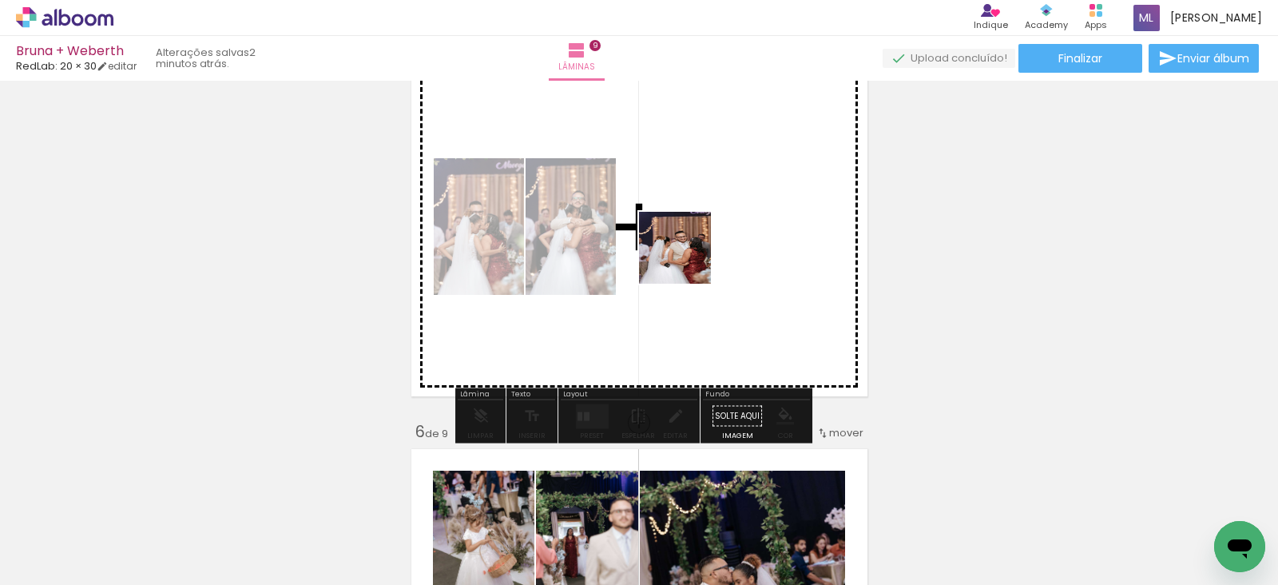
drag, startPoint x: 872, startPoint y: 530, endPoint x: 687, endPoint y: 260, distance: 327.1
click at [687, 260] on quentale-workspace at bounding box center [639, 292] width 1278 height 585
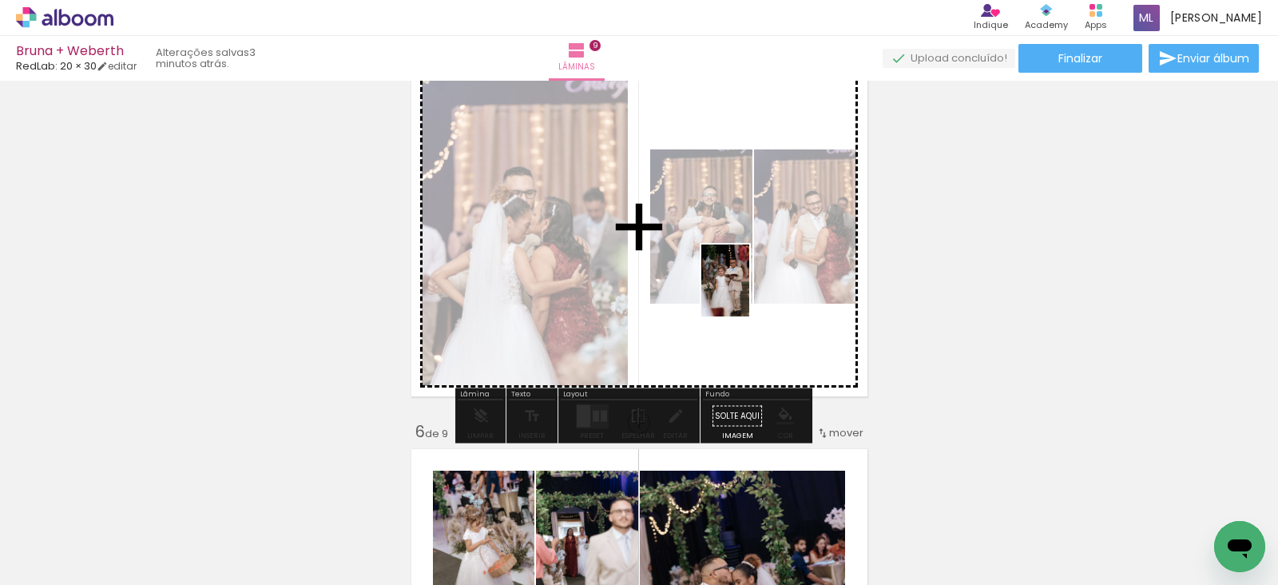
drag, startPoint x: 1031, startPoint y: 537, endPoint x: 749, endPoint y: 292, distance: 373.2
click at [749, 292] on quentale-workspace at bounding box center [639, 292] width 1278 height 585
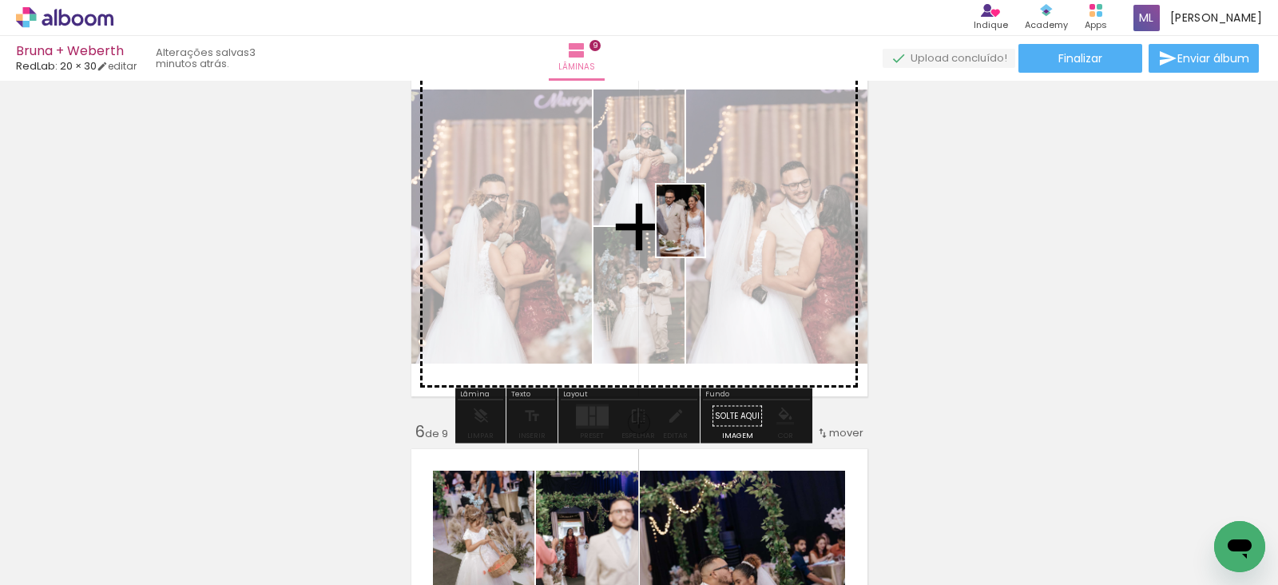
drag, startPoint x: 962, startPoint y: 542, endPoint x: 701, endPoint y: 228, distance: 408.5
click at [701, 228] on quentale-workspace at bounding box center [639, 292] width 1278 height 585
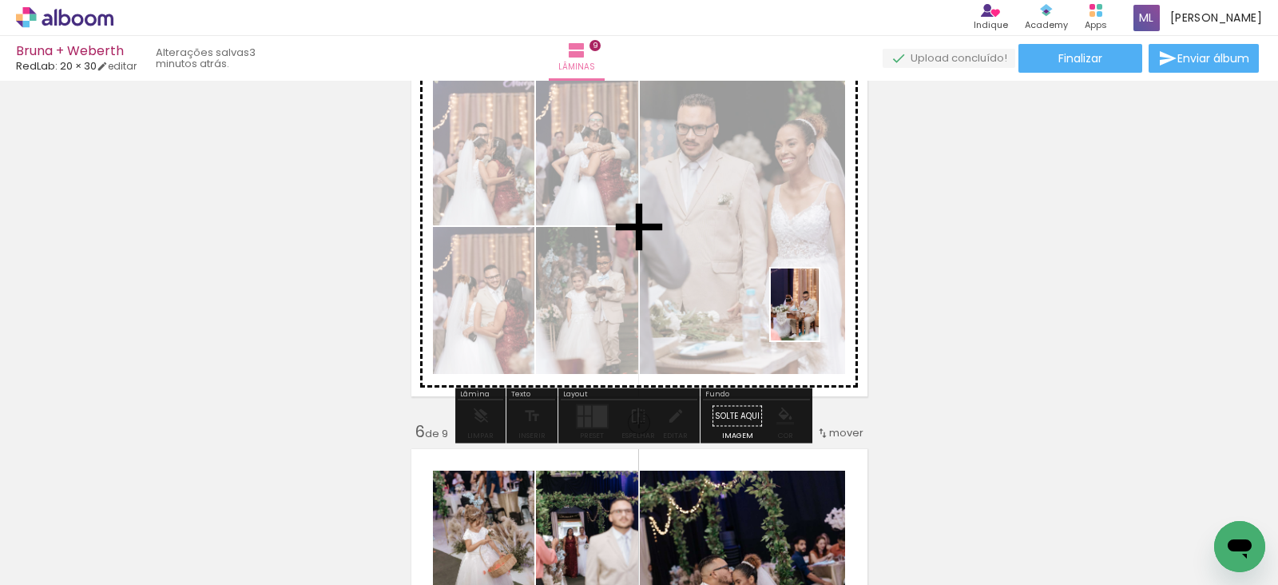
drag, startPoint x: 1203, startPoint y: 526, endPoint x: 769, endPoint y: 276, distance: 500.7
click at [769, 276] on quentale-workspace at bounding box center [639, 292] width 1278 height 585
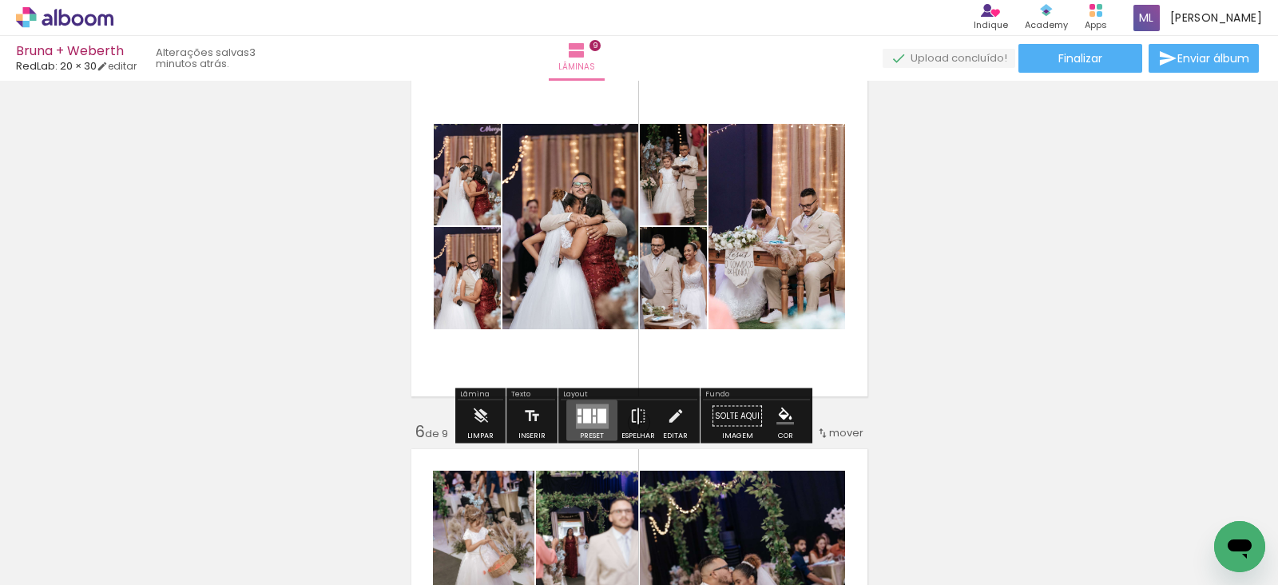
click at [593, 412] on div at bounding box center [594, 411] width 3 height 6
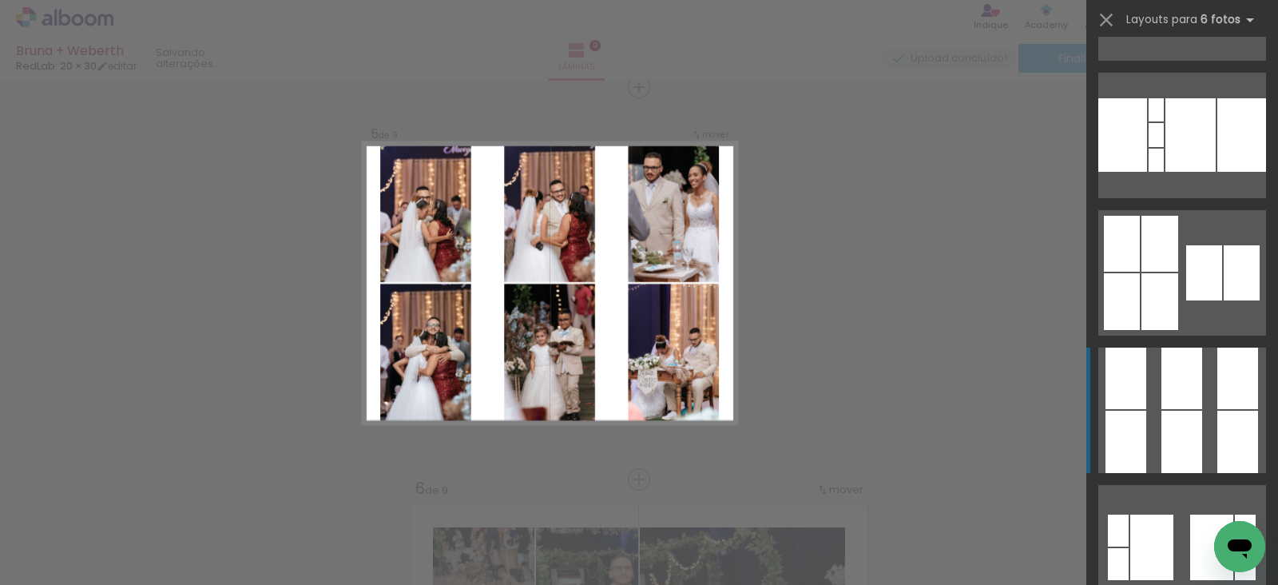
scroll to position [1535, 0]
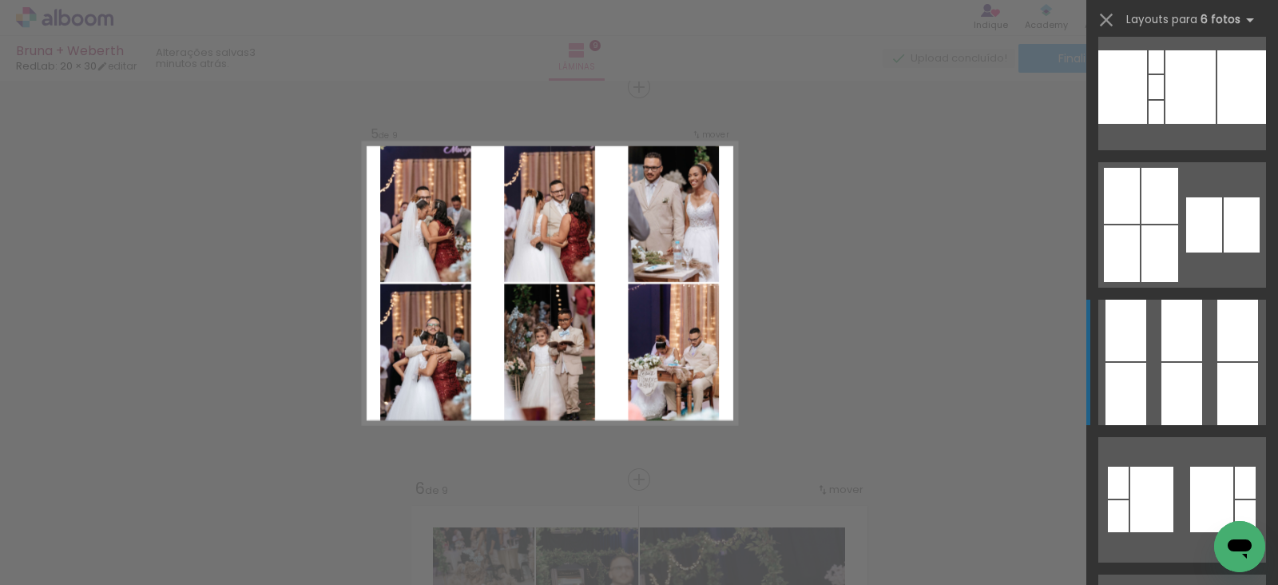
click at [1222, 375] on div at bounding box center [1238, 394] width 41 height 62
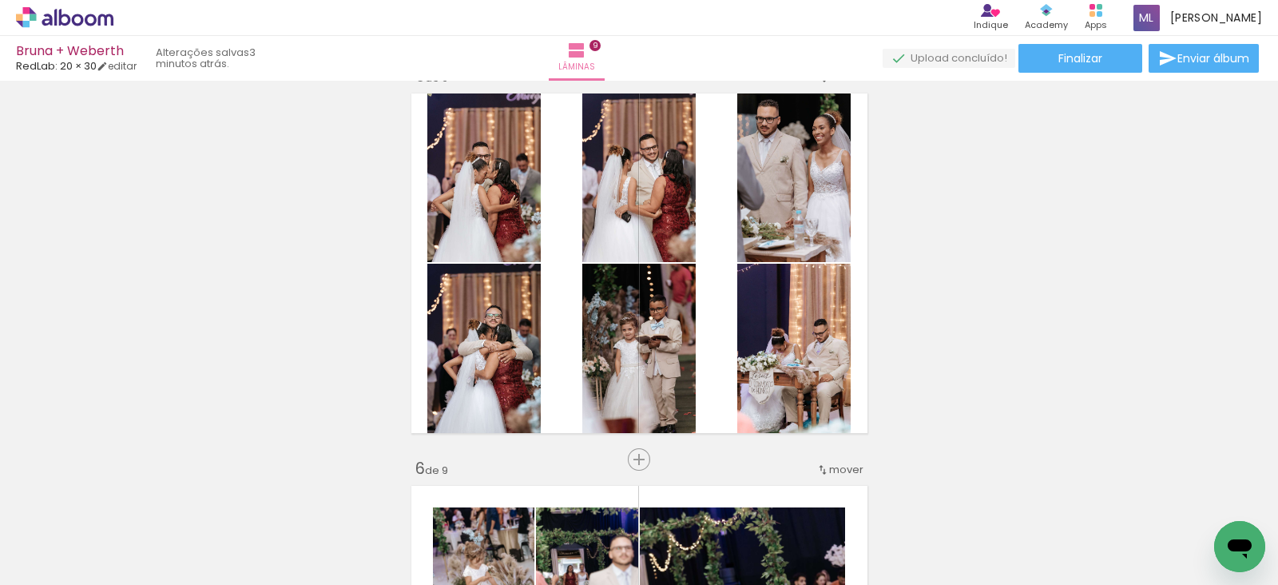
scroll to position [1591, 0]
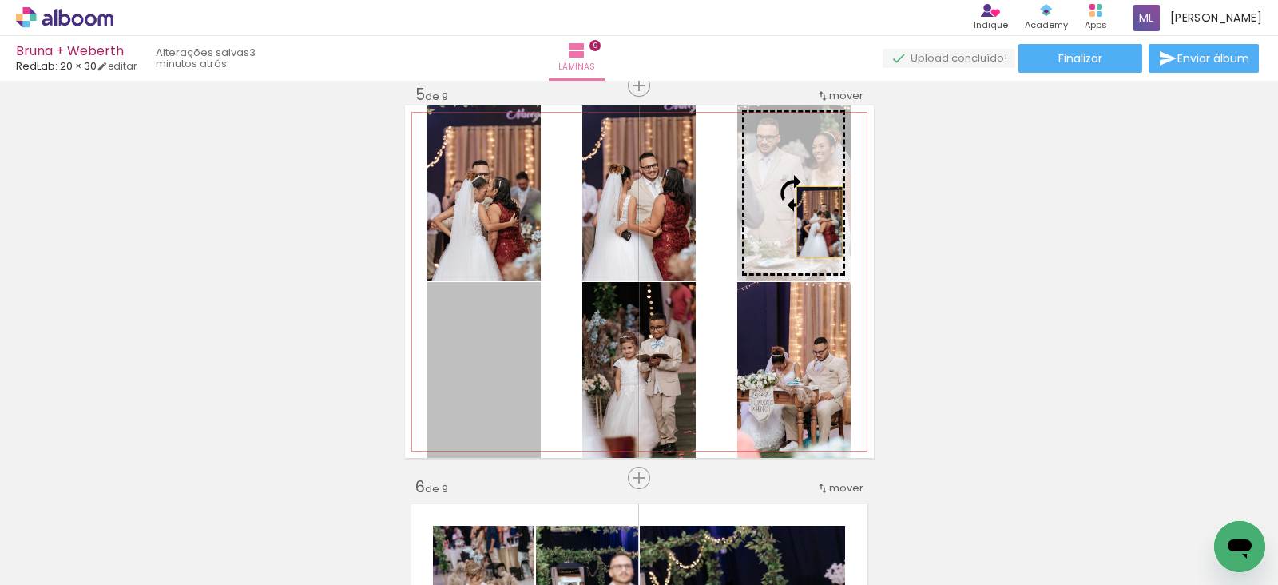
drag, startPoint x: 481, startPoint y: 419, endPoint x: 815, endPoint y: 218, distance: 389.5
click at [0, 0] on slot at bounding box center [0, 0] width 0 height 0
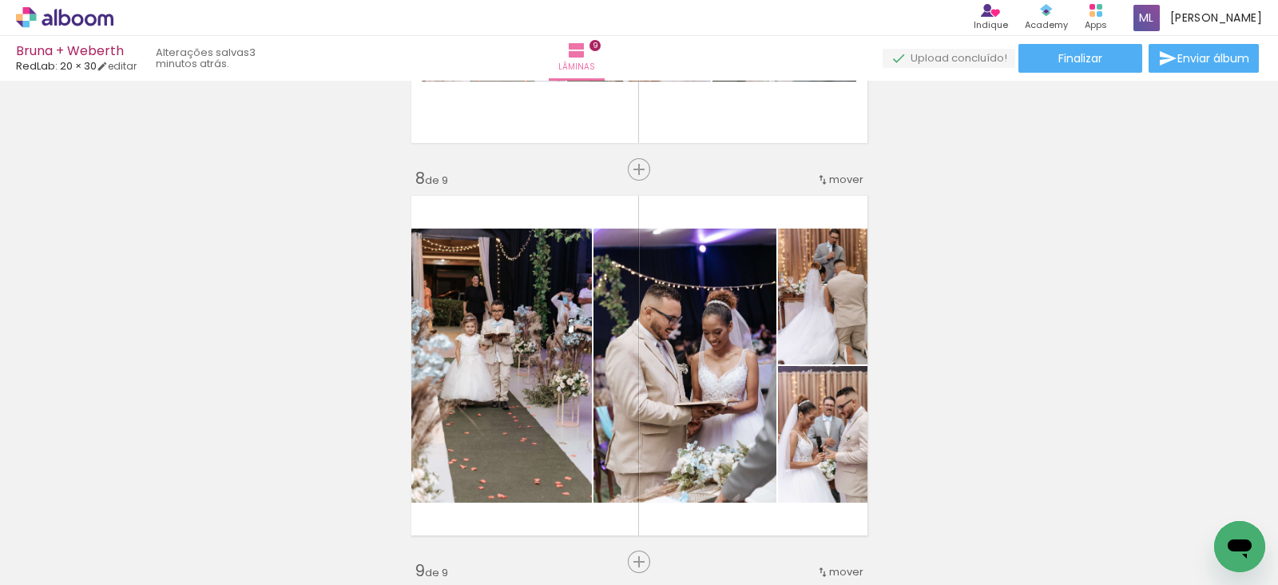
scroll to position [2731, 0]
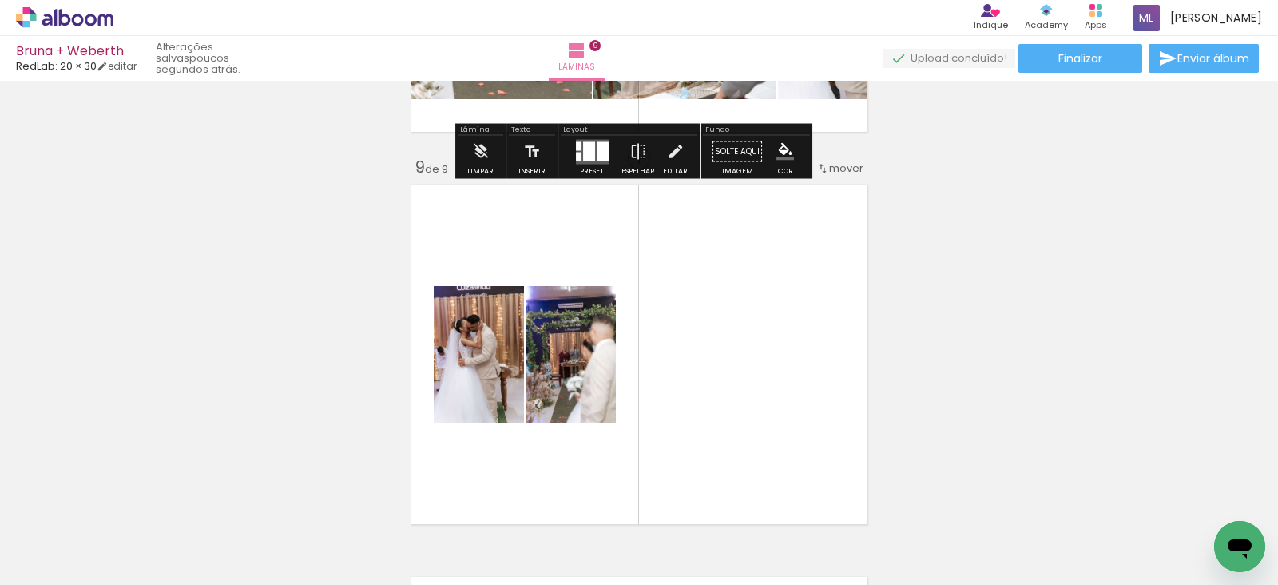
scroll to position [3101, 0]
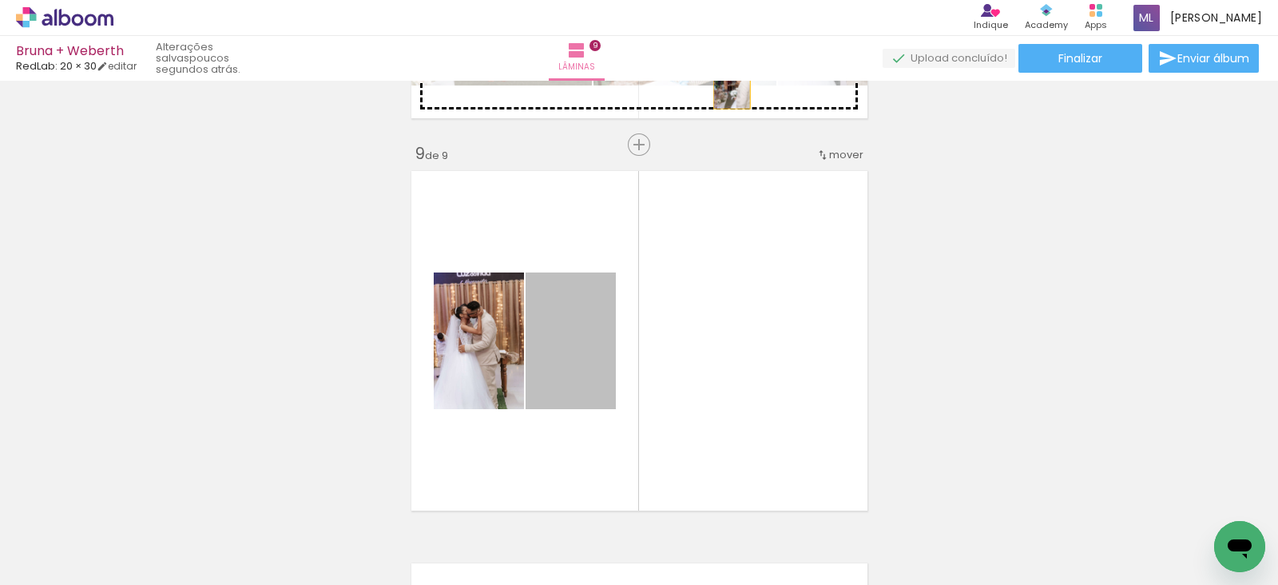
drag, startPoint x: 559, startPoint y: 350, endPoint x: 533, endPoint y: 277, distance: 77.3
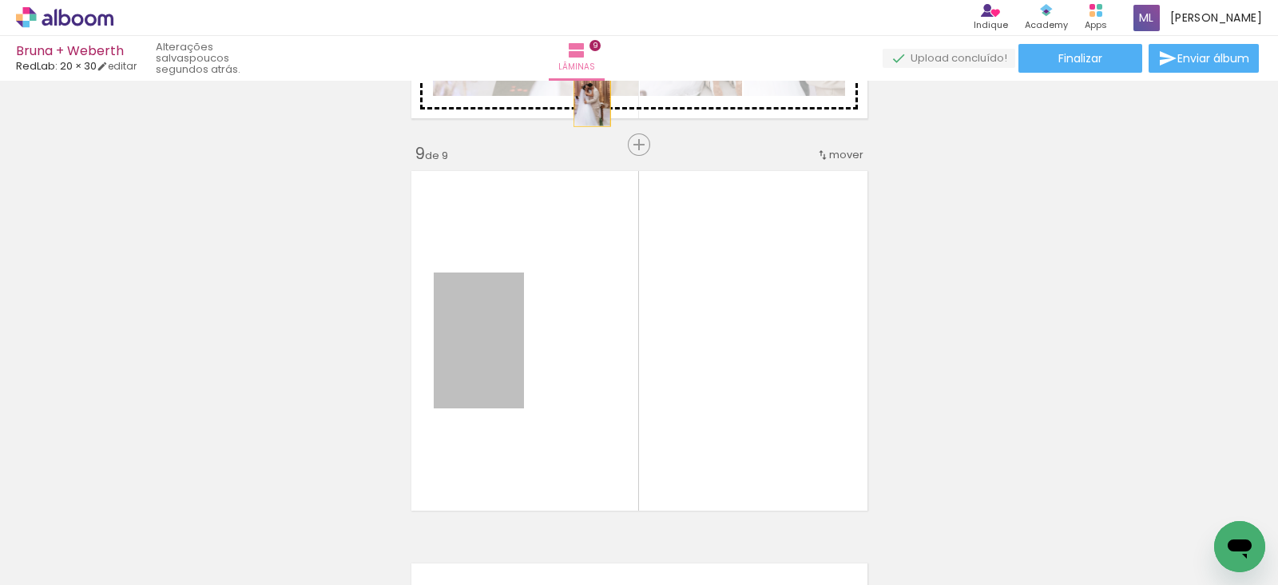
drag, startPoint x: 463, startPoint y: 369, endPoint x: 583, endPoint y: 96, distance: 298.3
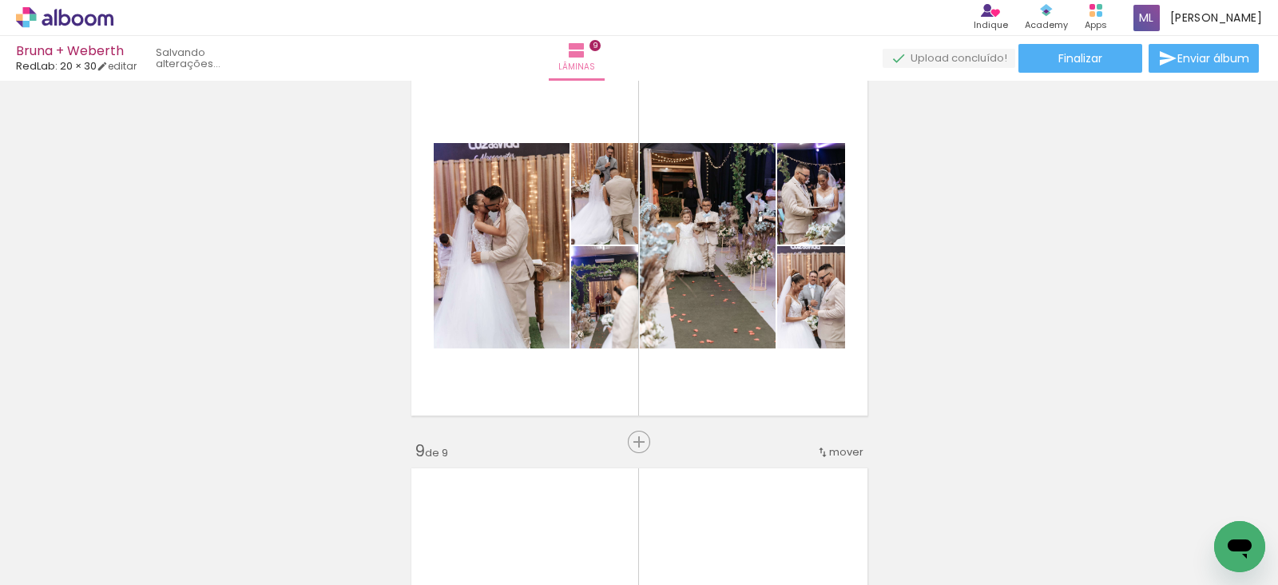
scroll to position [2779, 0]
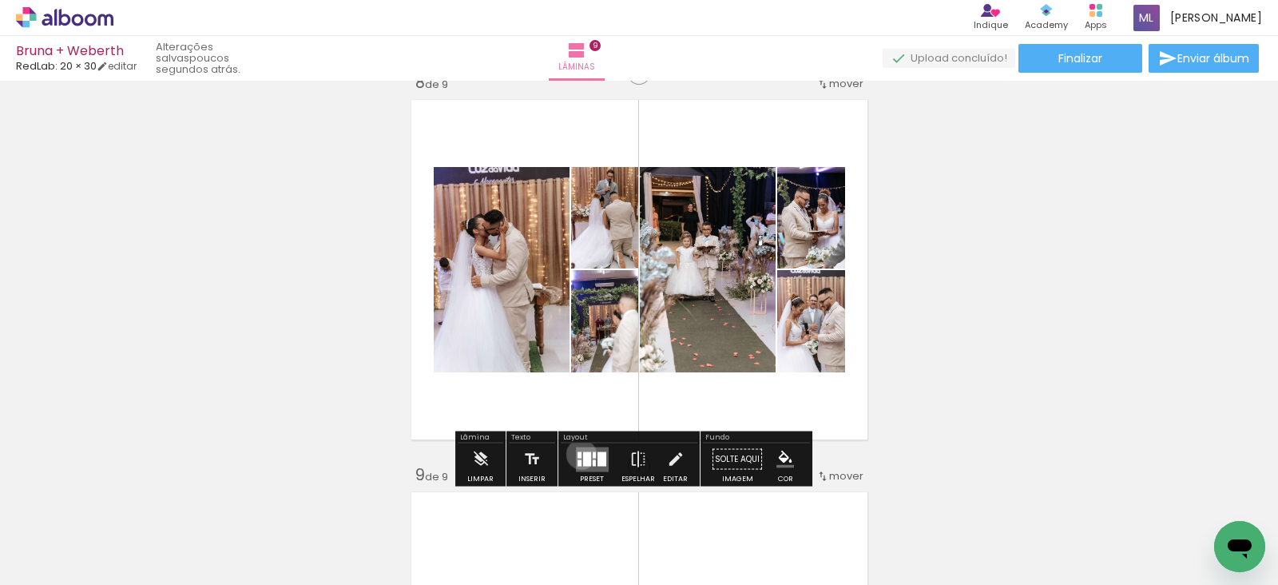
click at [578, 453] on quentale-layouter at bounding box center [592, 459] width 33 height 25
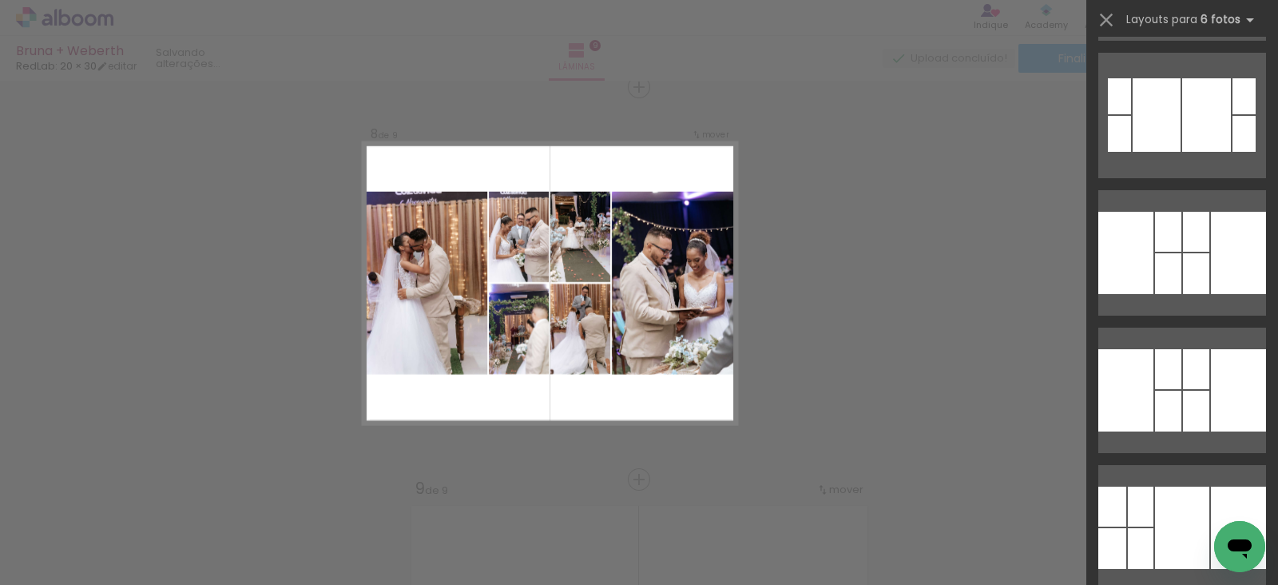
scroll to position [2188, 0]
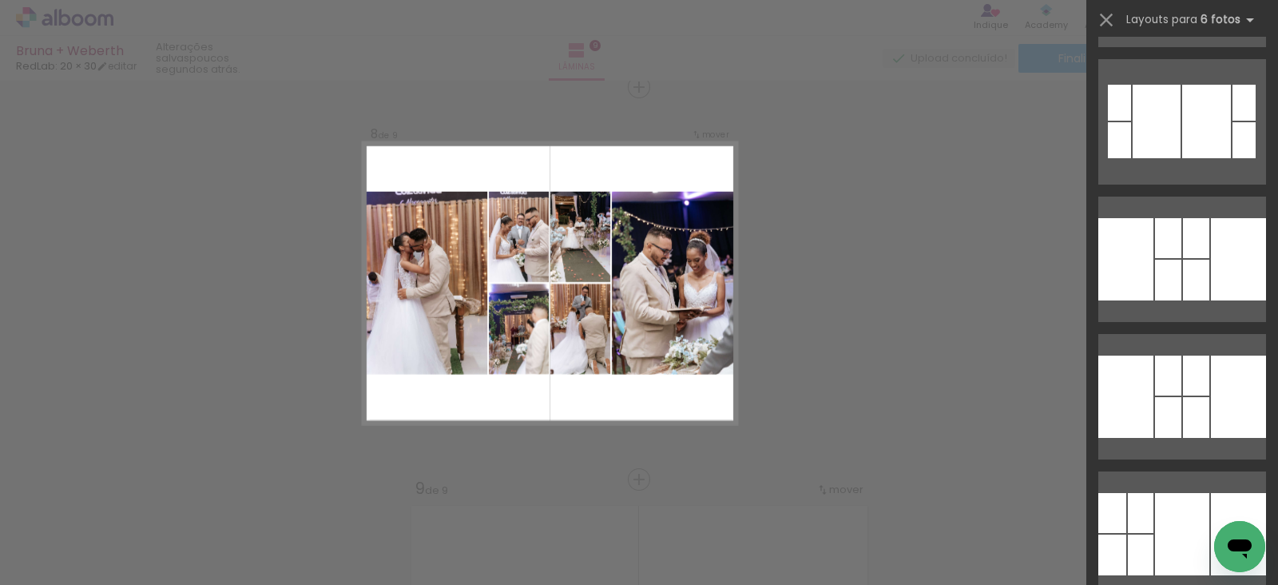
click at [1216, 493] on div at bounding box center [1238, 534] width 55 height 82
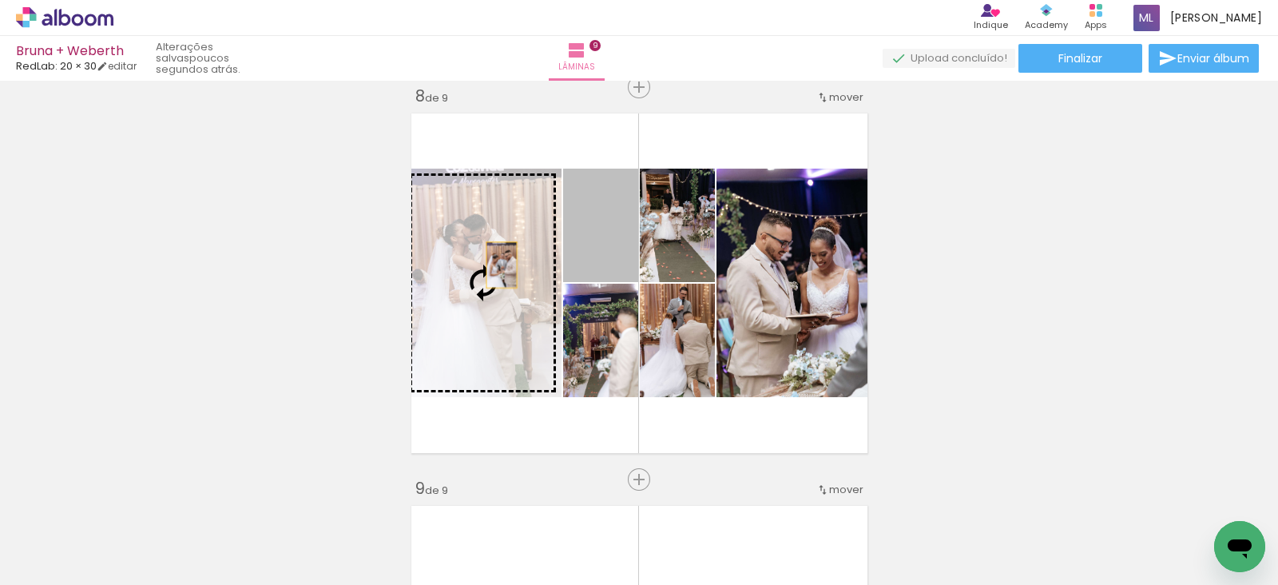
drag, startPoint x: 597, startPoint y: 261, endPoint x: 488, endPoint y: 264, distance: 108.7
click at [0, 0] on slot at bounding box center [0, 0] width 0 height 0
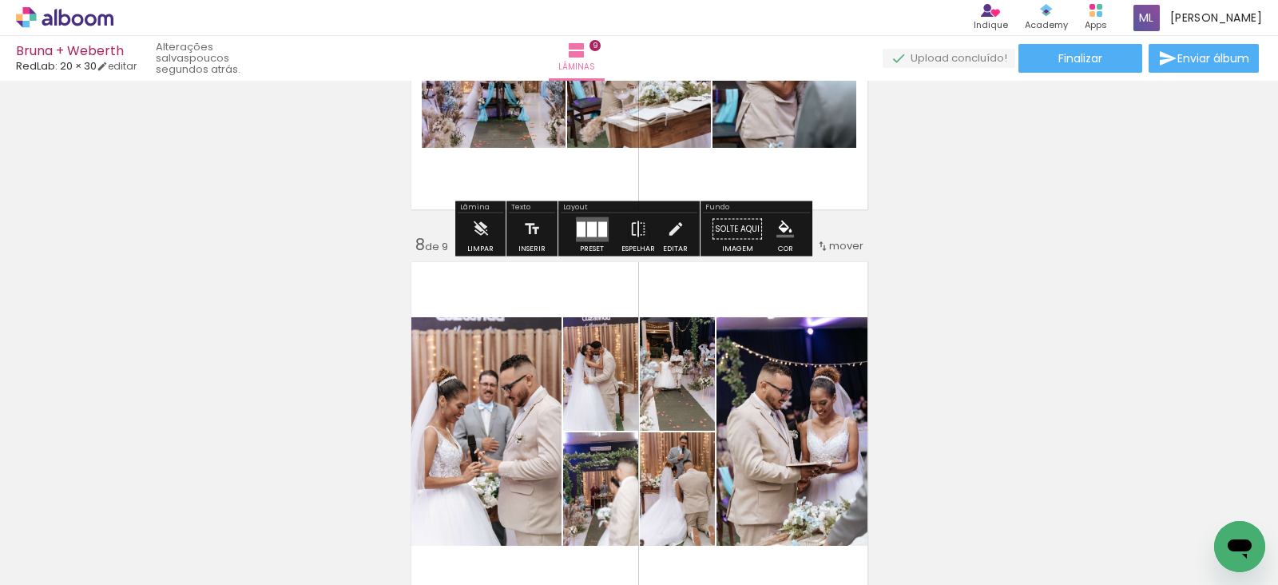
scroll to position [2620, 0]
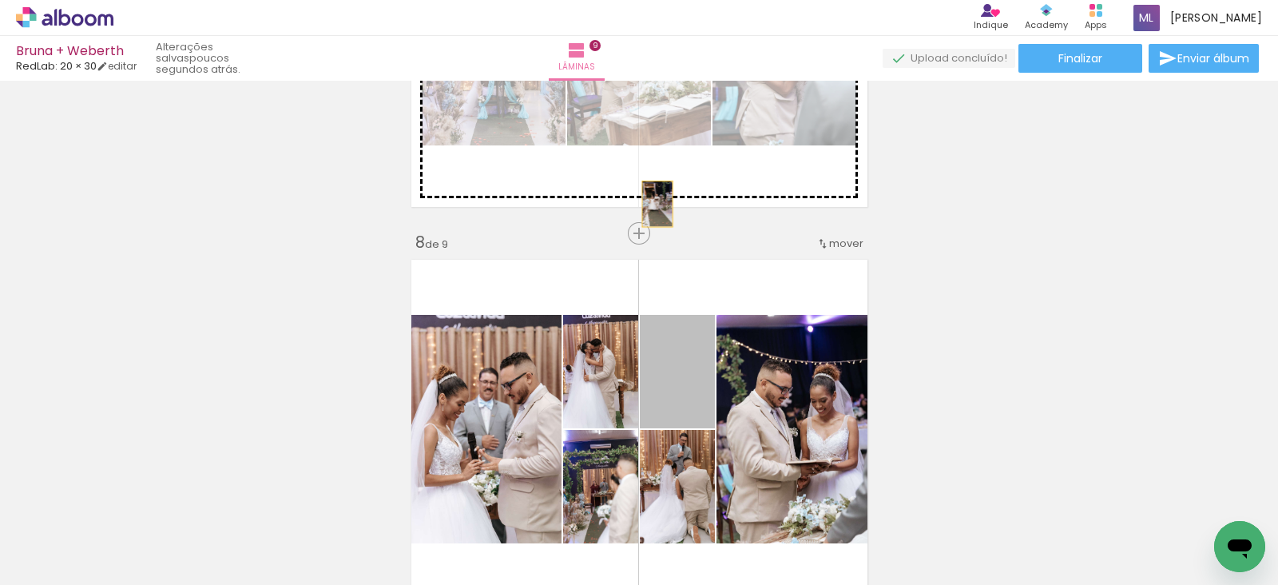
drag, startPoint x: 667, startPoint y: 414, endPoint x: 638, endPoint y: 128, distance: 287.4
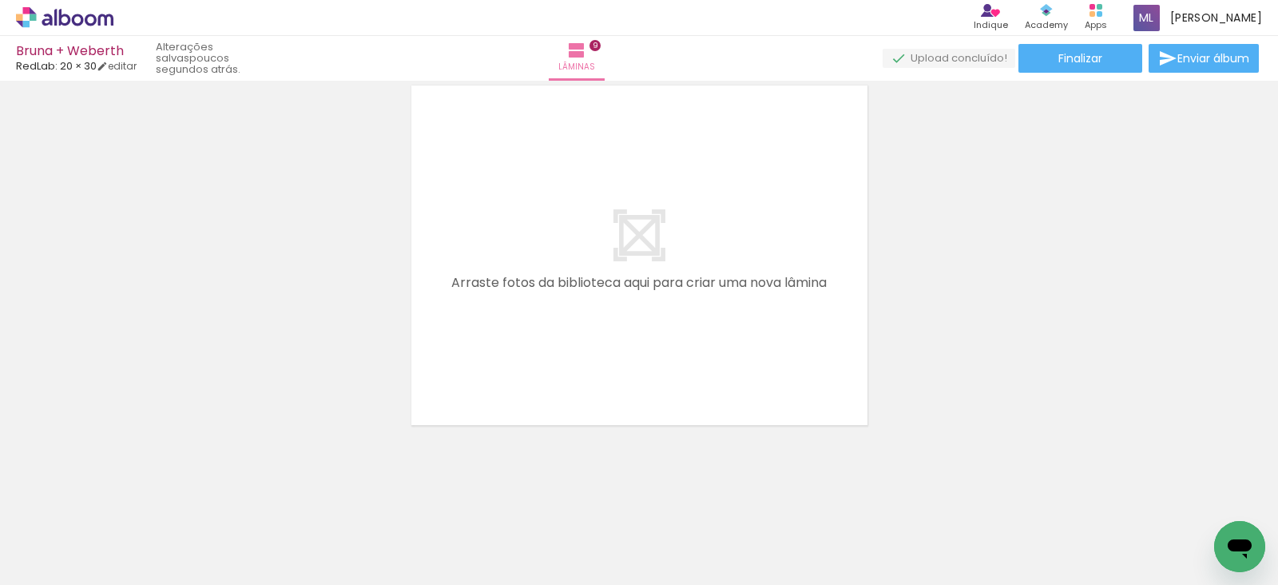
scroll to position [3580, 0]
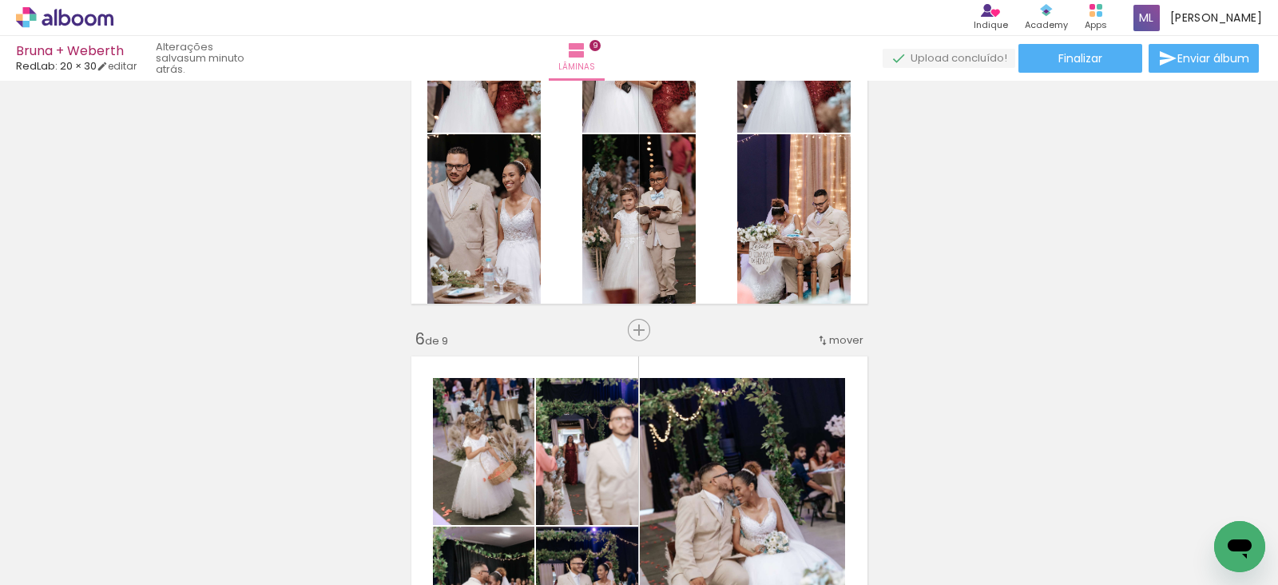
scroll to position [1834, 0]
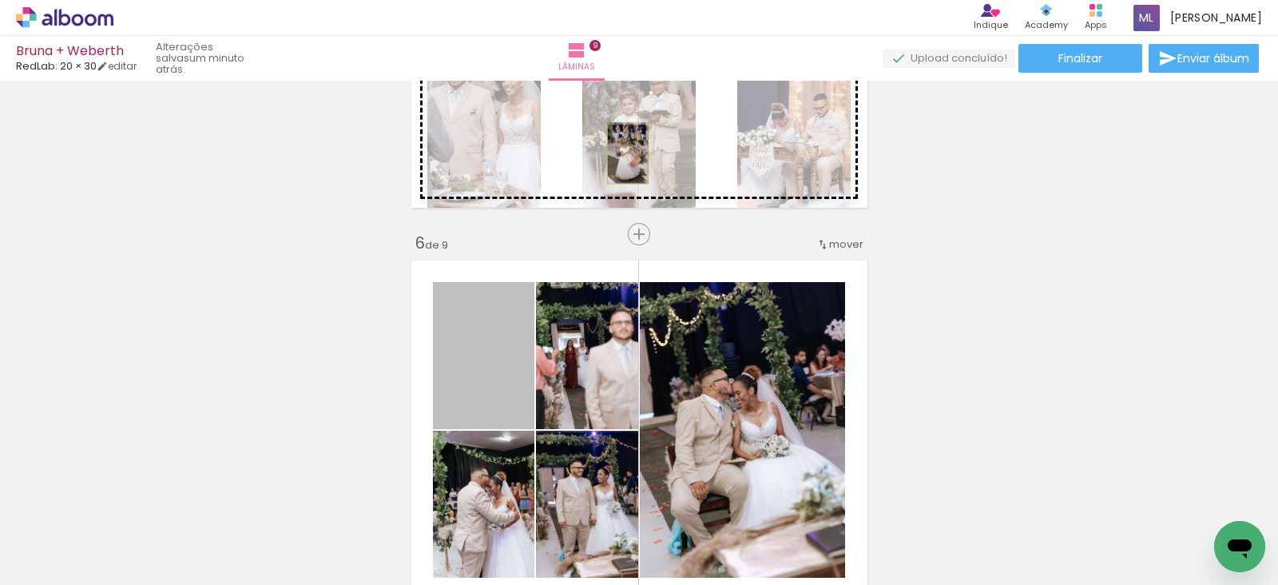
drag, startPoint x: 480, startPoint y: 377, endPoint x: 609, endPoint y: 182, distance: 233.5
click at [620, 153] on div "Inserir lâmina 1 de 9 Inserir lâmina 2 de 9 Inserir lâmina 3 de 9 Inserir lâmin…" at bounding box center [639, 213] width 1278 height 3923
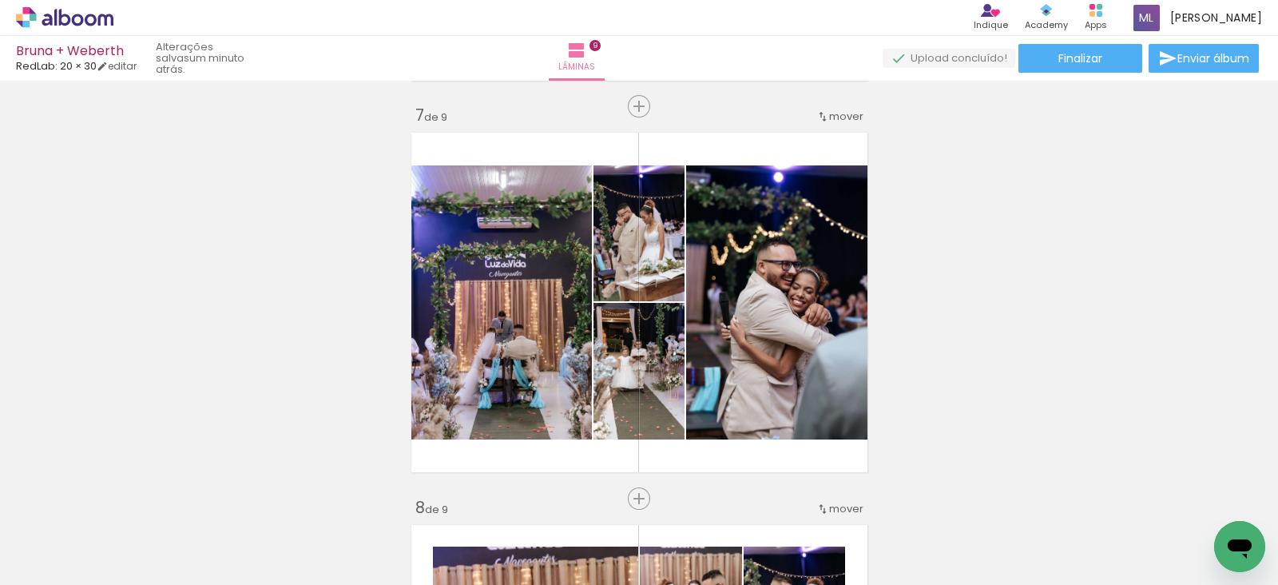
scroll to position [2353, 0]
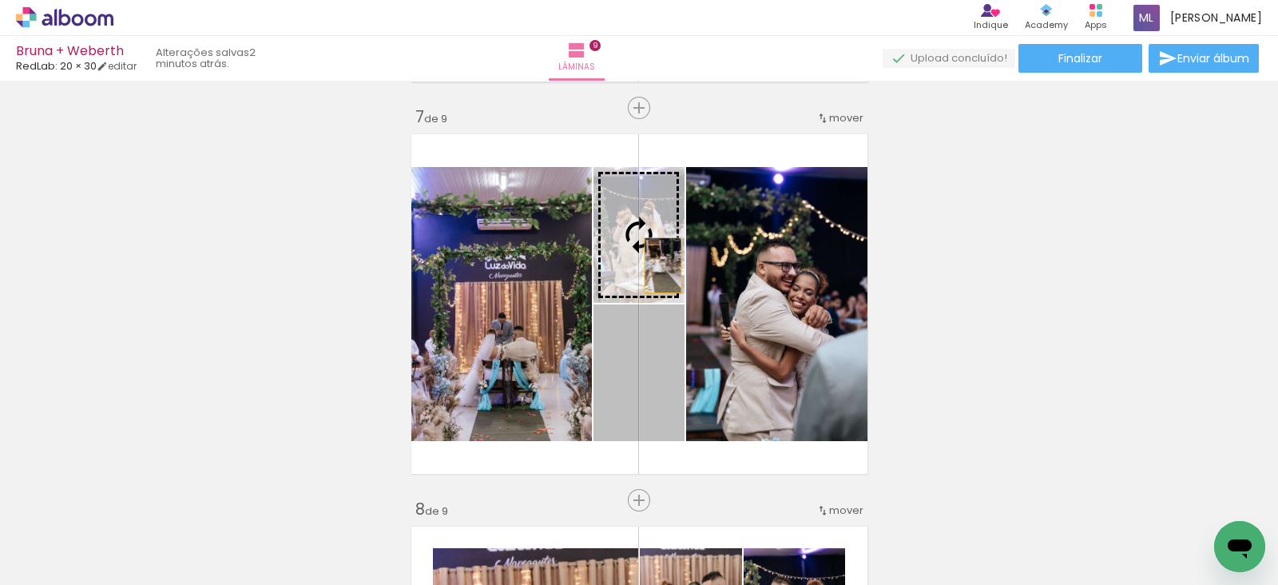
drag, startPoint x: 644, startPoint y: 419, endPoint x: 646, endPoint y: 347, distance: 72.7
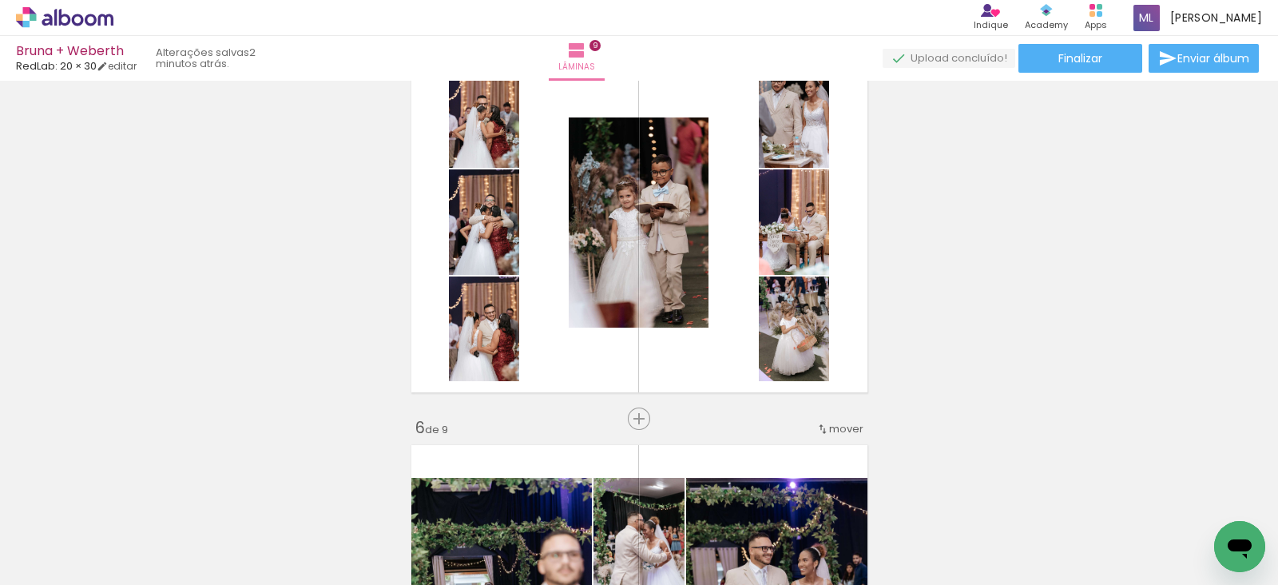
scroll to position [1639, 0]
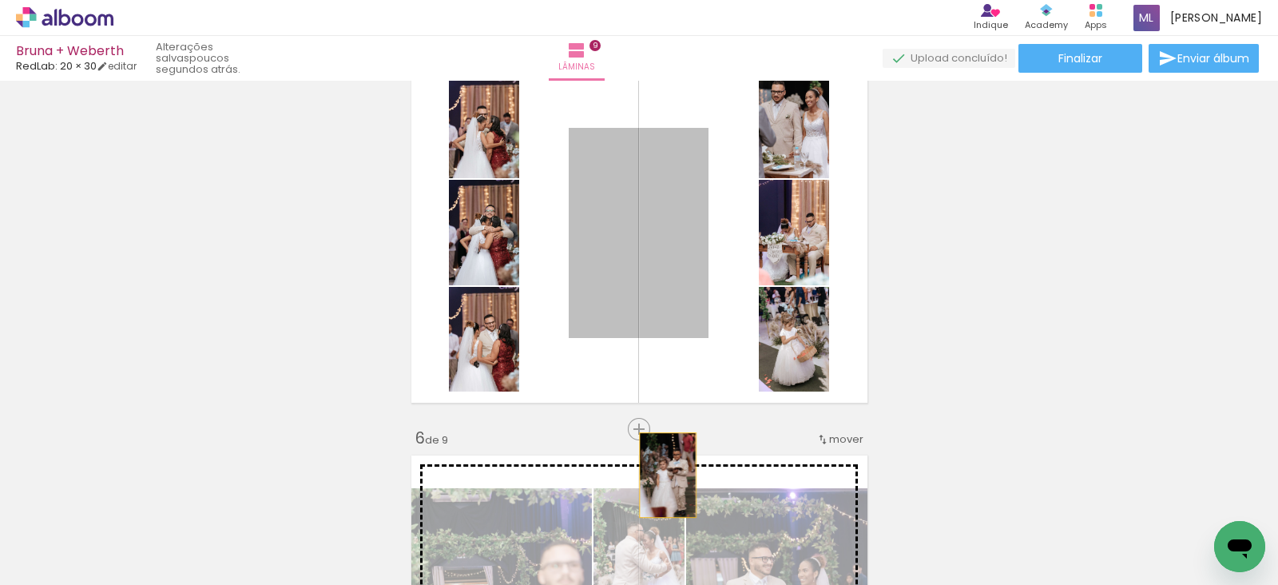
drag, startPoint x: 663, startPoint y: 281, endPoint x: 660, endPoint y: 473, distance: 191.8
click at [660, 473] on div "Inserir lâmina 1 de 9 Inserir lâmina 2 de 9 Inserir lâmina 3 de 9 Inserir lâmin…" at bounding box center [639, 408] width 1278 height 3923
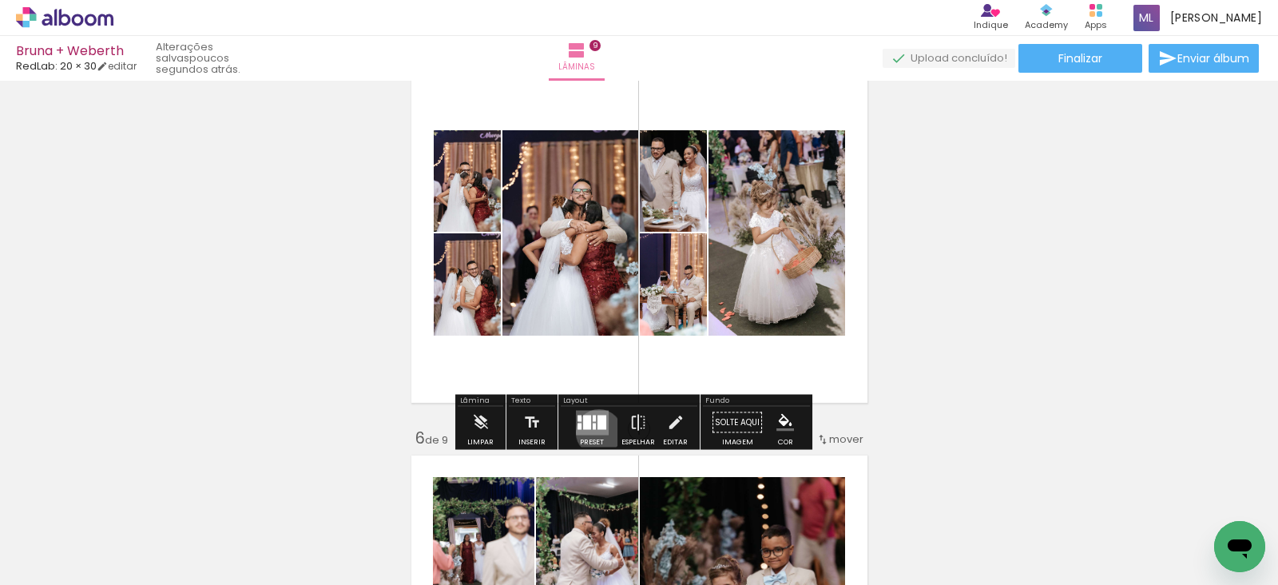
click at [595, 431] on quentale-layouter at bounding box center [592, 422] width 33 height 25
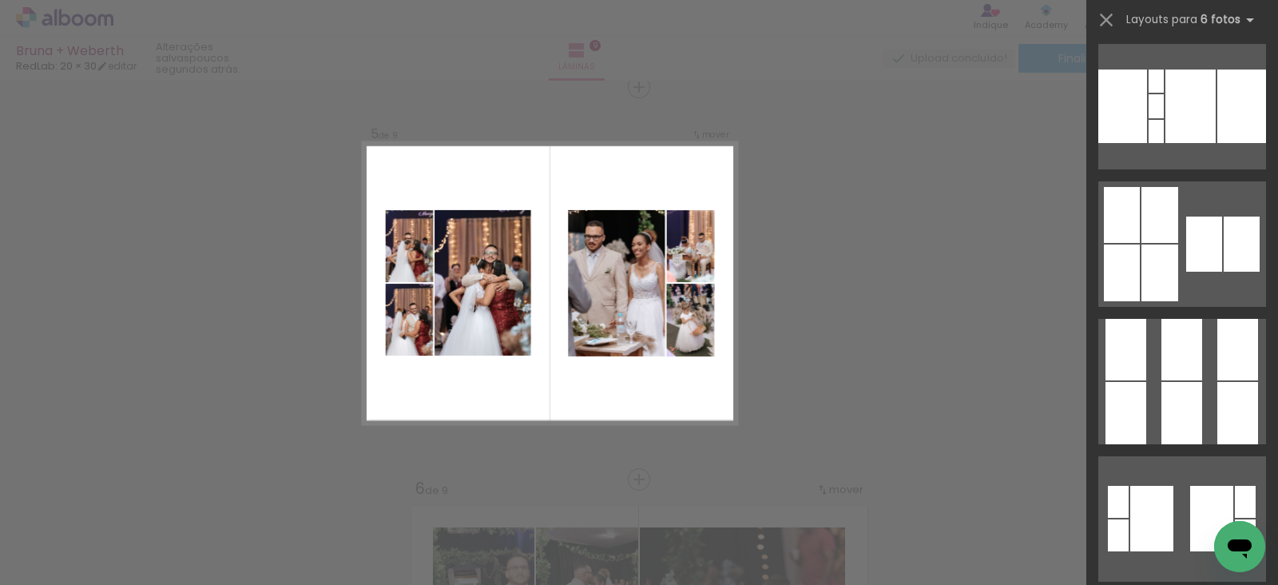
scroll to position [1482, 0]
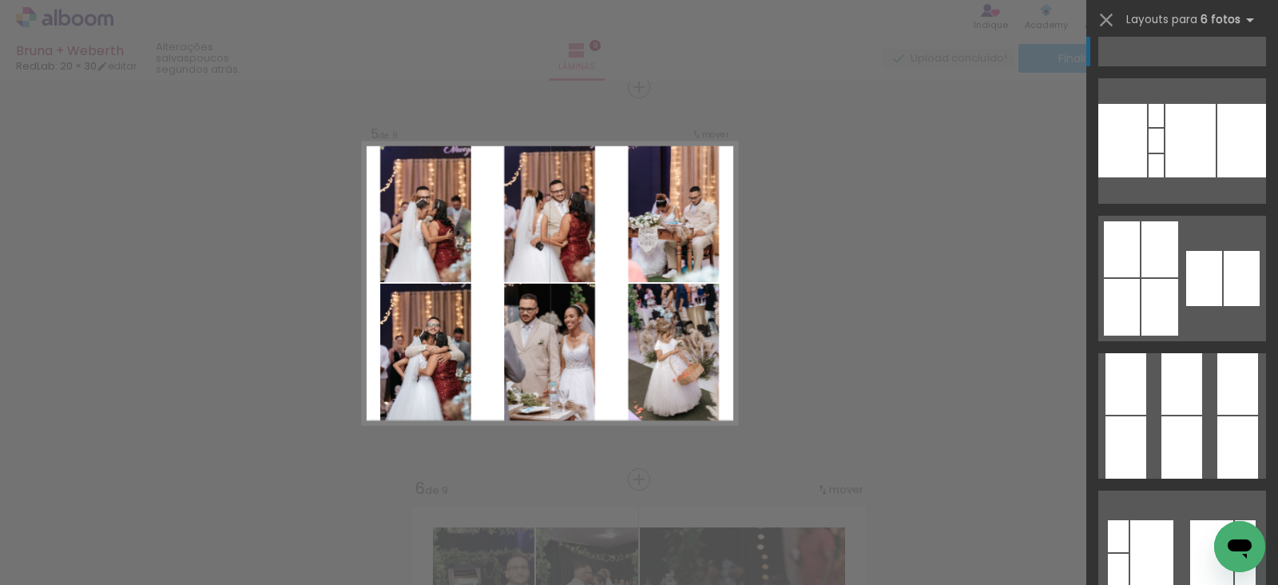
click at [1184, 434] on div at bounding box center [1182, 447] width 41 height 62
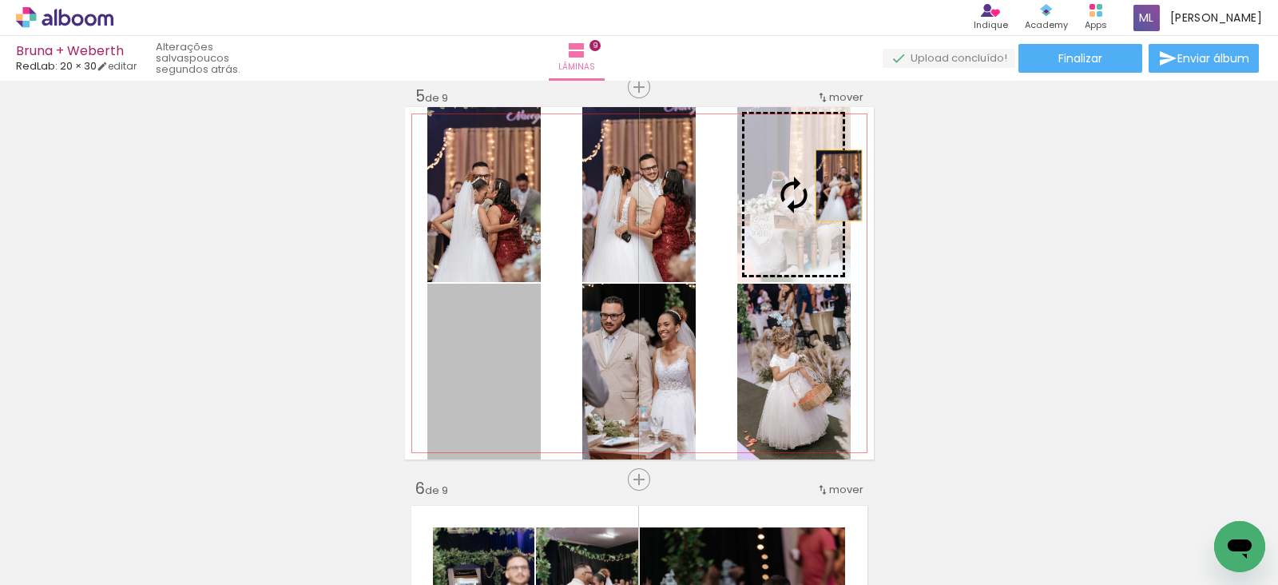
drag, startPoint x: 489, startPoint y: 369, endPoint x: 831, endPoint y: 185, distance: 388.6
click at [0, 0] on slot at bounding box center [0, 0] width 0 height 0
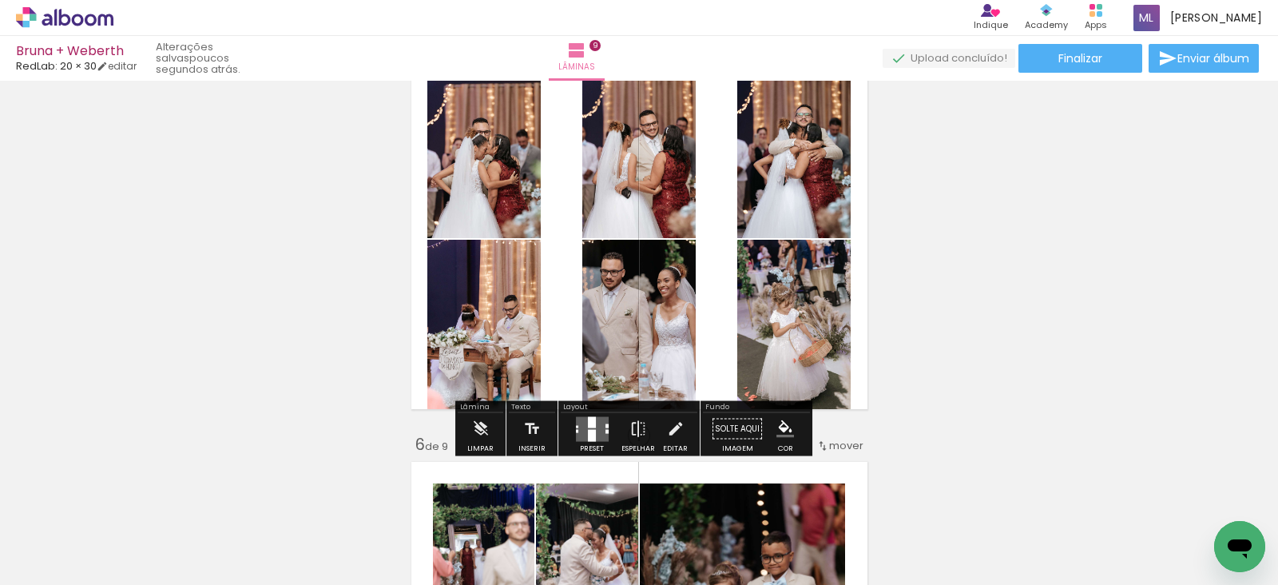
scroll to position [1635, 0]
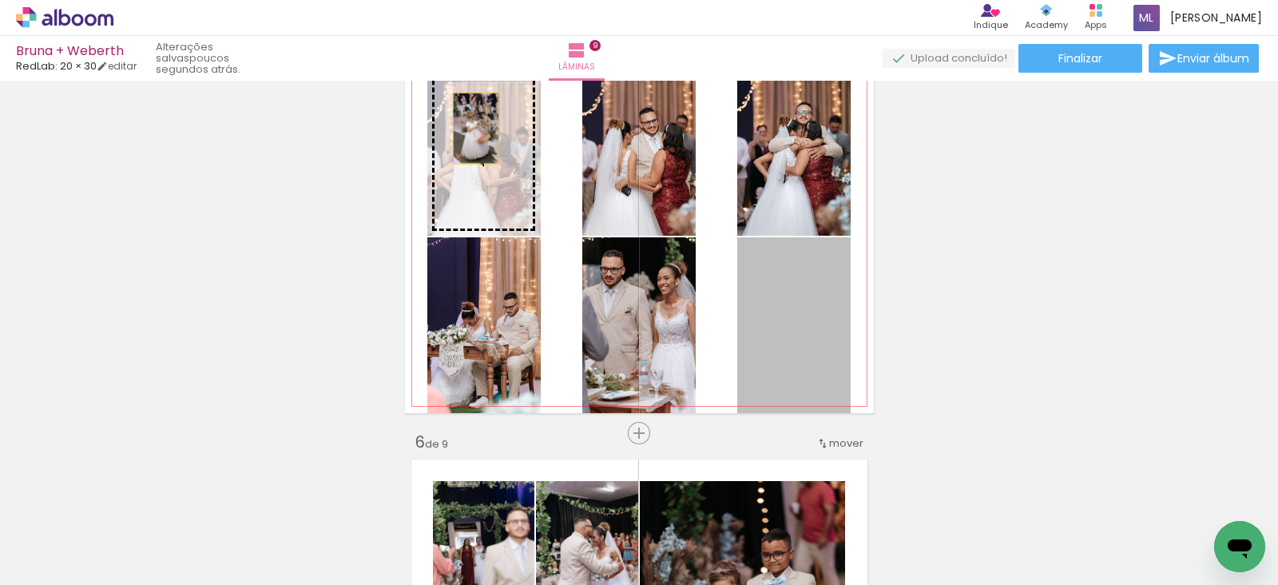
drag, startPoint x: 835, startPoint y: 336, endPoint x: 464, endPoint y: 128, distance: 425.3
click at [0, 0] on slot at bounding box center [0, 0] width 0 height 0
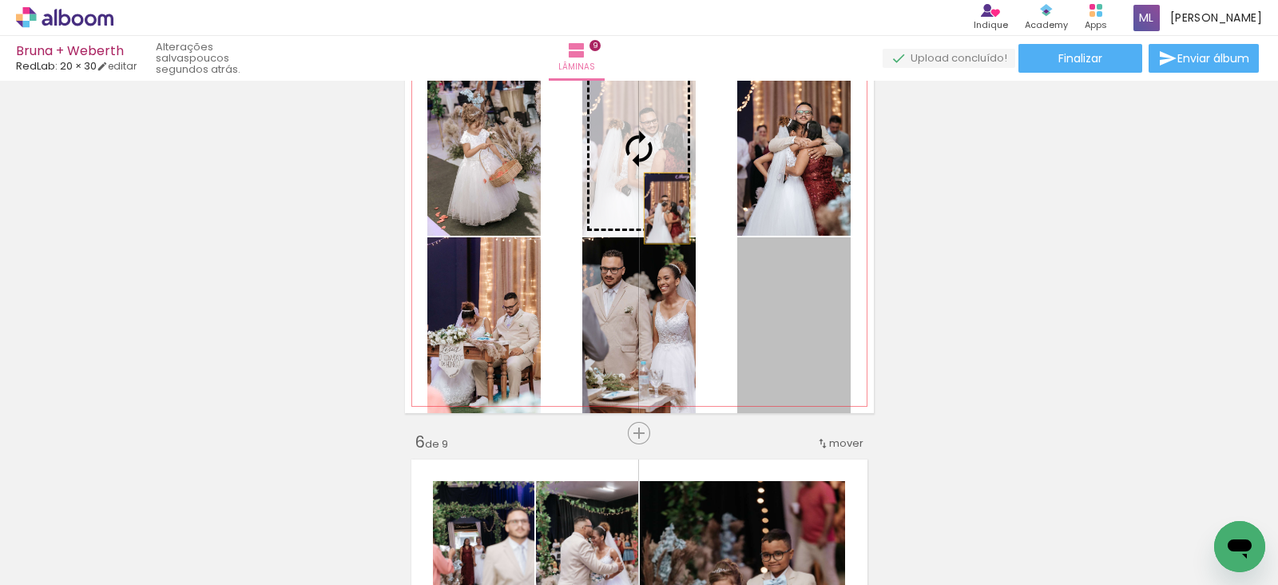
drag, startPoint x: 776, startPoint y: 345, endPoint x: 638, endPoint y: 184, distance: 212.5
click at [0, 0] on slot at bounding box center [0, 0] width 0 height 0
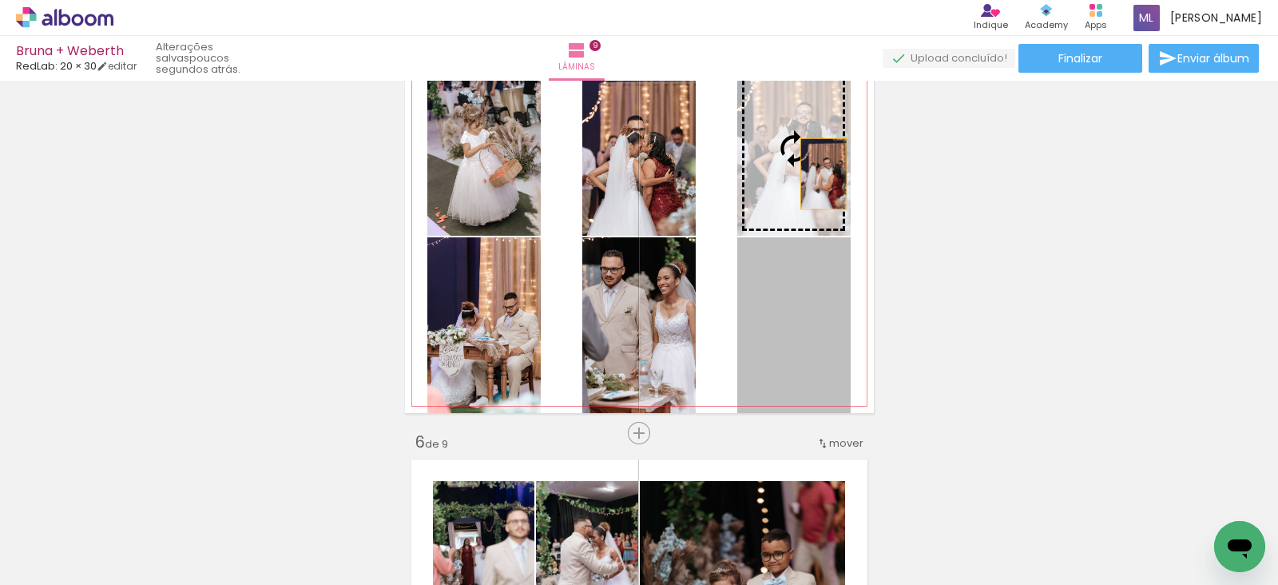
drag, startPoint x: 822, startPoint y: 365, endPoint x: 816, endPoint y: 163, distance: 202.2
click at [0, 0] on slot at bounding box center [0, 0] width 0 height 0
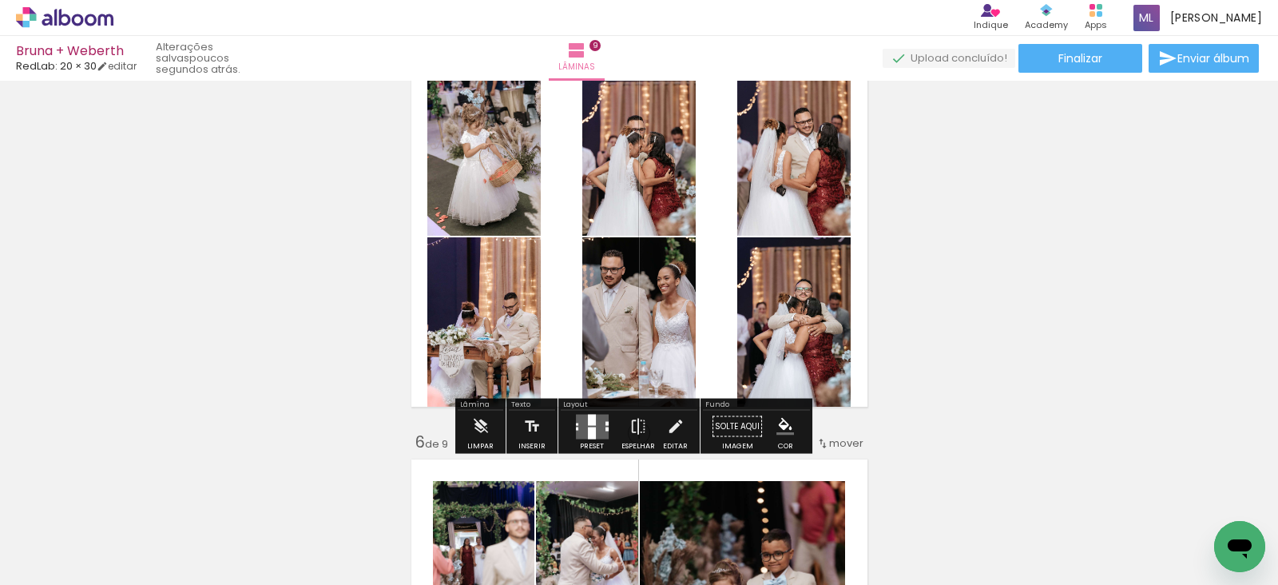
click at [0, 0] on paper-item at bounding box center [0, 0] width 0 height 0
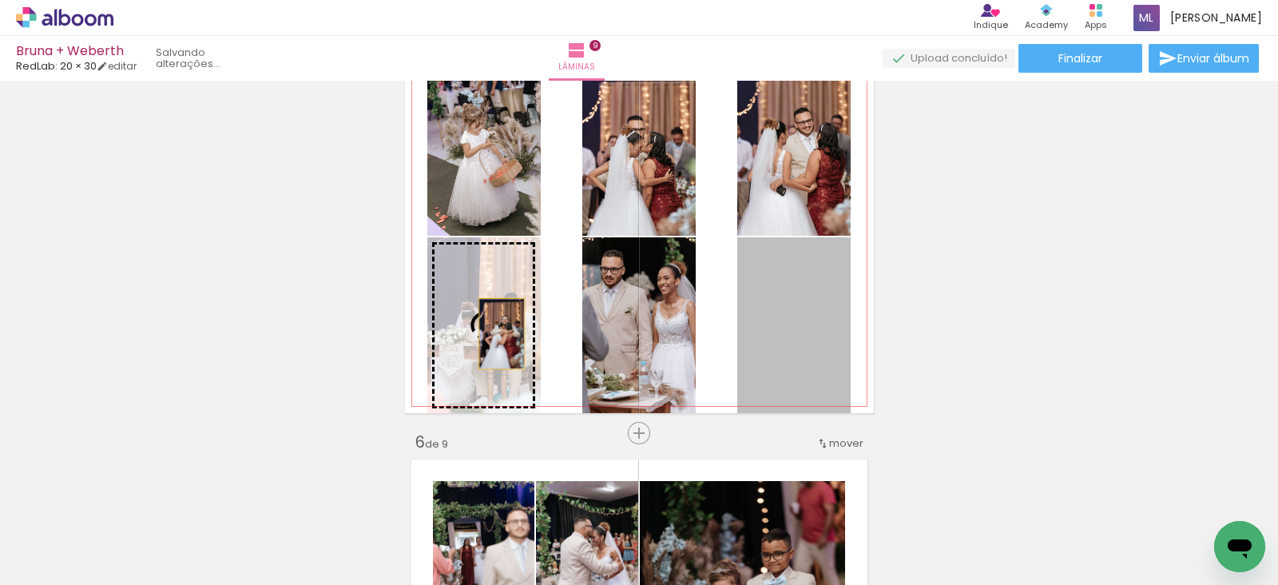
drag, startPoint x: 814, startPoint y: 331, endPoint x: 494, endPoint y: 333, distance: 320.4
click at [0, 0] on slot at bounding box center [0, 0] width 0 height 0
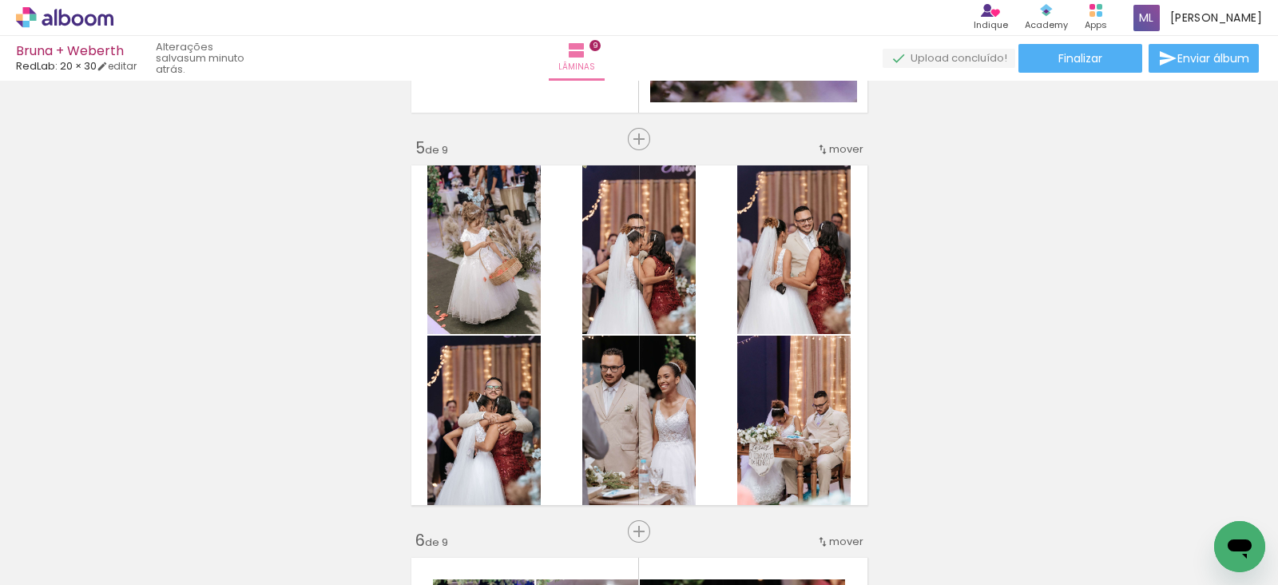
scroll to position [1535, 0]
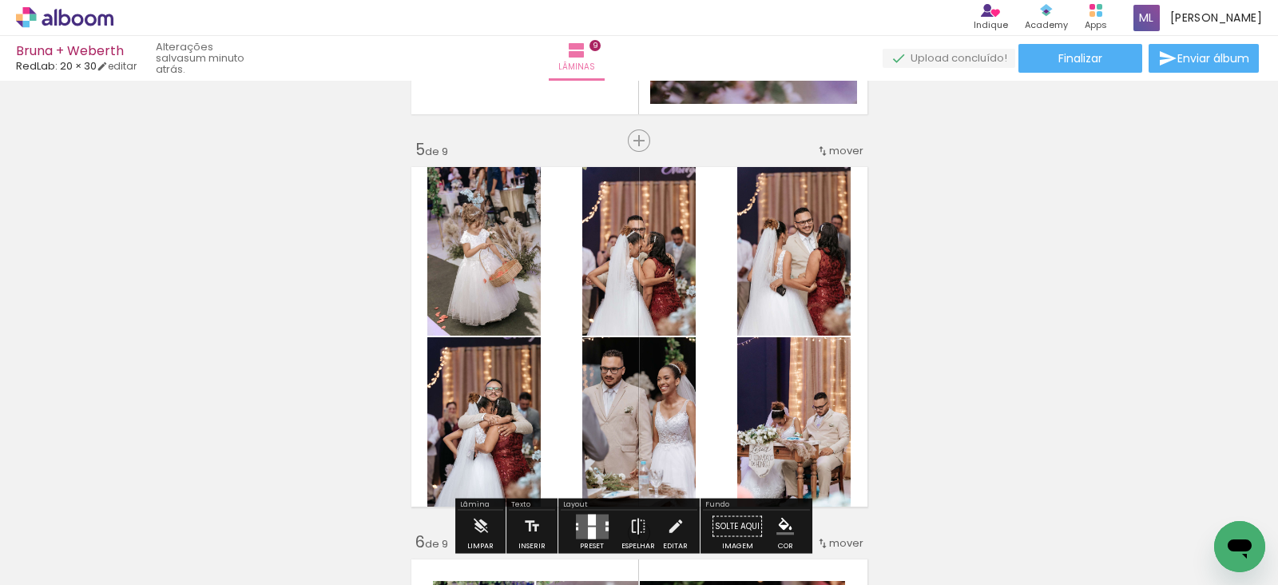
click at [829, 143] on span "mover" at bounding box center [846, 150] width 34 height 15
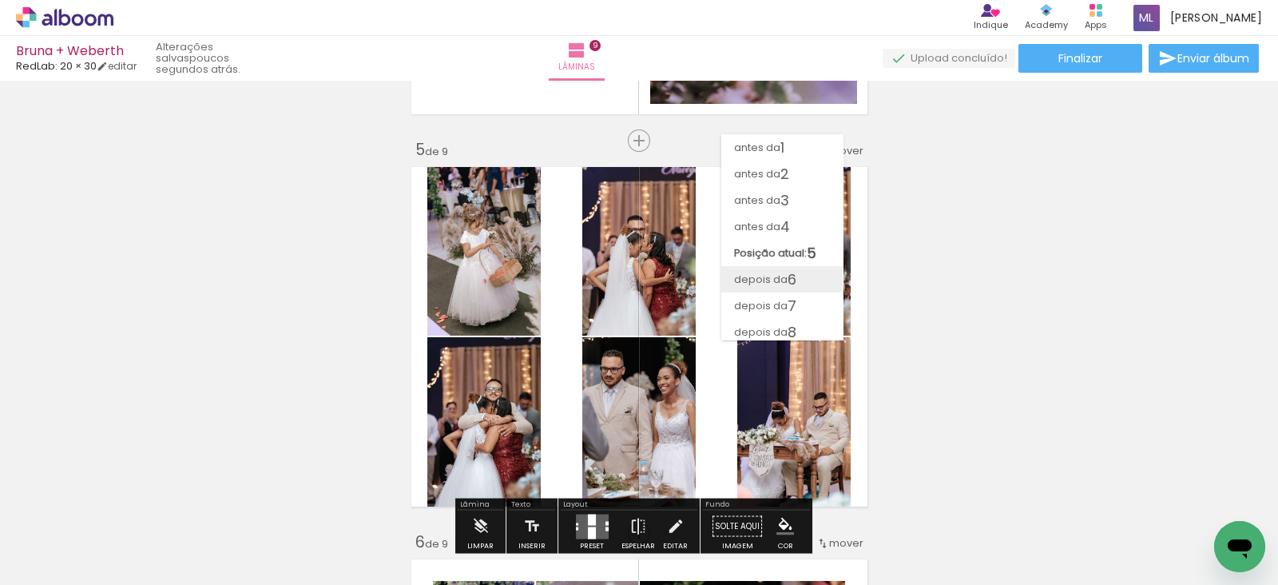
click at [800, 278] on paper-item "depois da 6" at bounding box center [781, 279] width 121 height 26
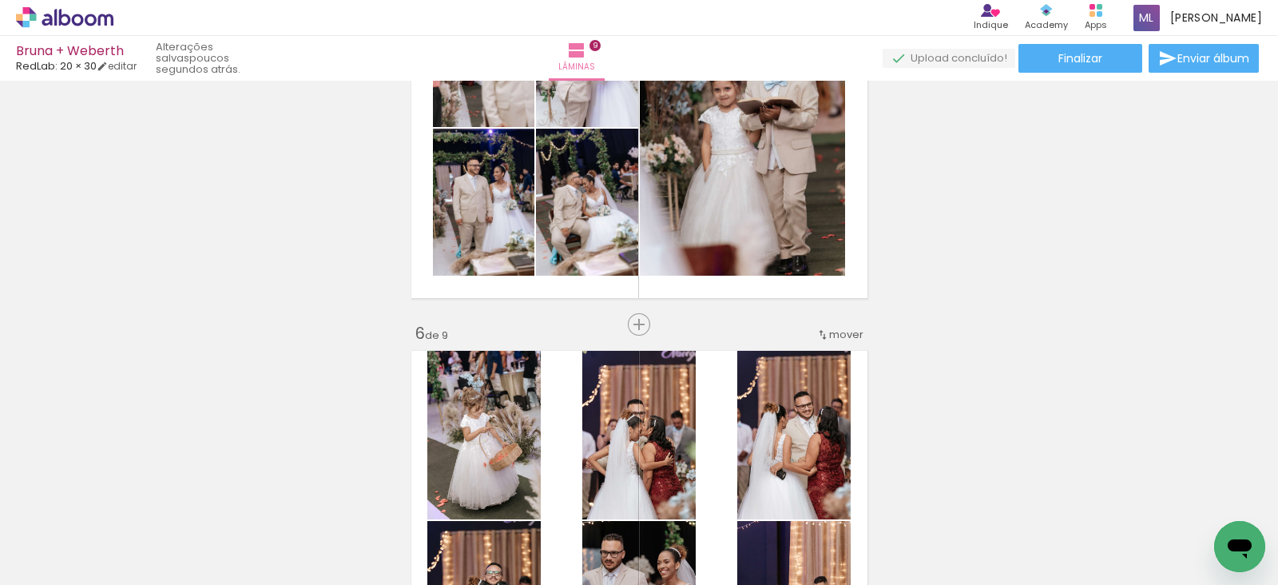
scroll to position [1743, 0]
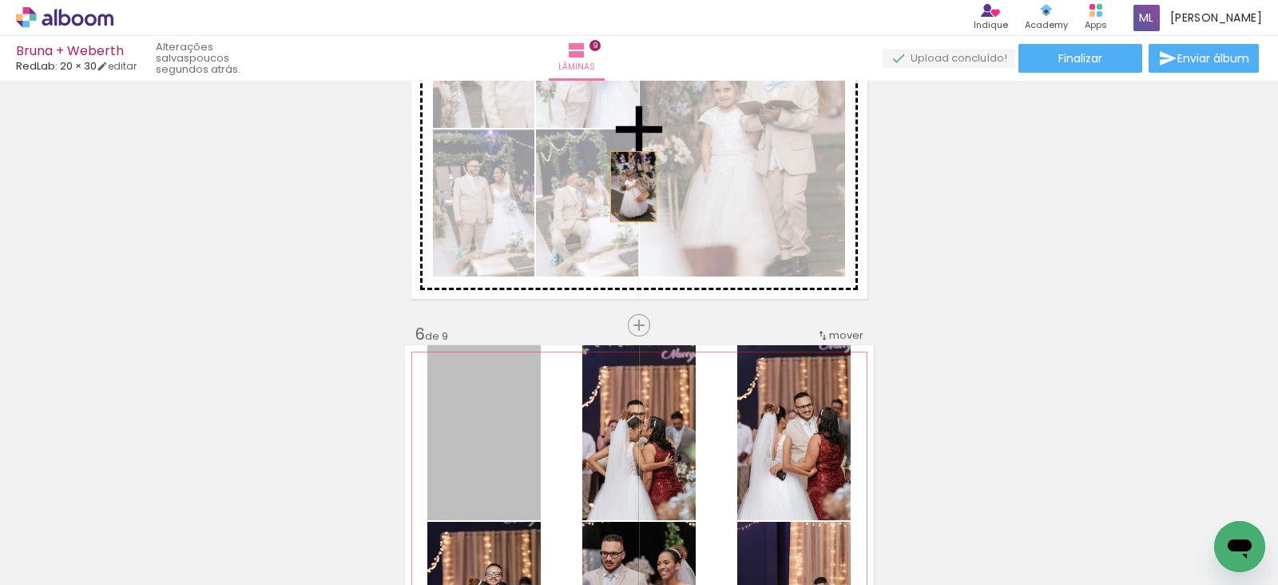
drag, startPoint x: 490, startPoint y: 437, endPoint x: 626, endPoint y: 185, distance: 286.0
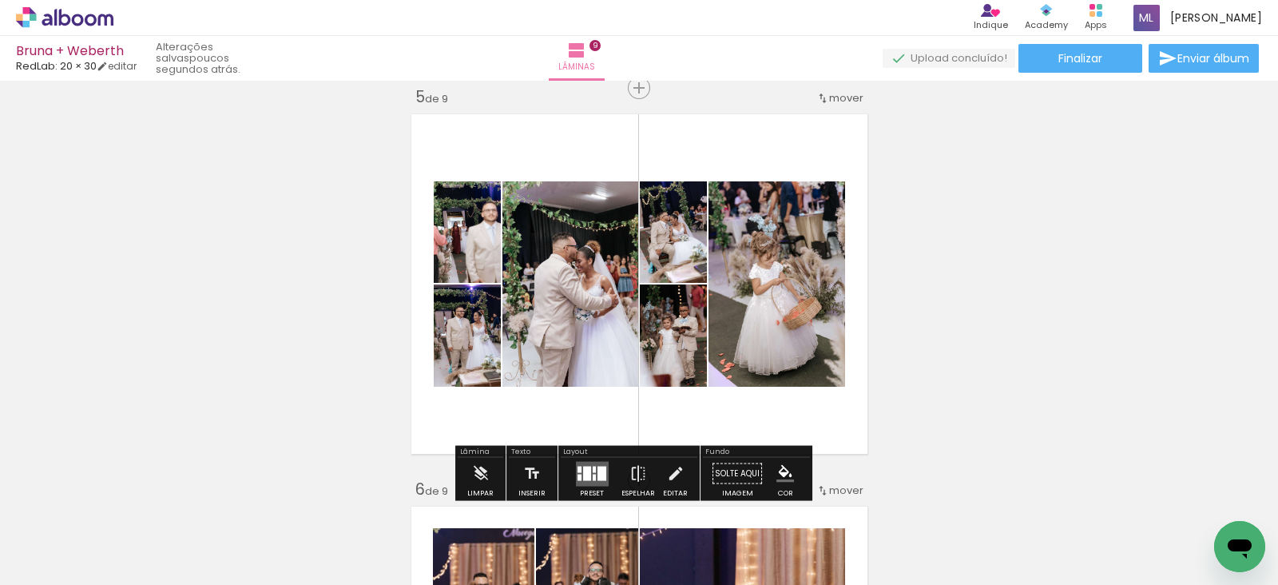
scroll to position [1587, 0]
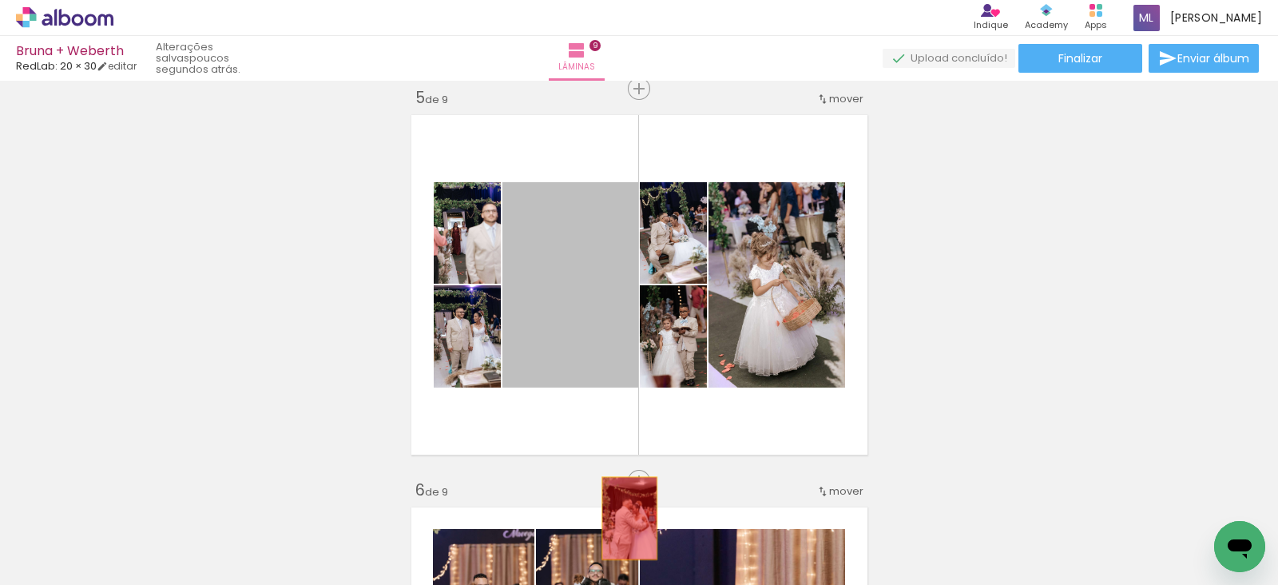
drag, startPoint x: 602, startPoint y: 317, endPoint x: 622, endPoint y: 526, distance: 210.3
click at [622, 526] on quentale-workspace at bounding box center [639, 292] width 1278 height 585
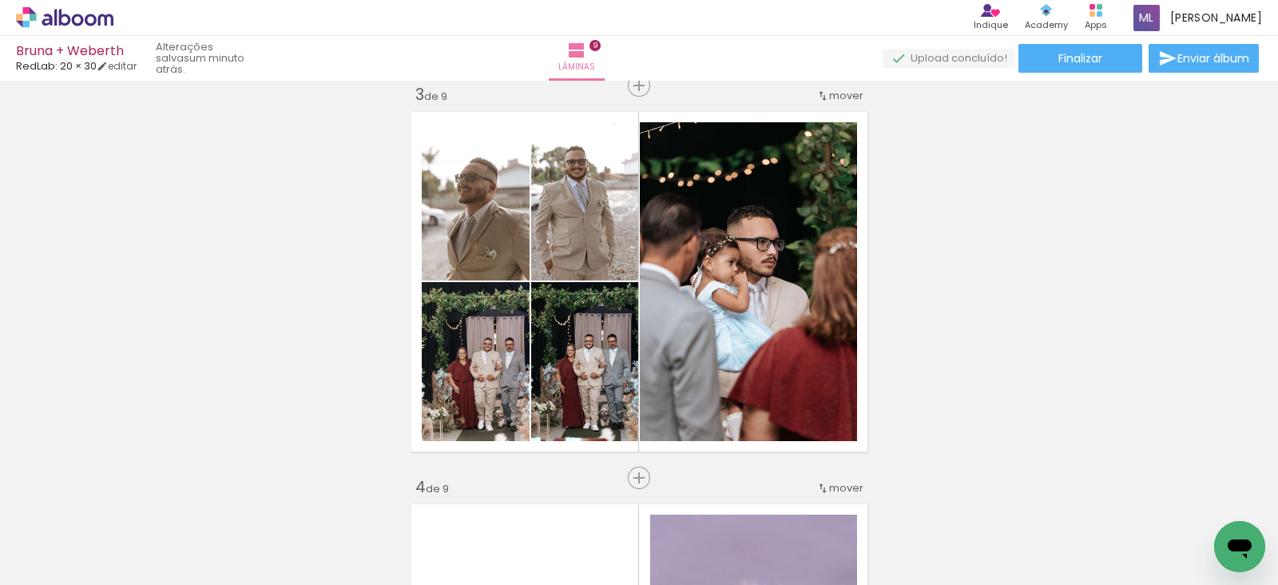
scroll to position [808, 0]
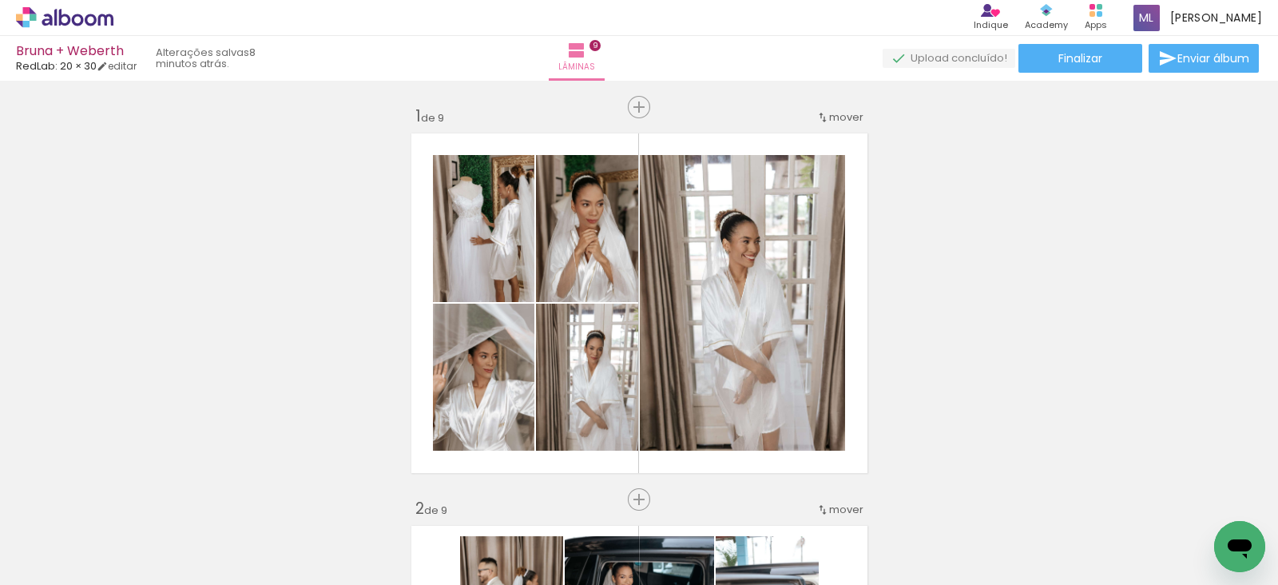
scroll to position [0, 1561]
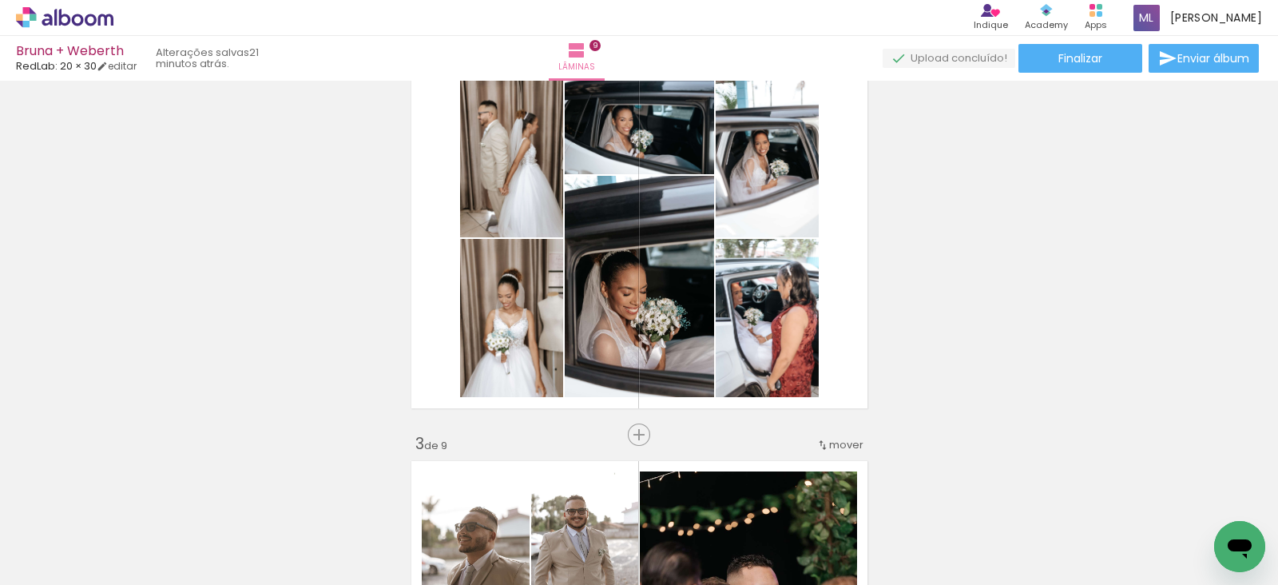
scroll to position [399, 0]
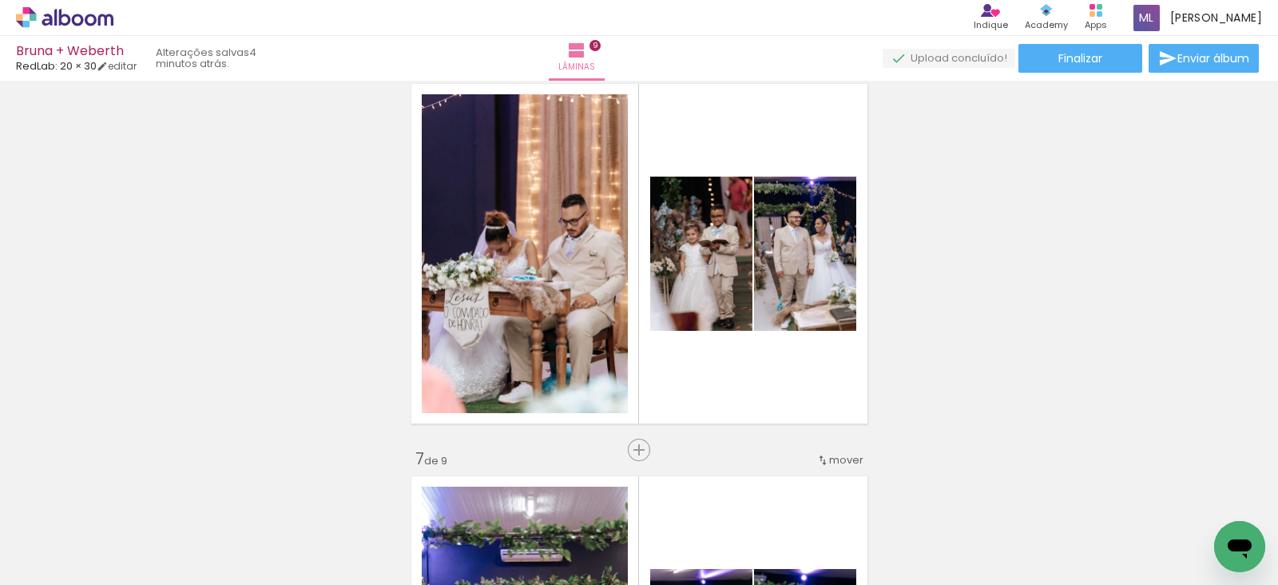
scroll to position [0, 1760]
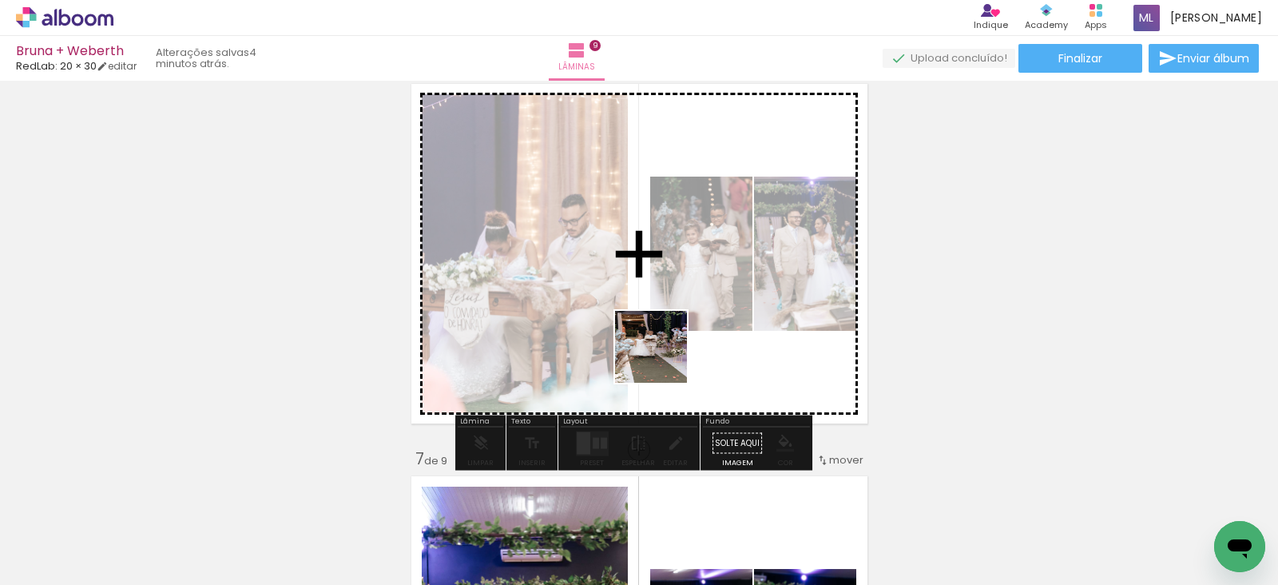
drag, startPoint x: 639, startPoint y: 538, endPoint x: 663, endPoint y: 359, distance: 181.3
click at [663, 359] on quentale-workspace at bounding box center [639, 292] width 1278 height 585
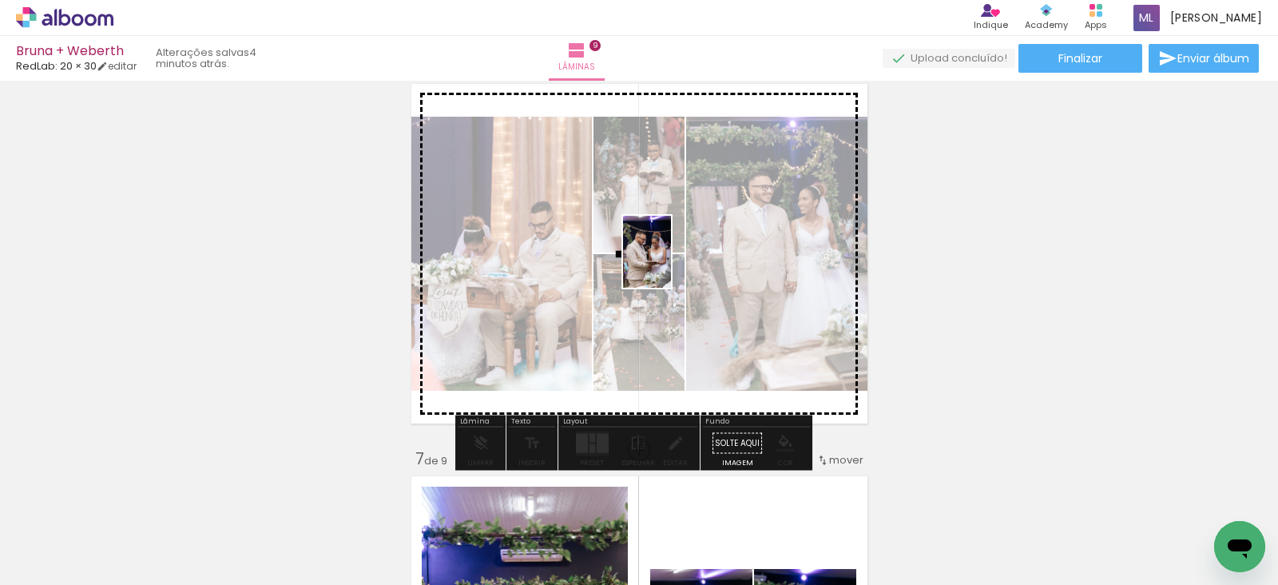
drag, startPoint x: 727, startPoint y: 552, endPoint x: 671, endPoint y: 264, distance: 293.8
click at [671, 264] on quentale-workspace at bounding box center [639, 292] width 1278 height 585
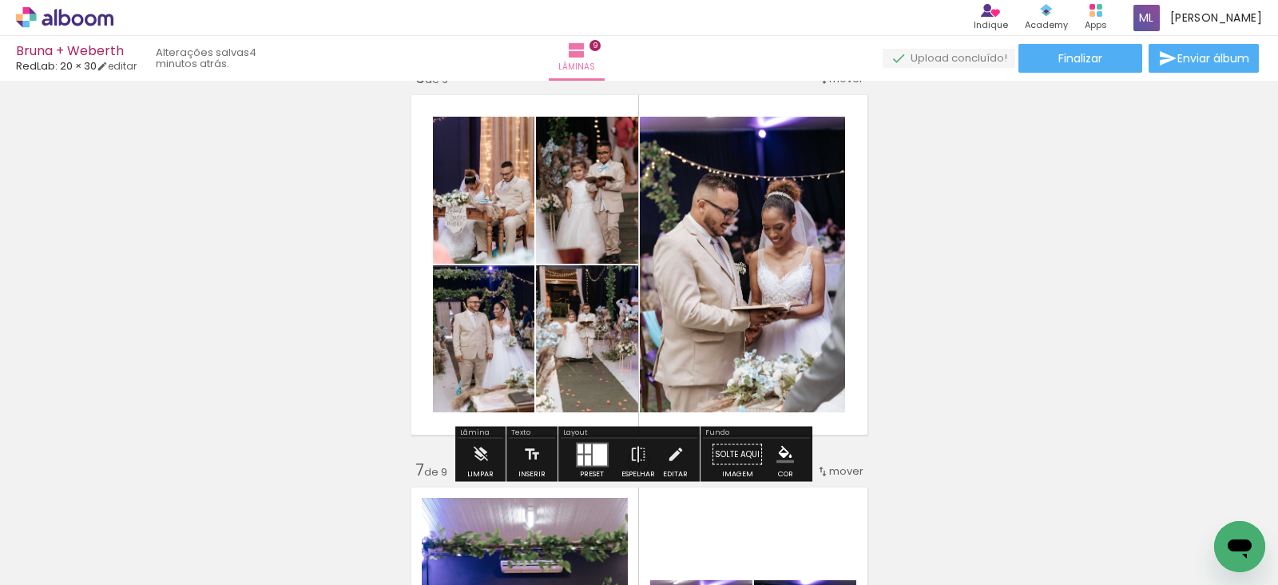
scroll to position [1999, 0]
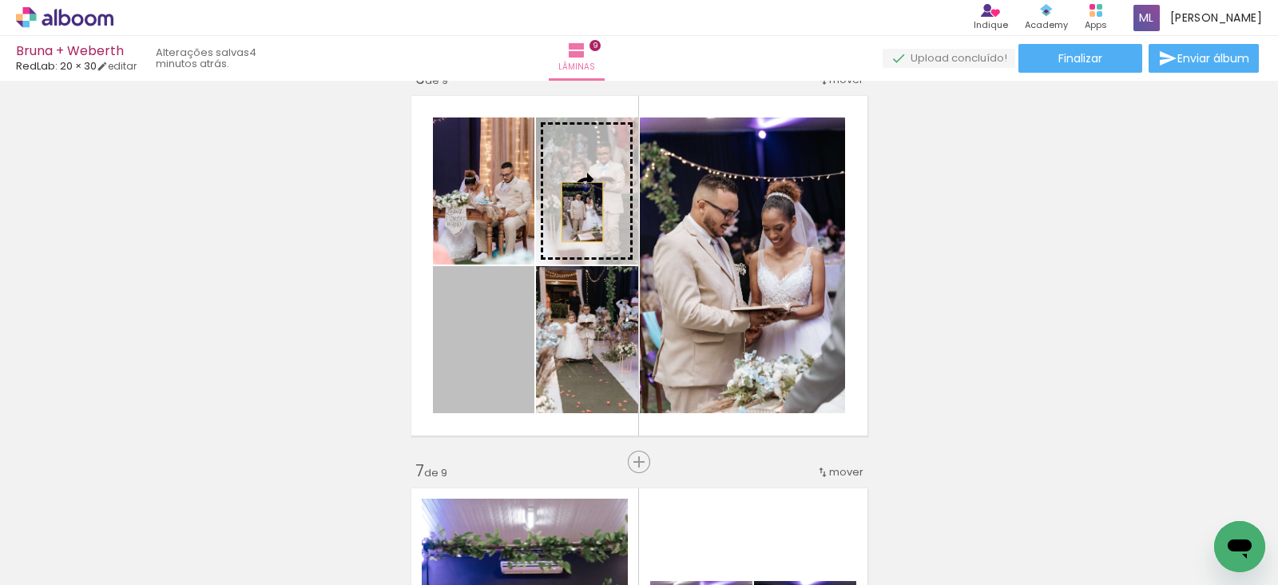
drag, startPoint x: 499, startPoint y: 375, endPoint x: 574, endPoint y: 212, distance: 179.4
click at [0, 0] on slot at bounding box center [0, 0] width 0 height 0
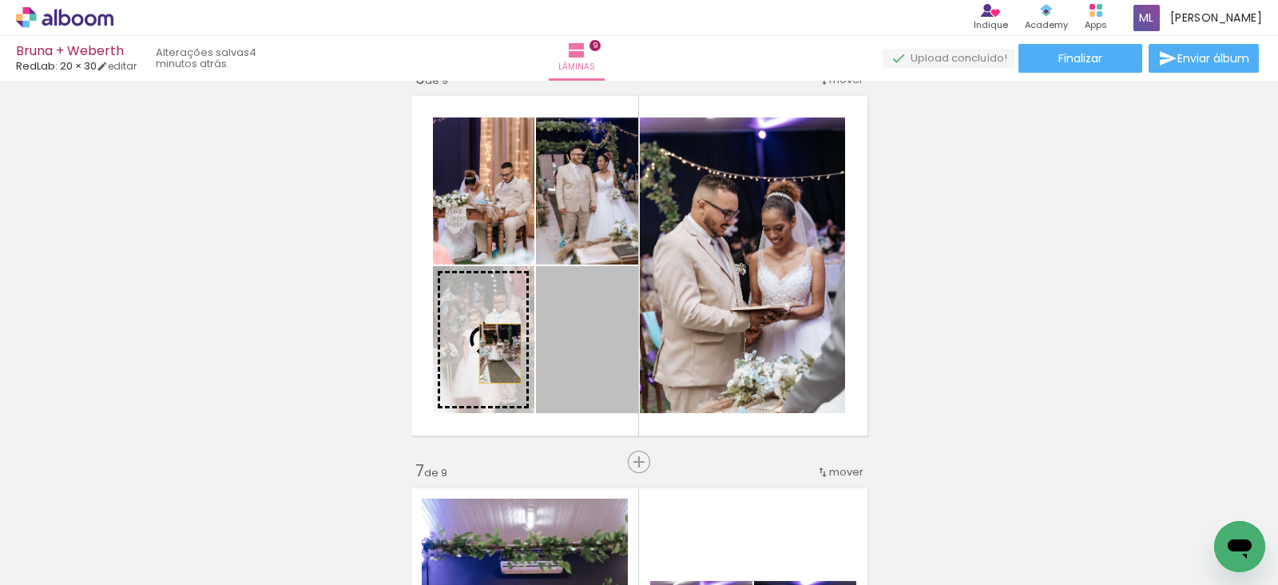
drag, startPoint x: 609, startPoint y: 366, endPoint x: 492, endPoint y: 353, distance: 117.3
click at [0, 0] on slot at bounding box center [0, 0] width 0 height 0
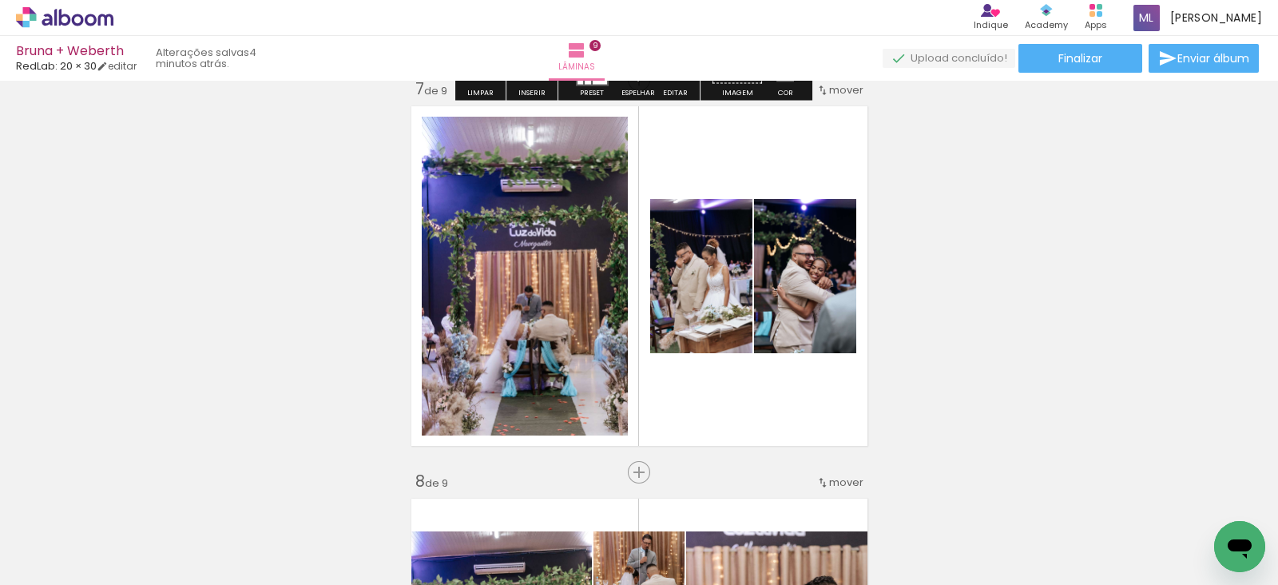
scroll to position [2405, 0]
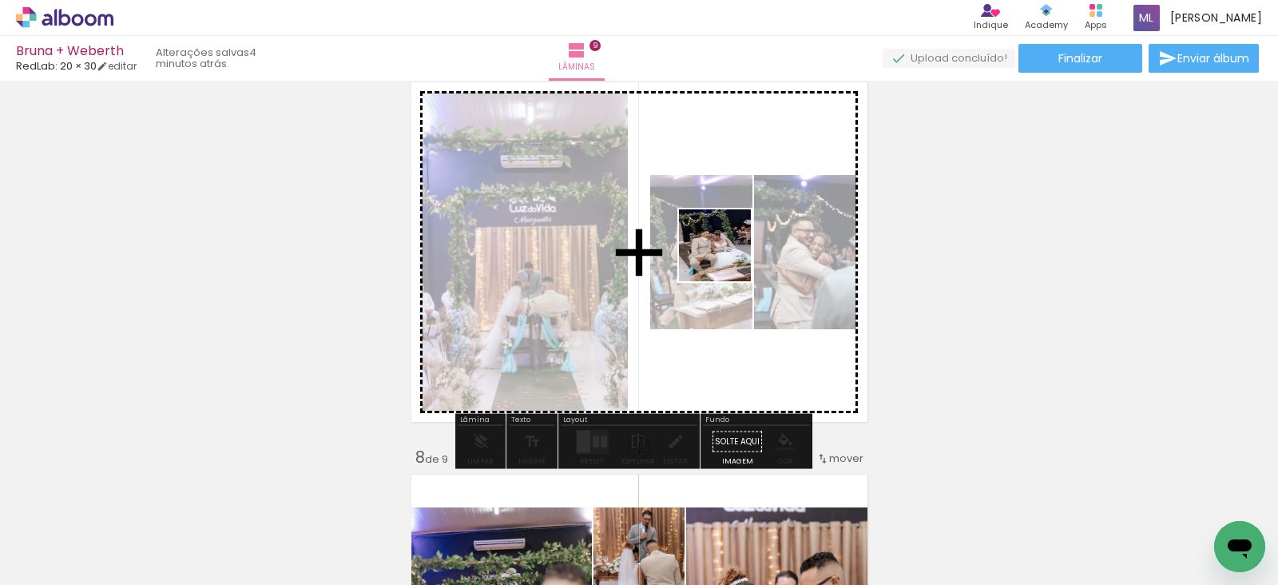
drag, startPoint x: 290, startPoint y: 541, endPoint x: 743, endPoint y: 248, distance: 539.1
click at [743, 248] on quentale-workspace at bounding box center [639, 292] width 1278 height 585
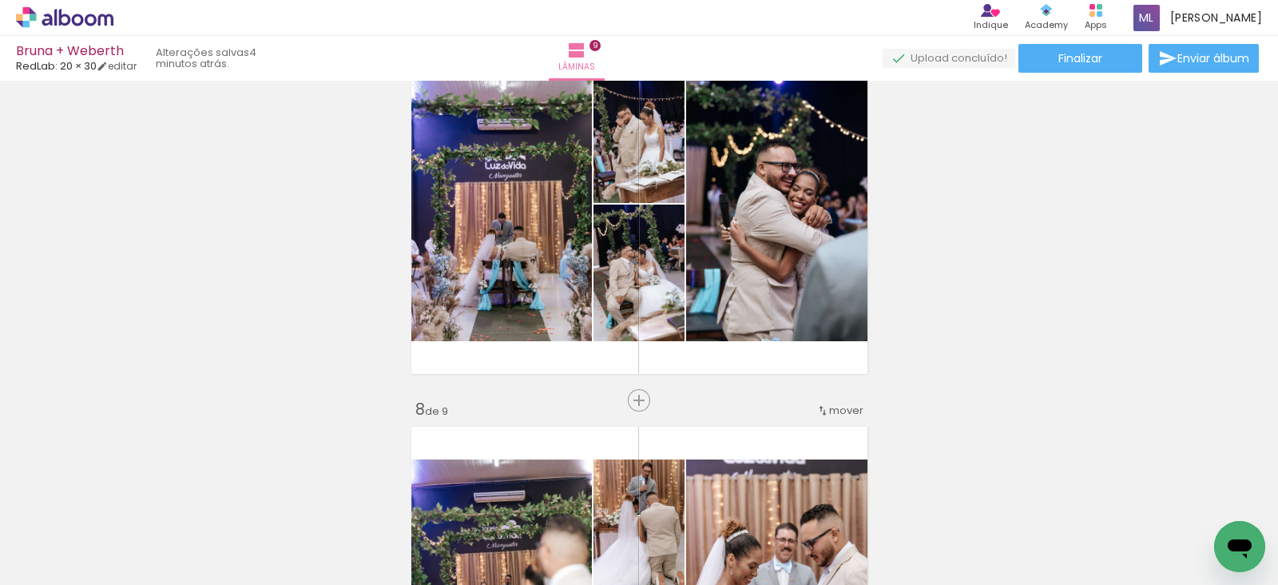
scroll to position [2421, 0]
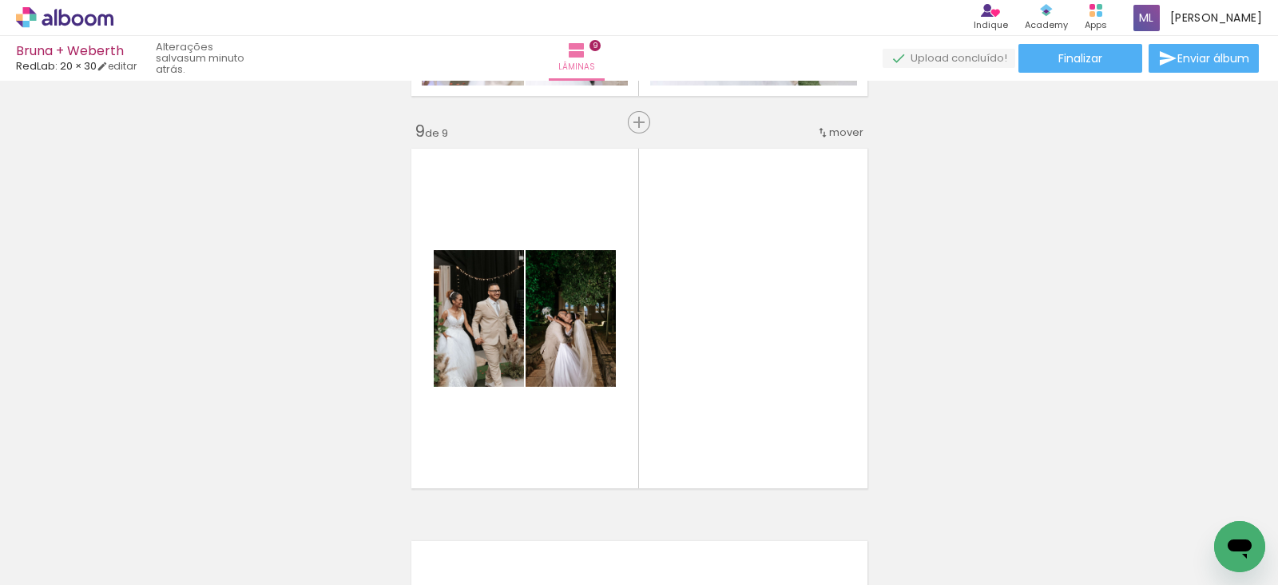
scroll to position [0, 1140]
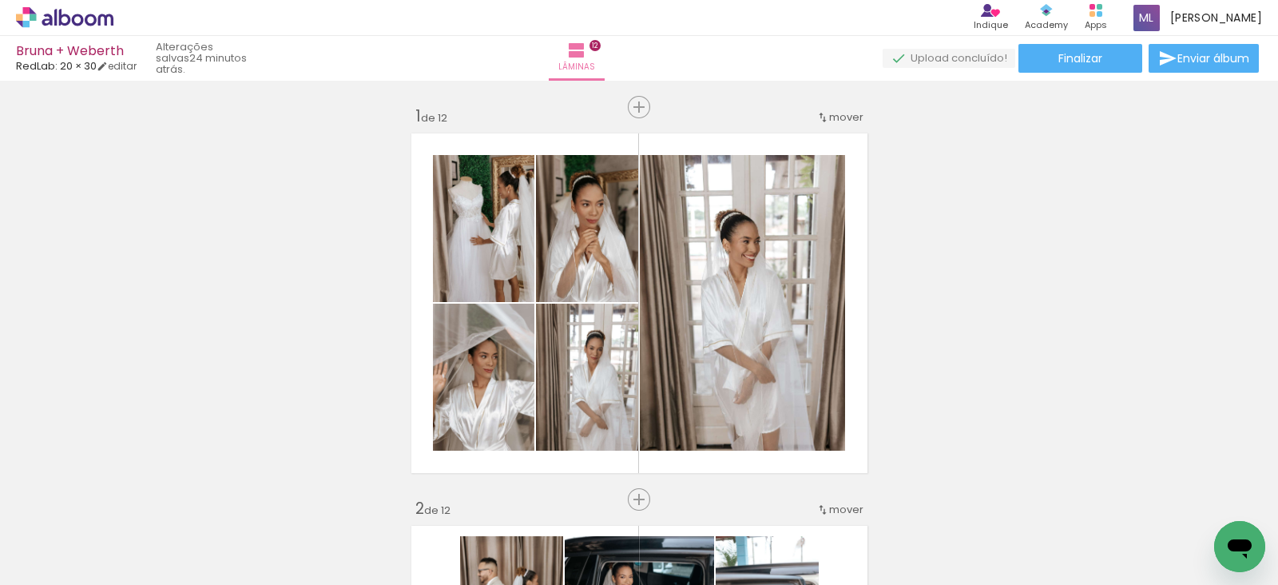
scroll to position [0, 2942]
